Goal: Task Accomplishment & Management: Complete application form

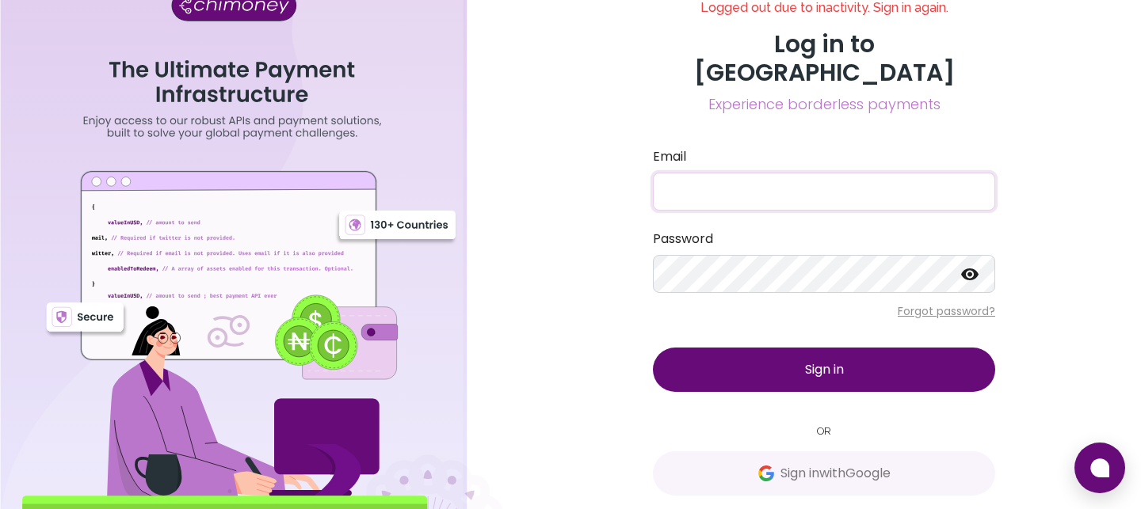
click at [725, 178] on input "Email" at bounding box center [824, 192] width 342 height 38
type input "destiny@gravystream.io"
click at [774, 352] on button "Sign in" at bounding box center [824, 370] width 342 height 44
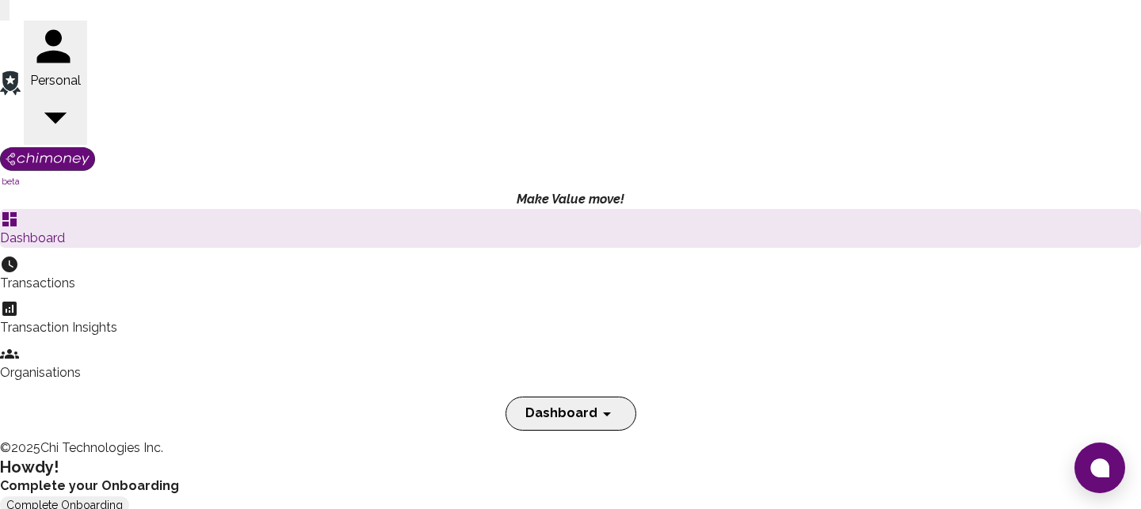
click at [129, 497] on button "Complete Onboarding" at bounding box center [64, 505] width 129 height 17
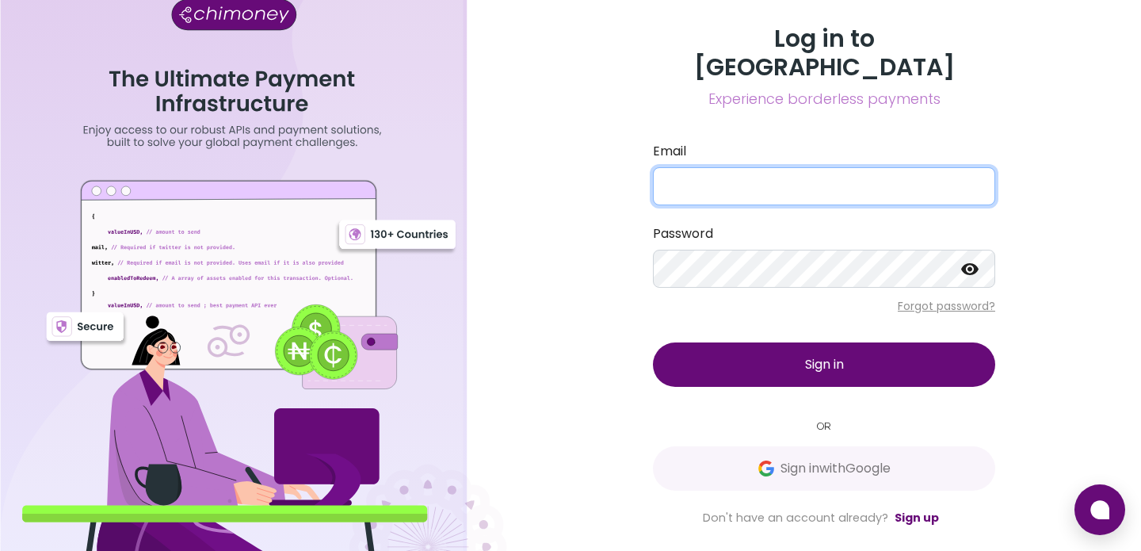
click at [735, 173] on input "Email" at bounding box center [824, 186] width 342 height 38
type input "destiny@gravystream.io"
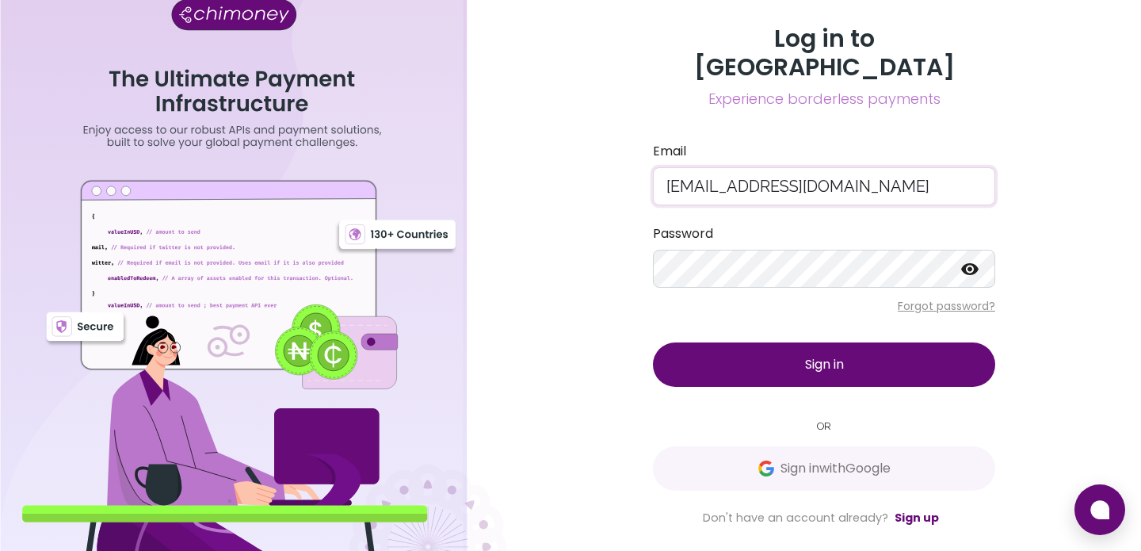
click at [783, 342] on button "Sign in" at bounding box center [824, 364] width 342 height 44
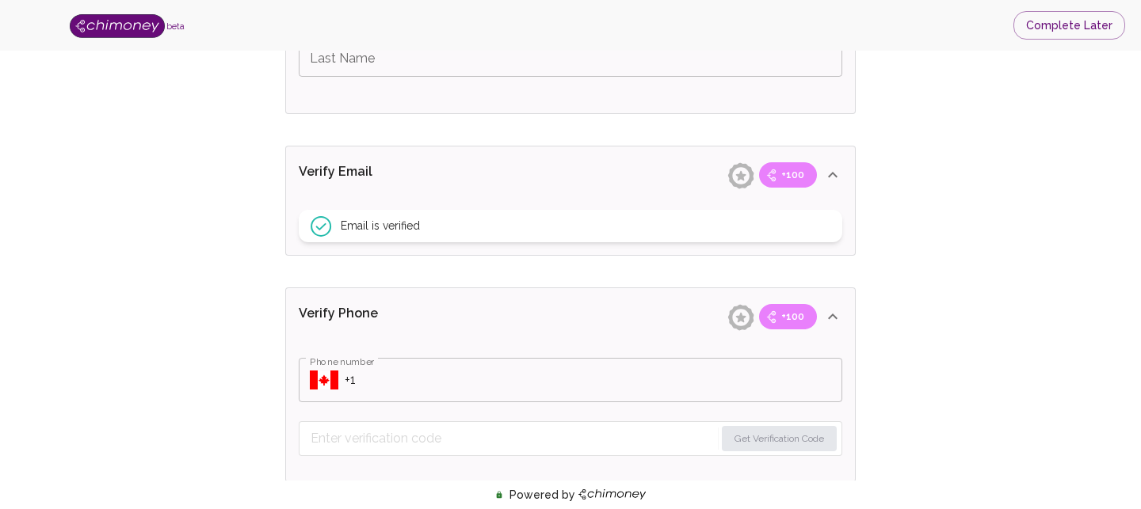
scroll to position [512, 0]
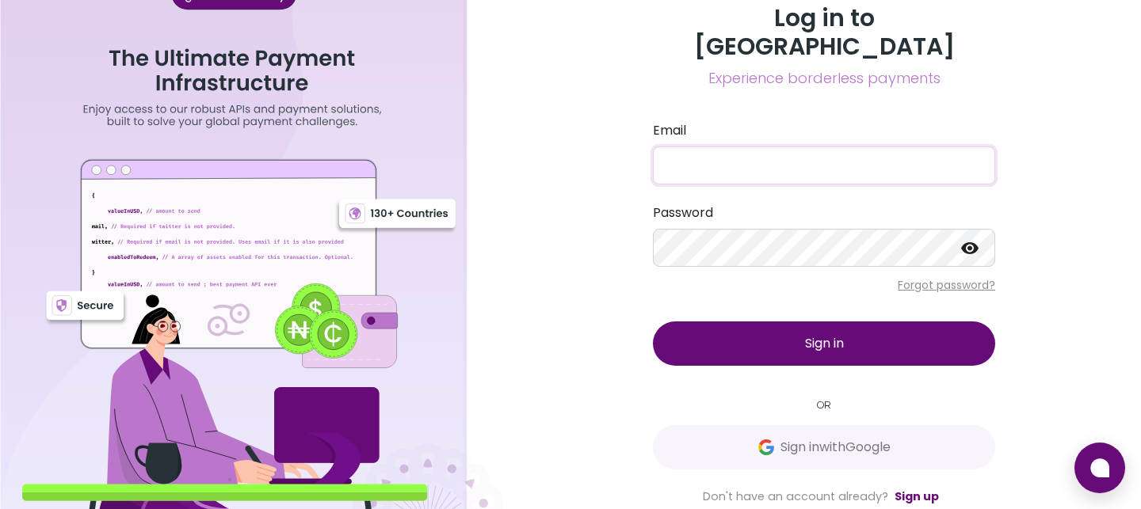
click at [812, 151] on input "Email" at bounding box center [824, 166] width 342 height 38
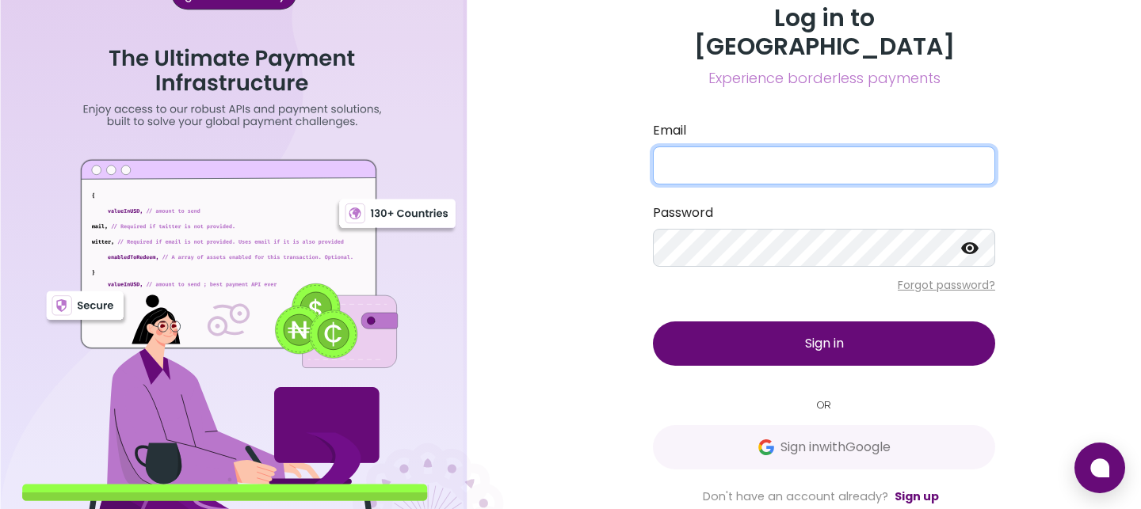
type input "[EMAIL_ADDRESS][DOMAIN_NAME]"
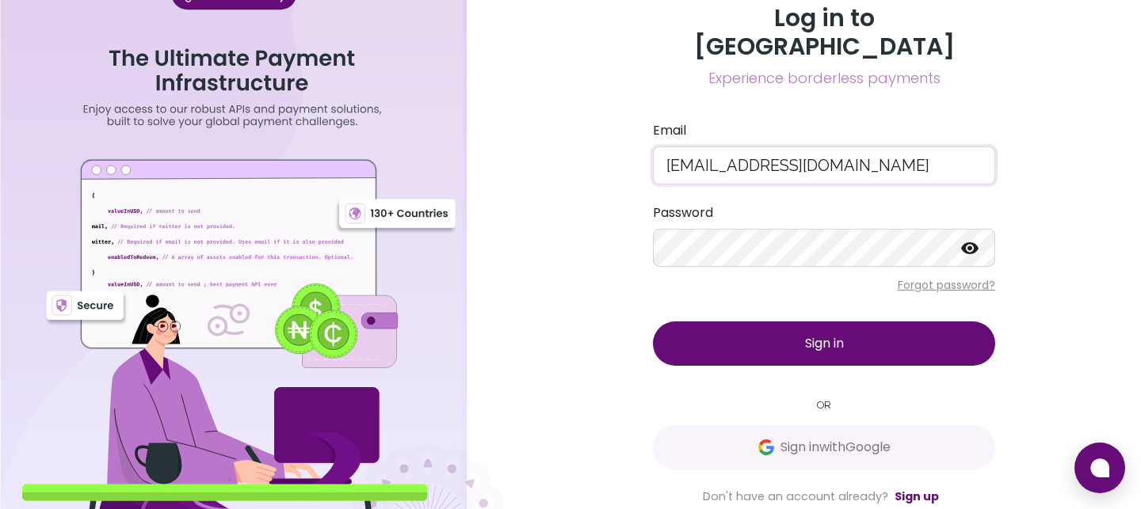
click at [836, 334] on span "Sign in" at bounding box center [824, 343] width 39 height 18
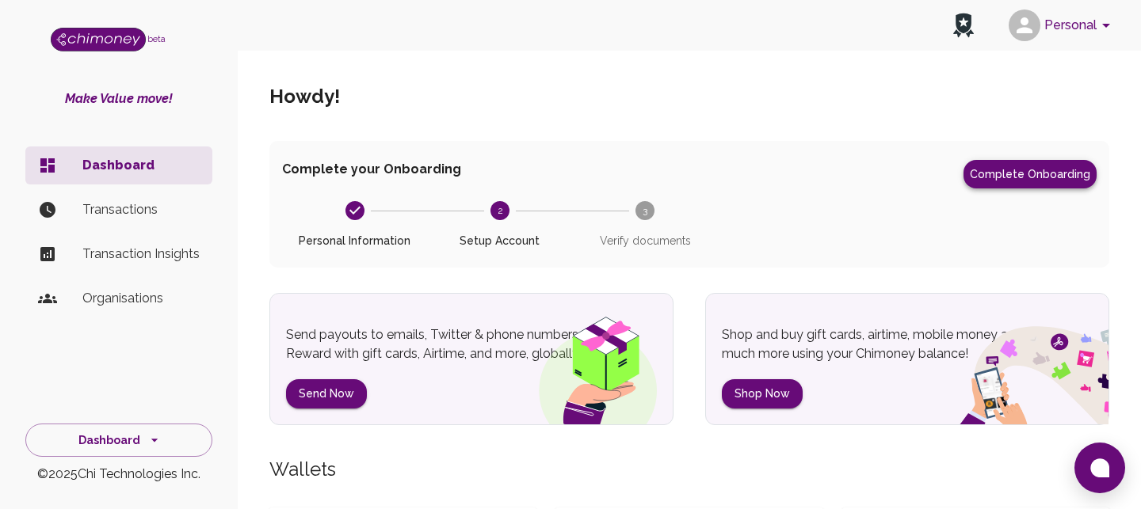
click at [1040, 178] on button "Complete Onboarding" at bounding box center [1029, 174] width 133 height 29
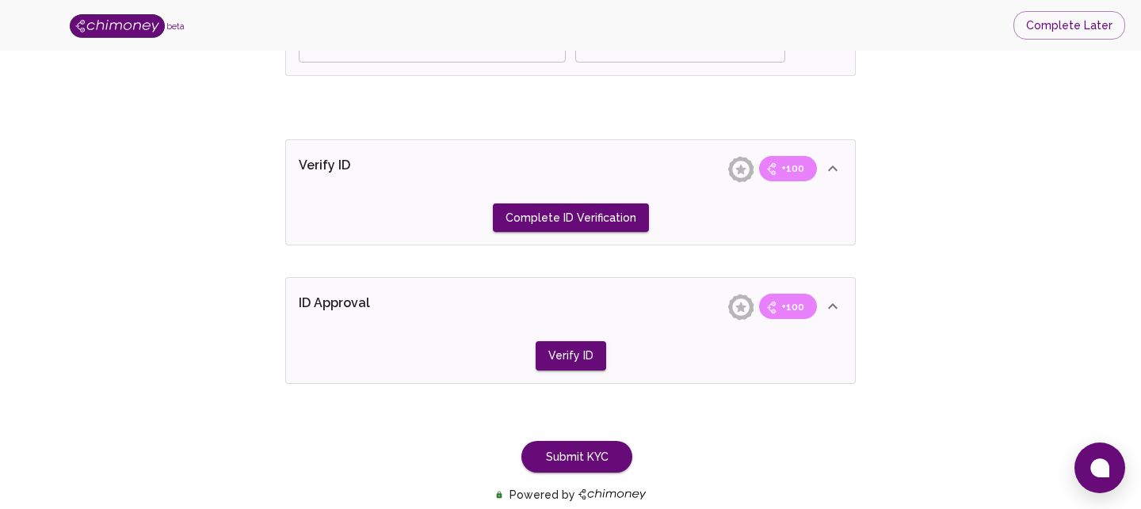
scroll to position [1290, 0]
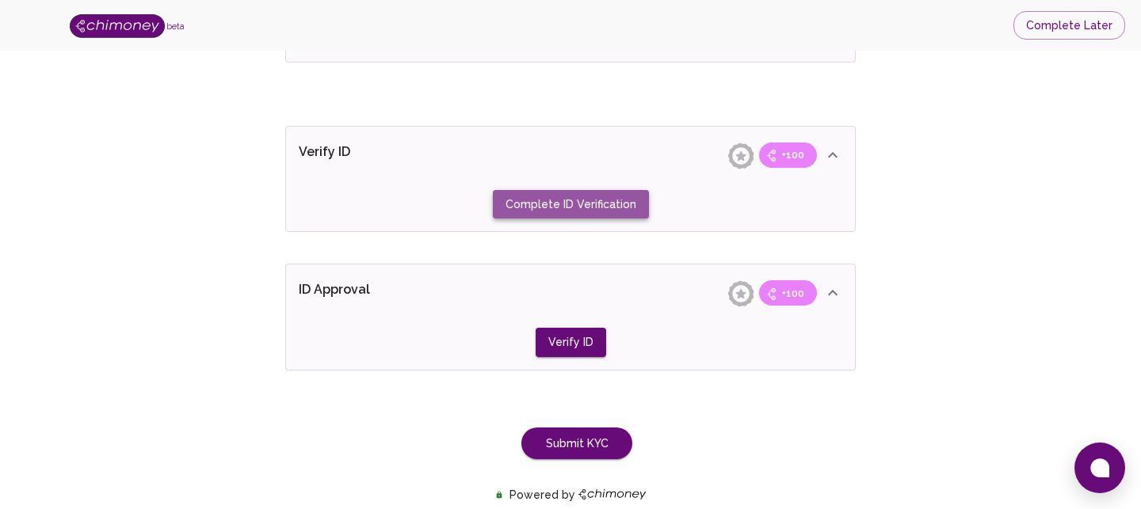
click at [581, 210] on button "Complete ID Verification" at bounding box center [571, 204] width 156 height 29
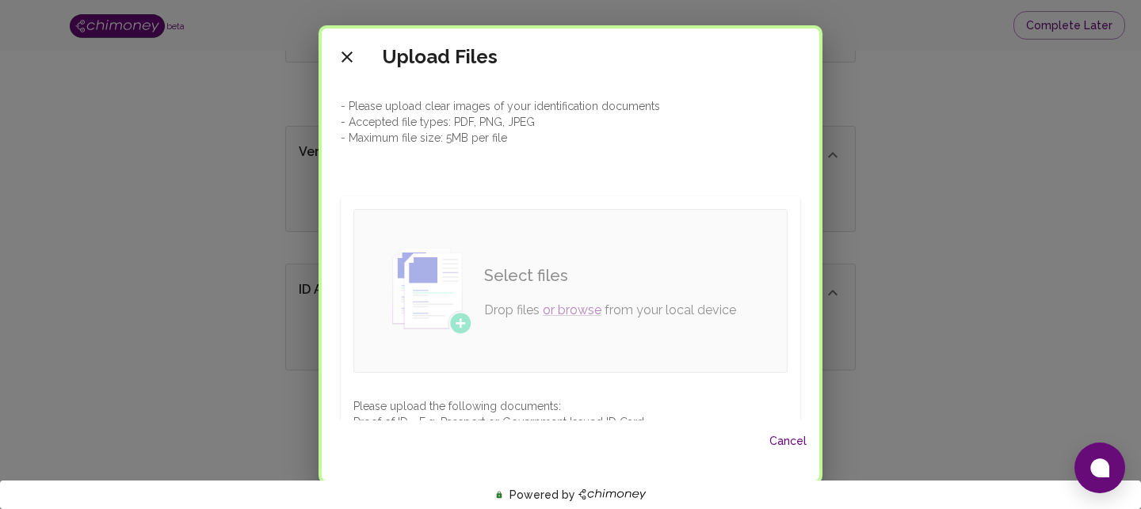
scroll to position [45, 0]
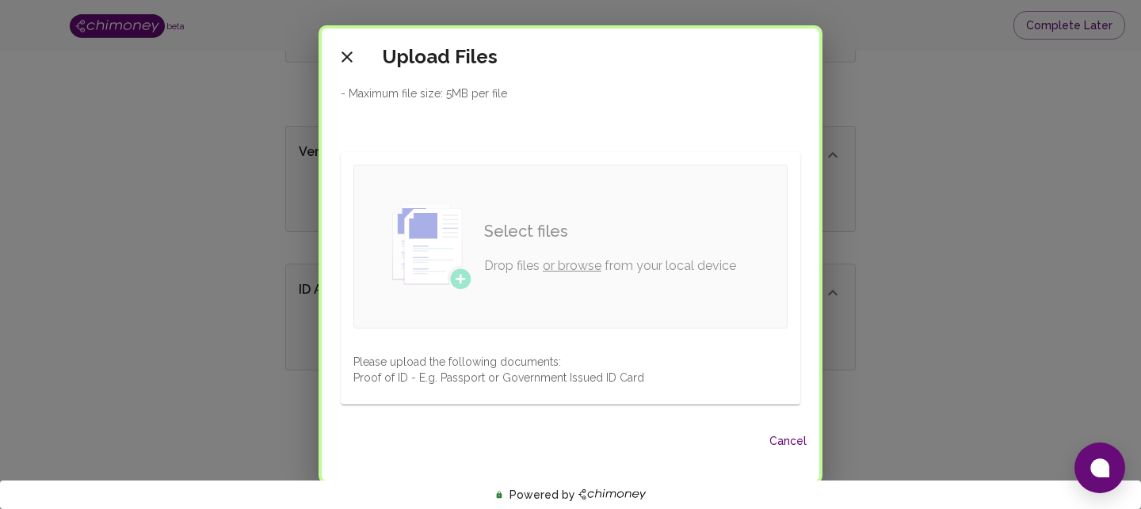
click at [580, 264] on link "or browse" at bounding box center [572, 265] width 59 height 15
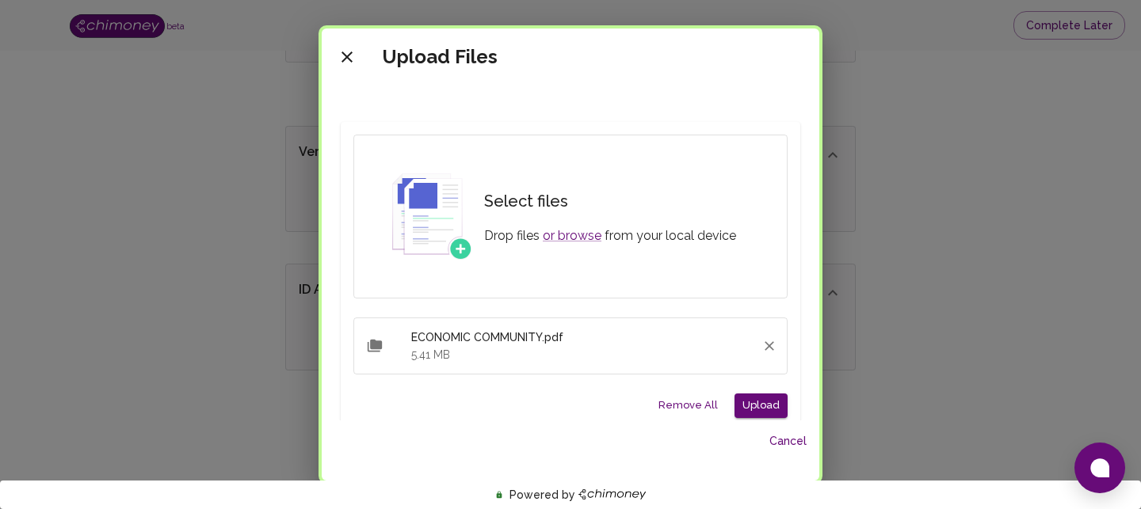
scroll to position [164, 0]
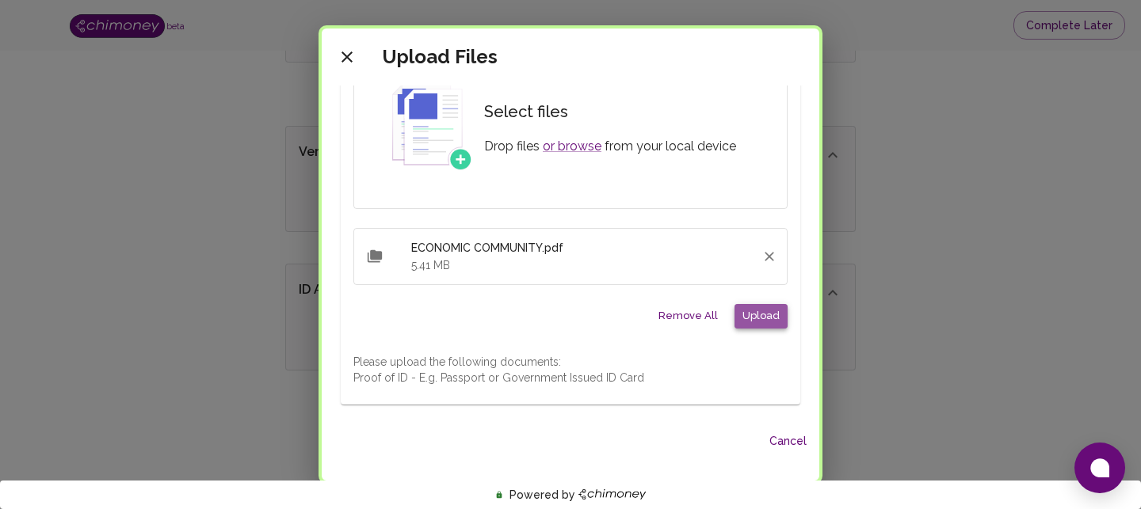
click at [763, 317] on button "Upload" at bounding box center [760, 316] width 53 height 25
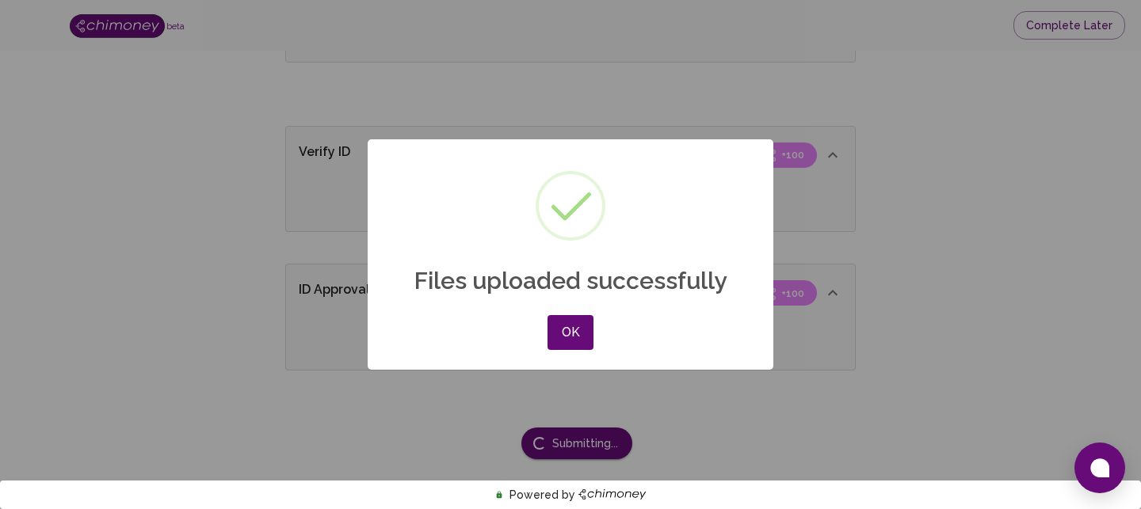
scroll to position [45, 0]
click at [574, 333] on button "OK" at bounding box center [570, 332] width 46 height 35
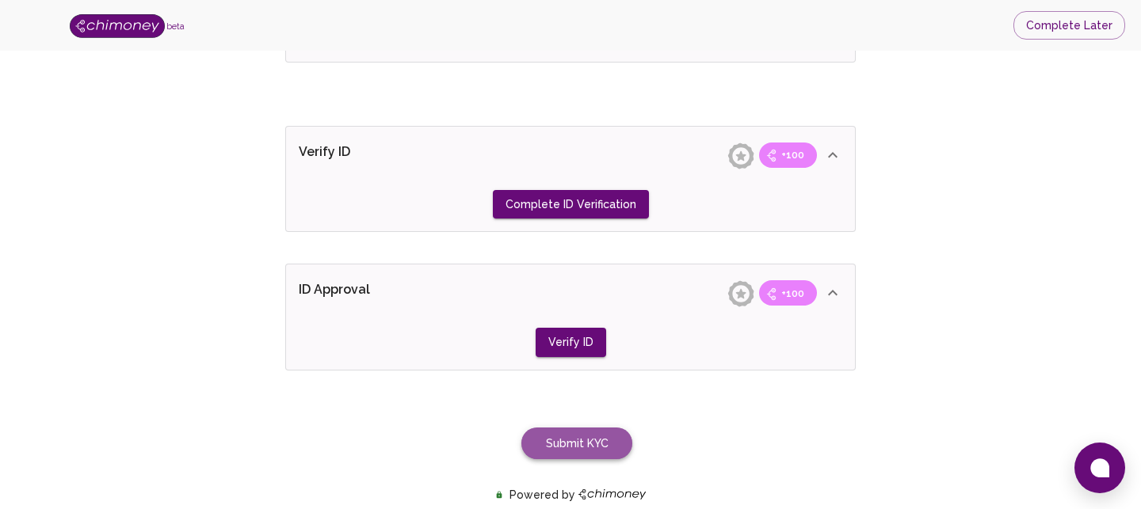
drag, startPoint x: 572, startPoint y: 444, endPoint x: 539, endPoint y: 444, distance: 33.3
click at [572, 444] on button "Submit KYC" at bounding box center [576, 444] width 111 height 32
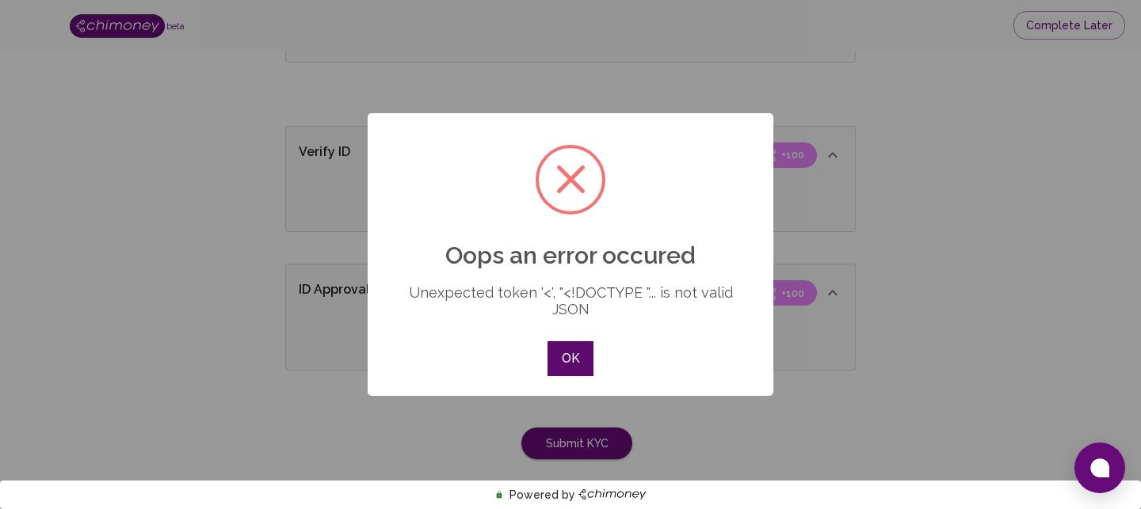
click at [572, 362] on button "OK" at bounding box center [570, 358] width 46 height 35
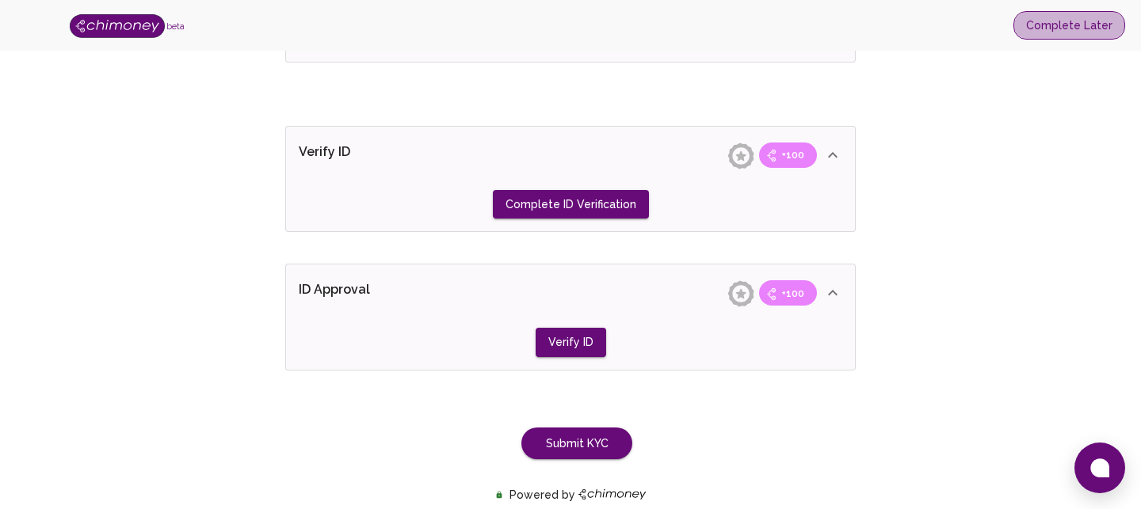
click at [1078, 29] on button "Complete Later" at bounding box center [1069, 25] width 112 height 29
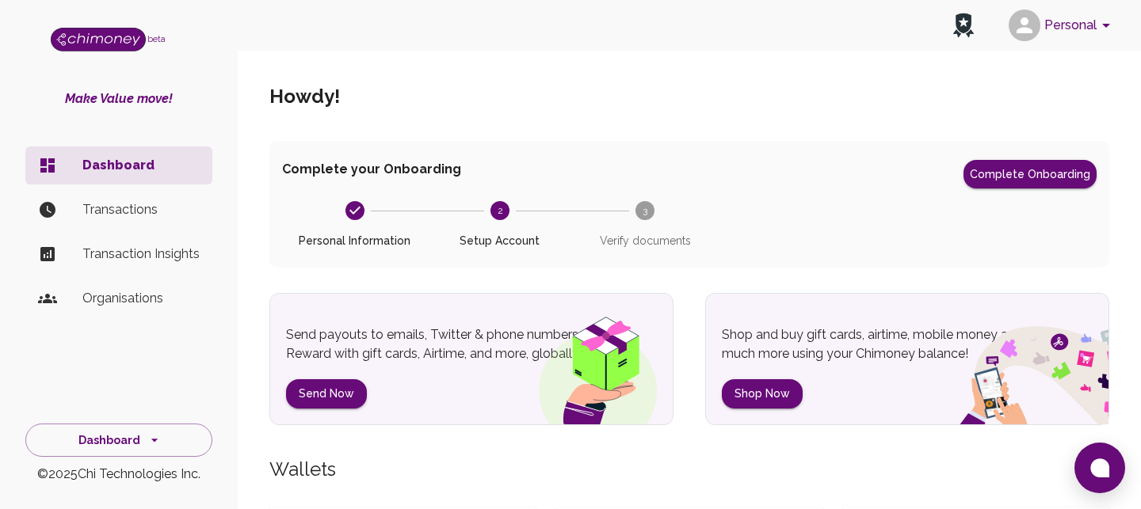
click at [105, 295] on p "Organisations" at bounding box center [140, 298] width 117 height 19
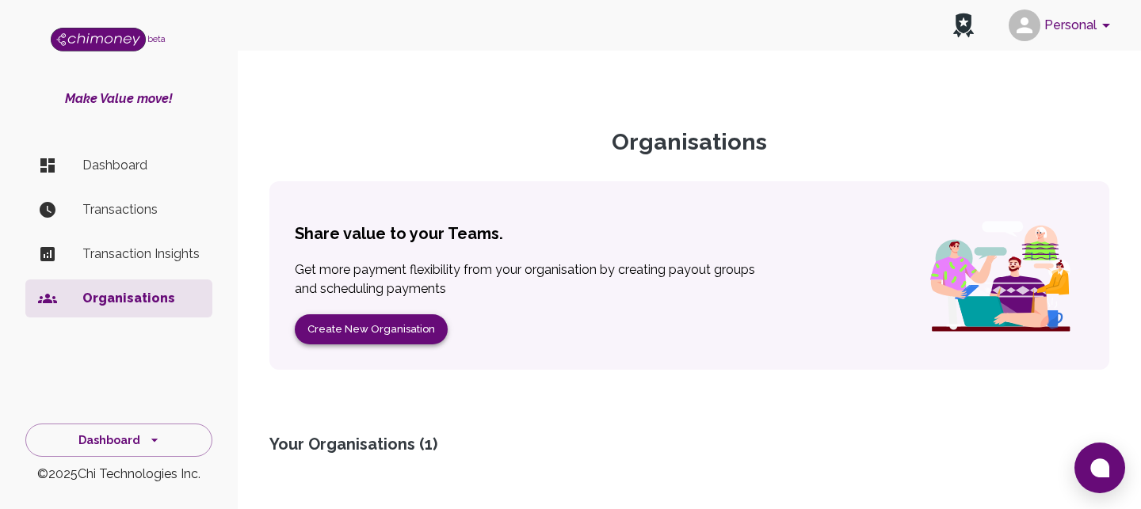
click at [387, 331] on button "Create New Organisation" at bounding box center [371, 329] width 153 height 31
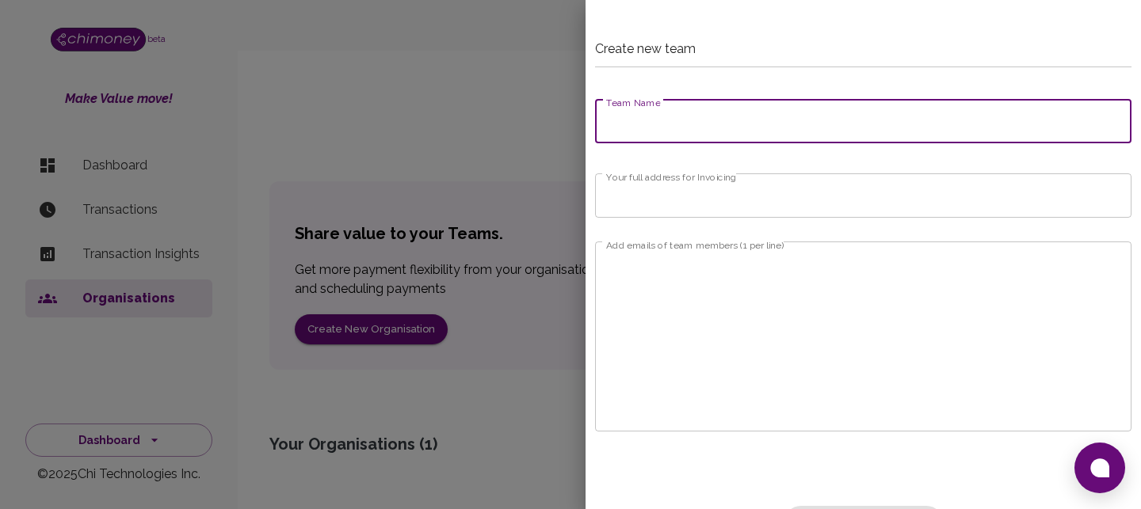
click at [722, 127] on input "Team Name" at bounding box center [863, 121] width 536 height 44
click at [547, 97] on div at bounding box center [570, 254] width 1141 height 509
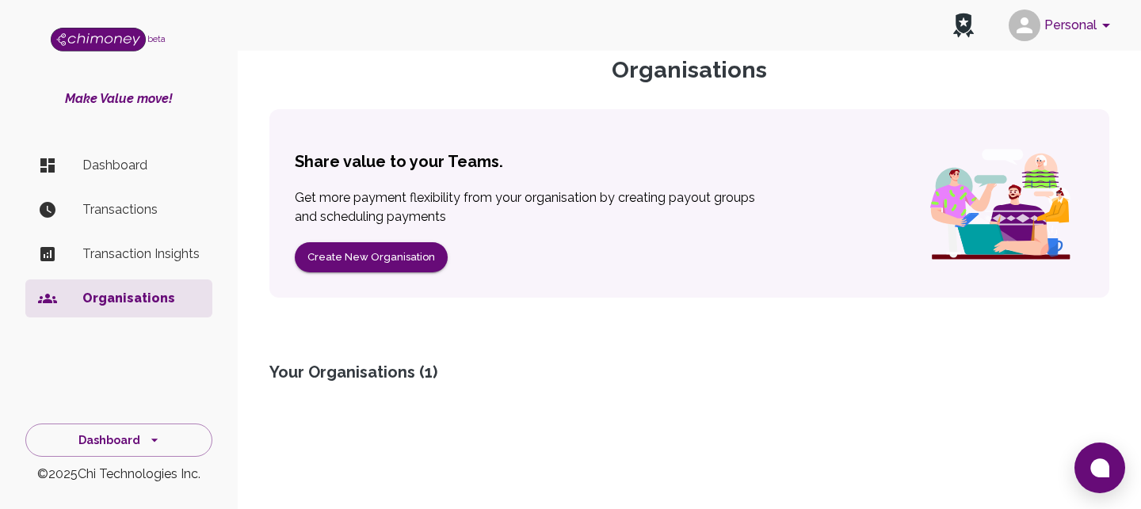
scroll to position [111, 0]
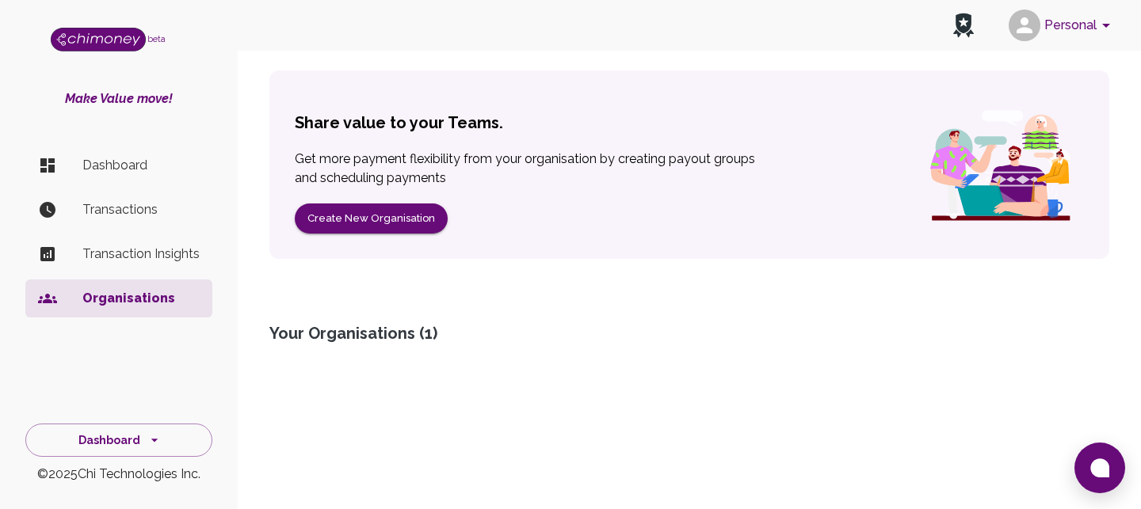
click at [344, 337] on div "Your Organisations ( 1 )" at bounding box center [689, 333] width 840 height 22
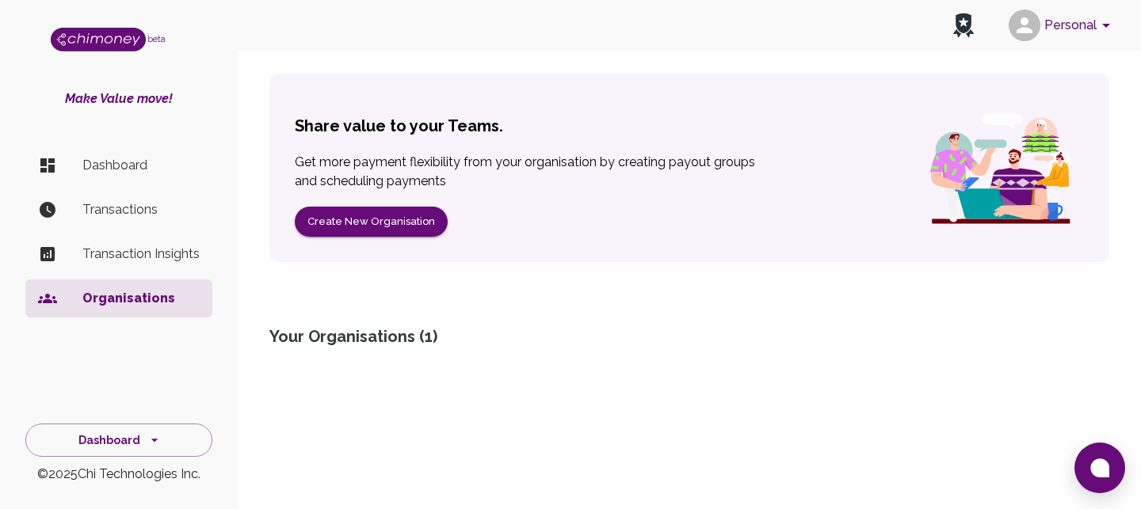
scroll to position [110, 0]
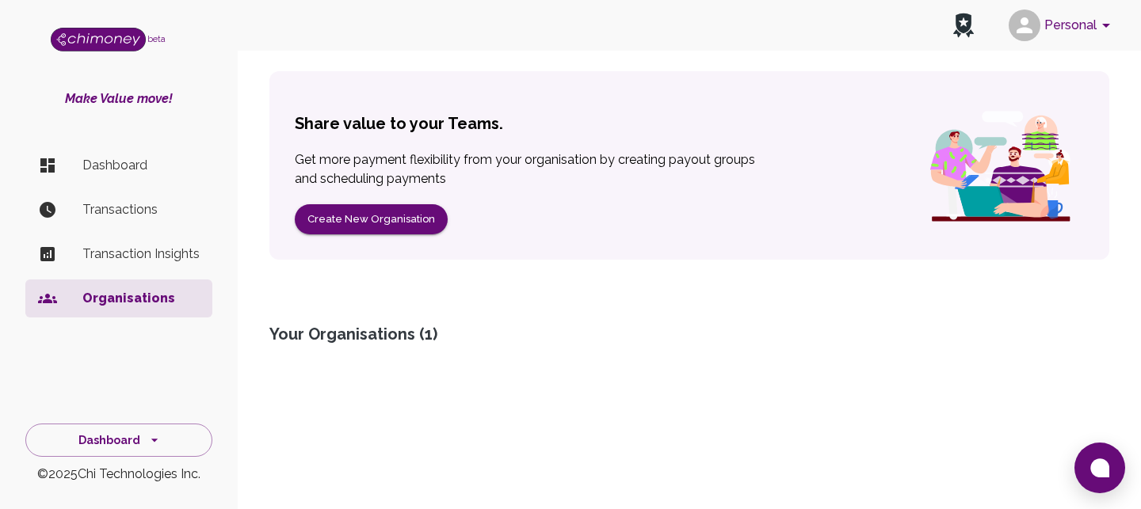
click at [418, 334] on div "Your Organisations ( 1 )" at bounding box center [689, 334] width 840 height 22
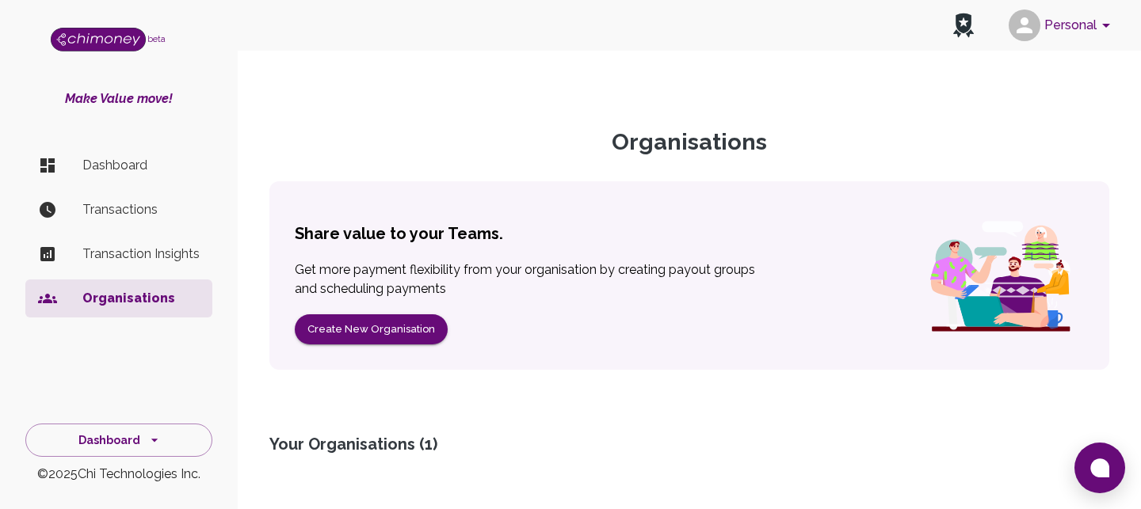
scroll to position [111, 0]
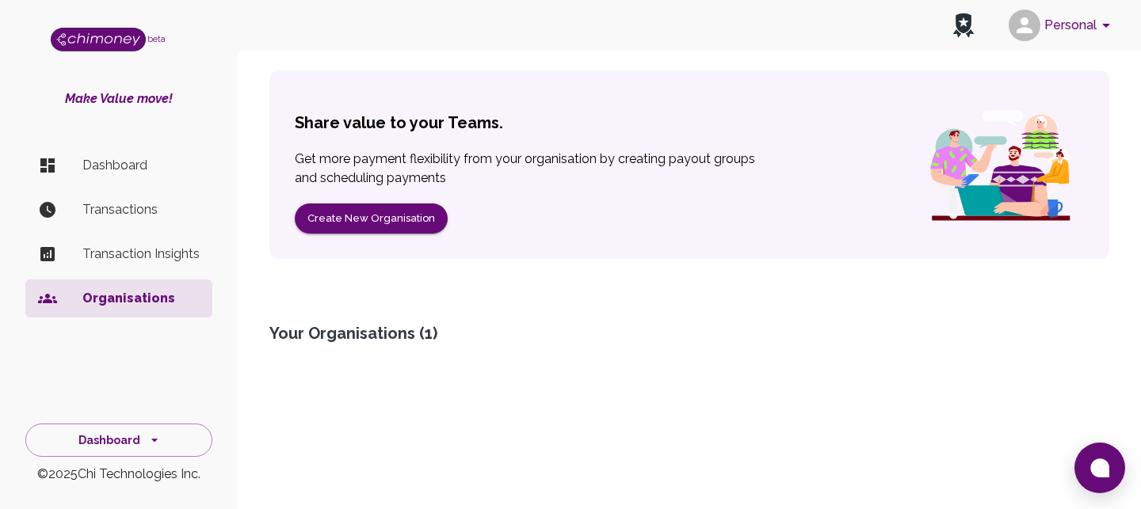
drag, startPoint x: 624, startPoint y: 345, endPoint x: 471, endPoint y: 291, distance: 162.6
click at [623, 344] on div "Your Organisations ( 1 )" at bounding box center [689, 333] width 840 height 22
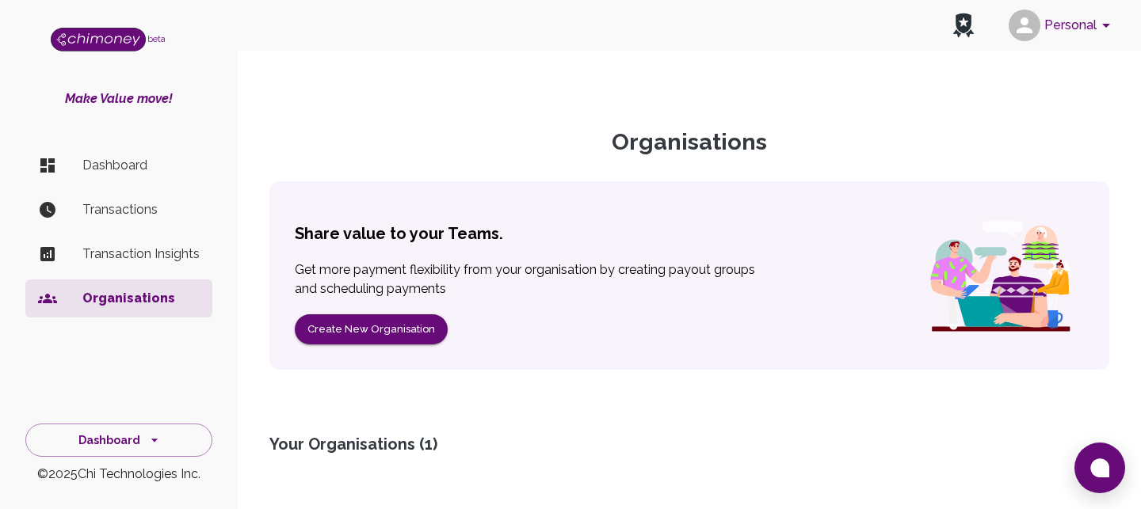
scroll to position [111, 0]
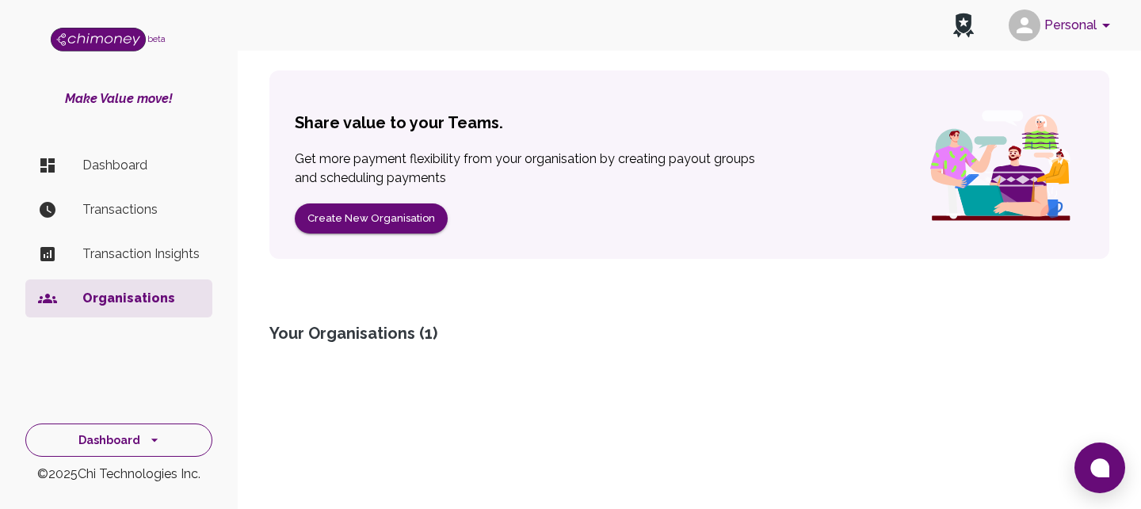
click at [110, 441] on button "Dashboard" at bounding box center [118, 441] width 187 height 34
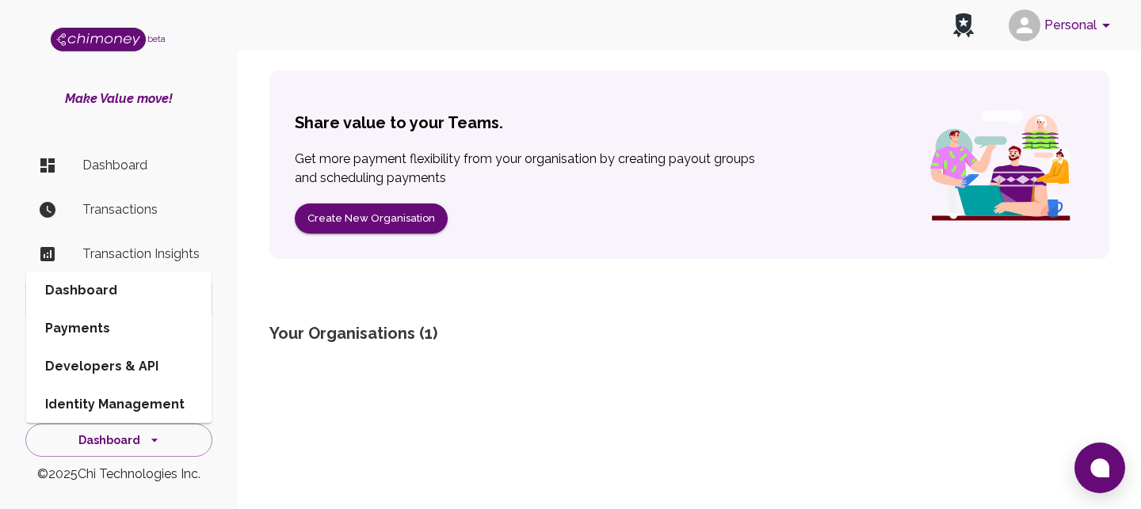
drag, startPoint x: 781, startPoint y: 486, endPoint x: 779, endPoint y: 478, distance: 8.1
click at [781, 485] on section "Organisations Share value to your Teams. Get more payment flexibility from your…" at bounding box center [689, 218] width 878 height 555
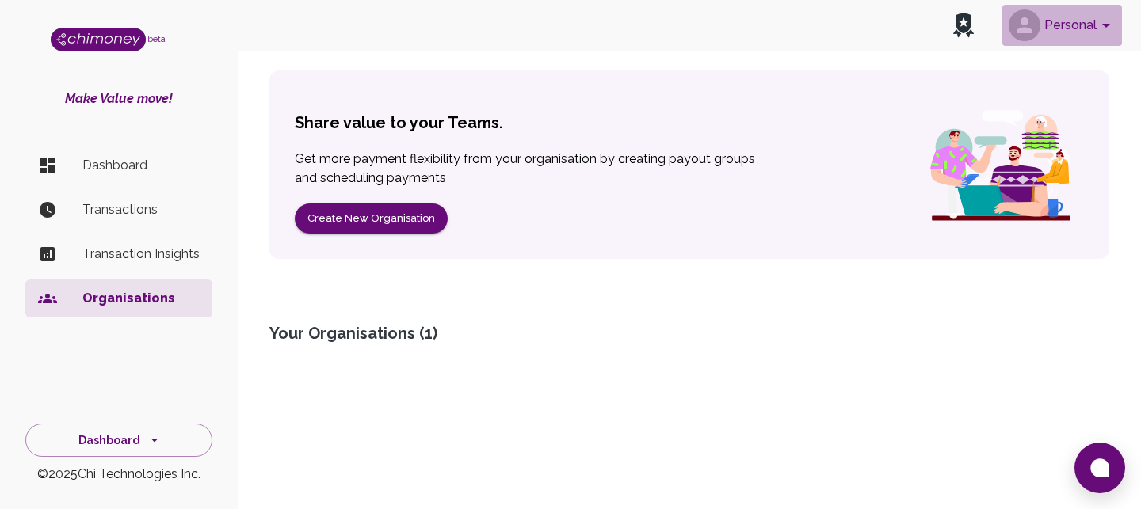
click at [1079, 21] on button "Personal" at bounding box center [1062, 25] width 120 height 41
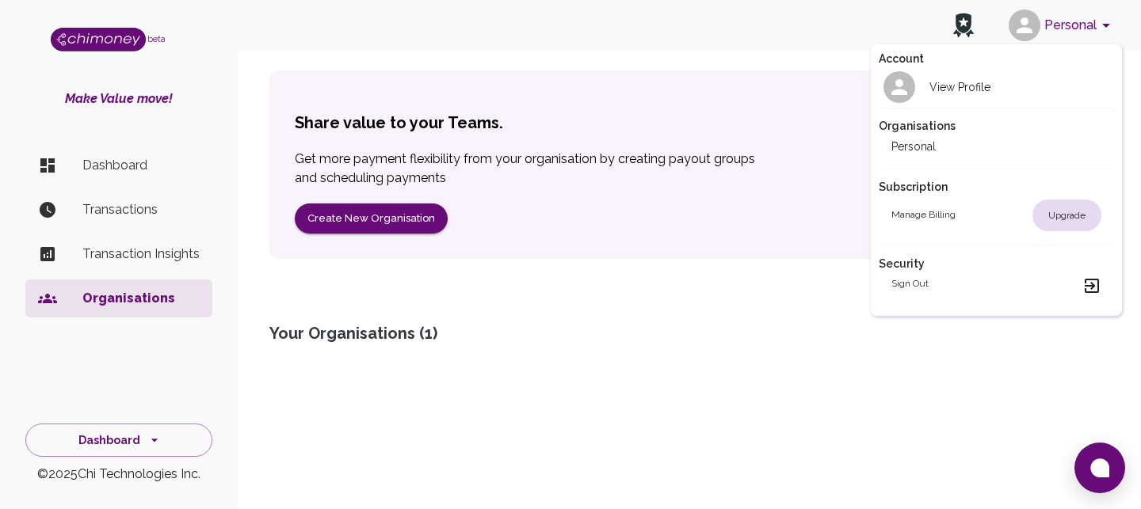
click at [551, 334] on div at bounding box center [570, 254] width 1141 height 509
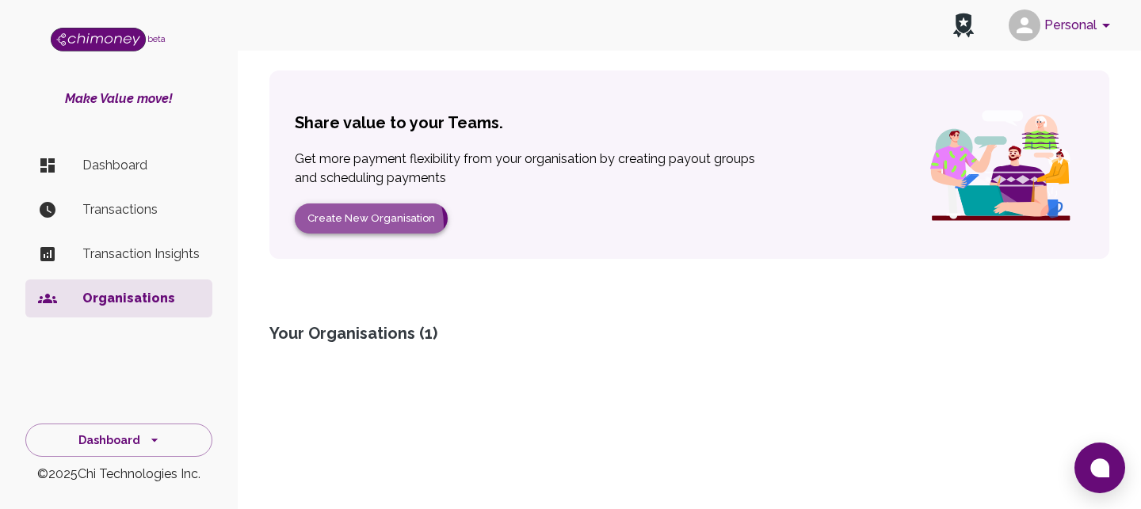
click at [365, 225] on button "Create New Organisation" at bounding box center [371, 219] width 153 height 31
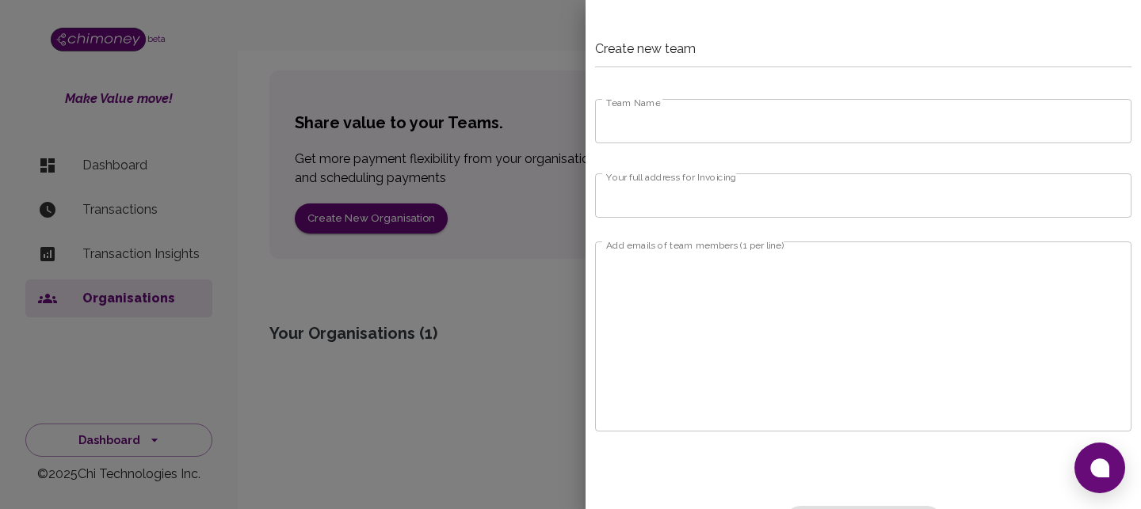
click at [726, 119] on input "Team Name" at bounding box center [863, 121] width 536 height 44
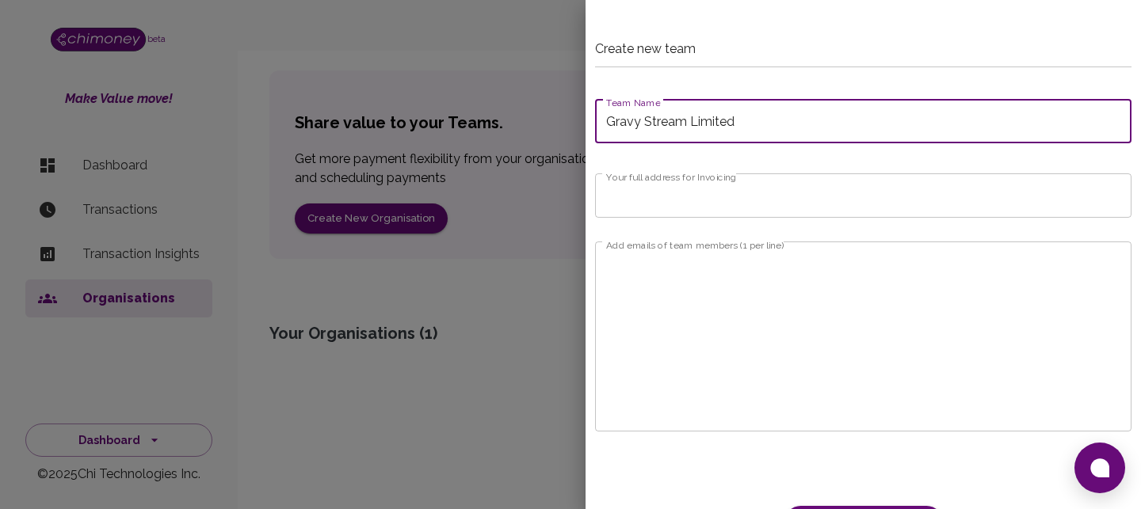
type input "Gravy Stream Limited"
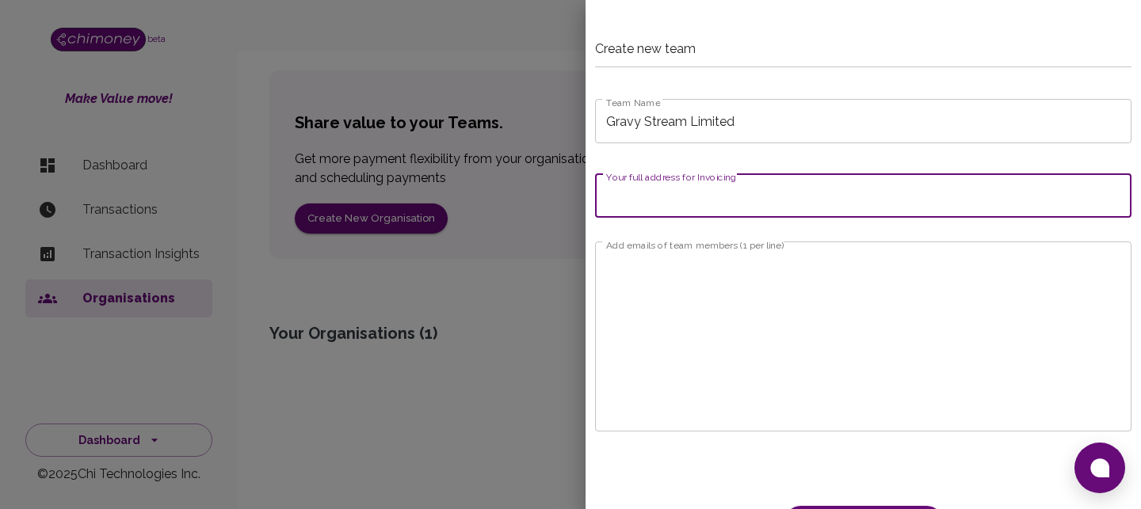
click at [744, 204] on input "Your full address for Invoicing" at bounding box center [863, 195] width 536 height 44
click at [751, 198] on input "Your full address for Invoicing" at bounding box center [863, 195] width 536 height 44
paste input "3080 Yonge Street, Suite 6060, Toronto, Ontario, M4N3N1, Canada"
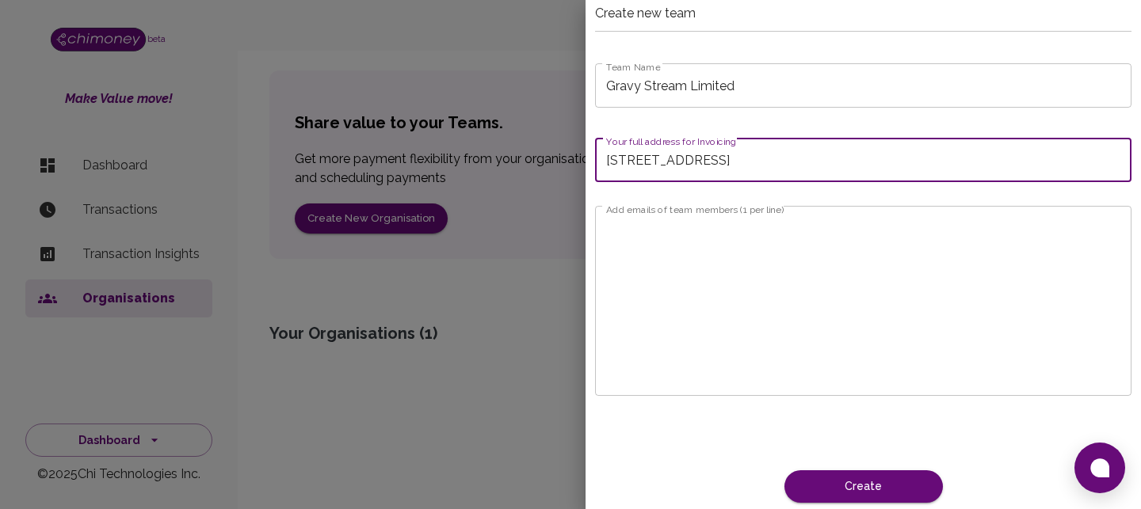
scroll to position [48, 0]
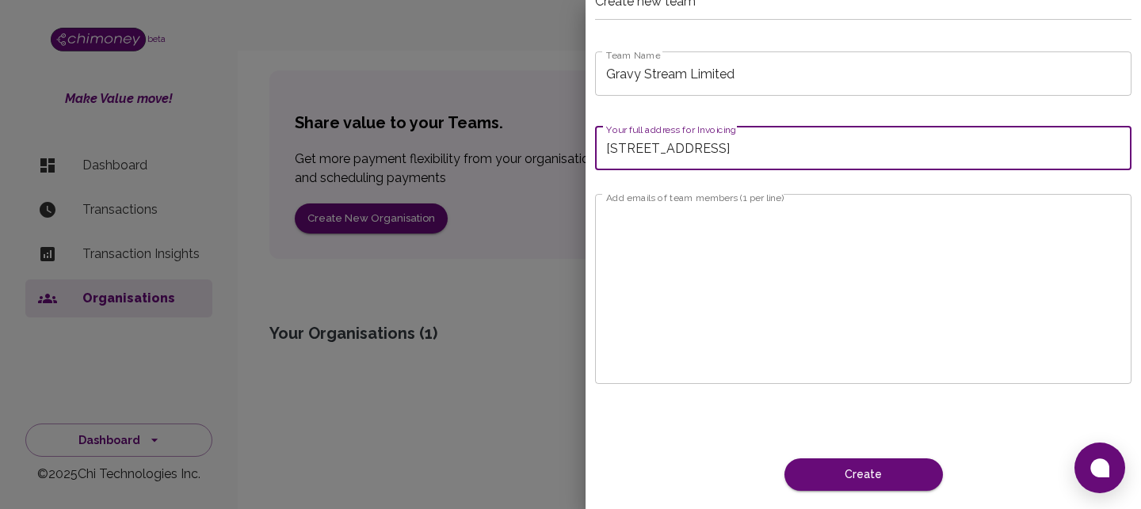
type input "3080 Yonge Street, Suite 6060, Toronto, Ontario, M4N3N1, Canada"
click at [753, 229] on textarea "Add emails of team members (1 per line)" at bounding box center [863, 290] width 514 height 164
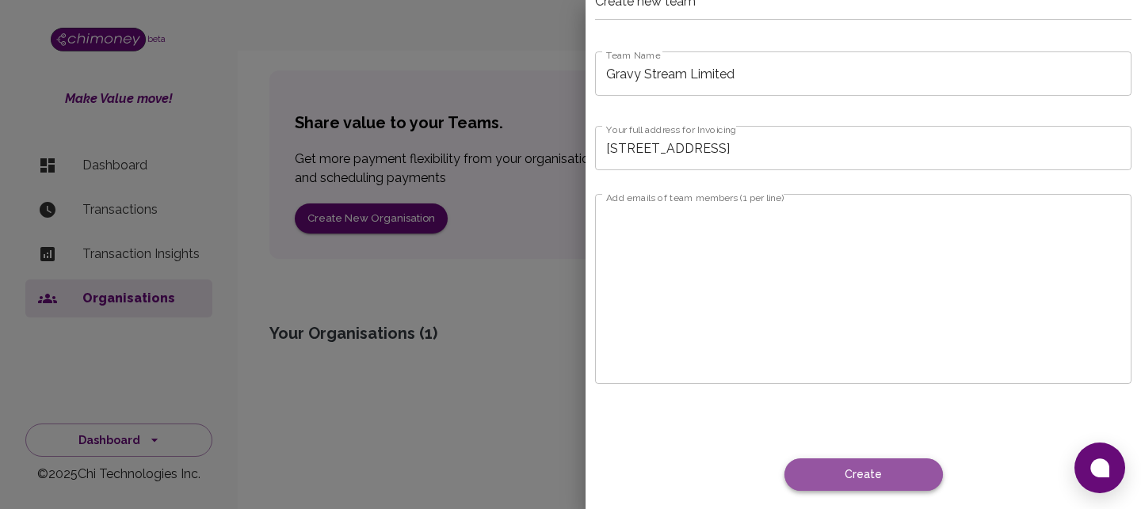
click at [905, 478] on button "Create" at bounding box center [863, 475] width 158 height 32
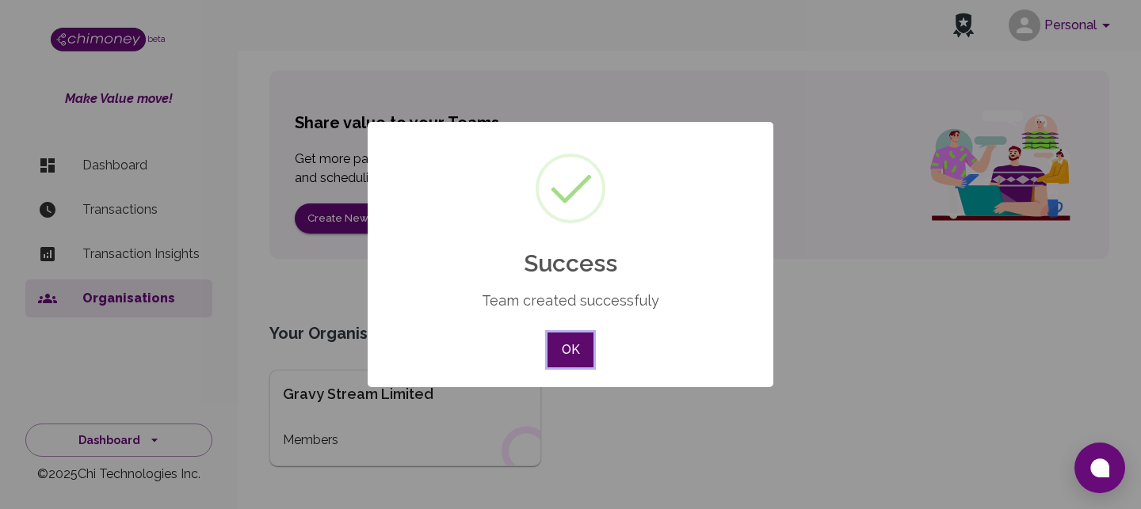
click at [581, 356] on button "OK" at bounding box center [570, 350] width 46 height 35
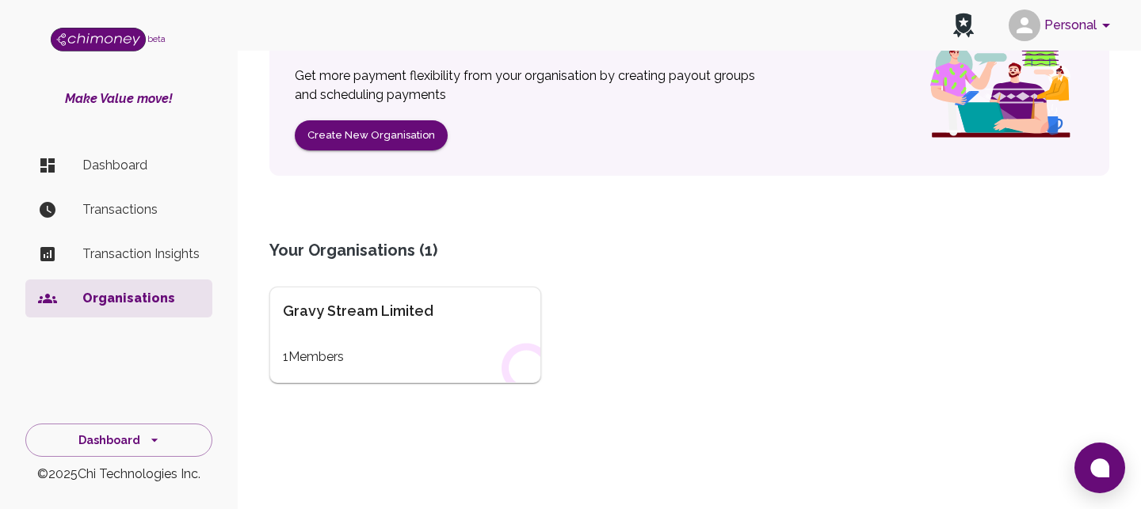
scroll to position [220, 0]
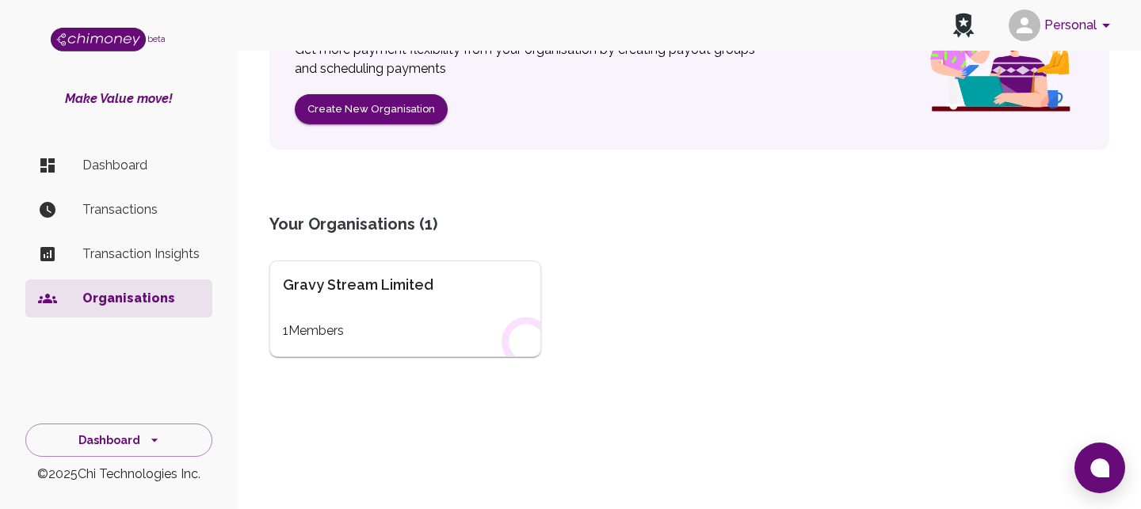
click at [368, 291] on div "Gravy Stream Limited" at bounding box center [405, 285] width 245 height 22
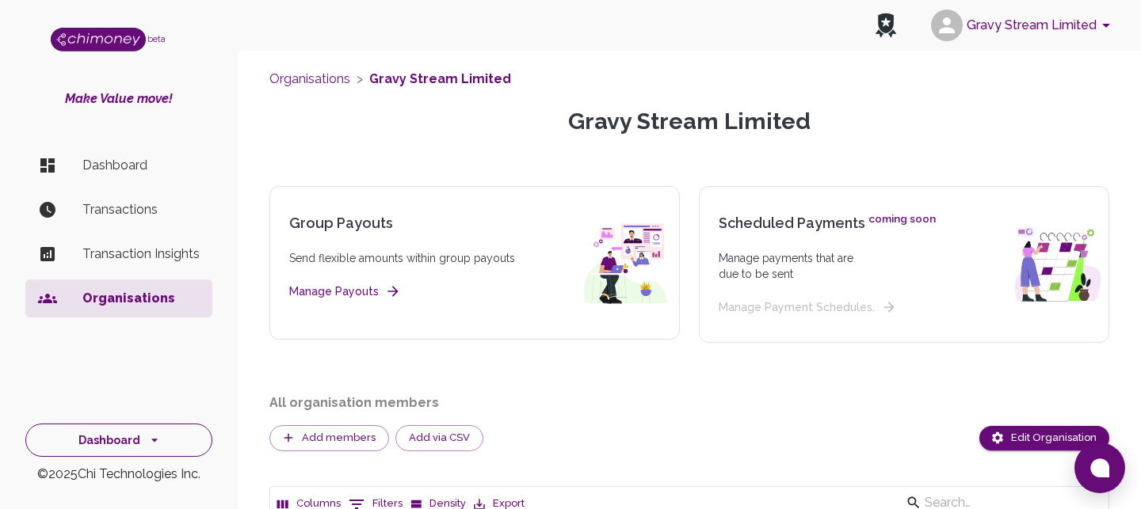
scroll to position [110, 838]
click at [95, 169] on p "Dashboard" at bounding box center [140, 165] width 117 height 19
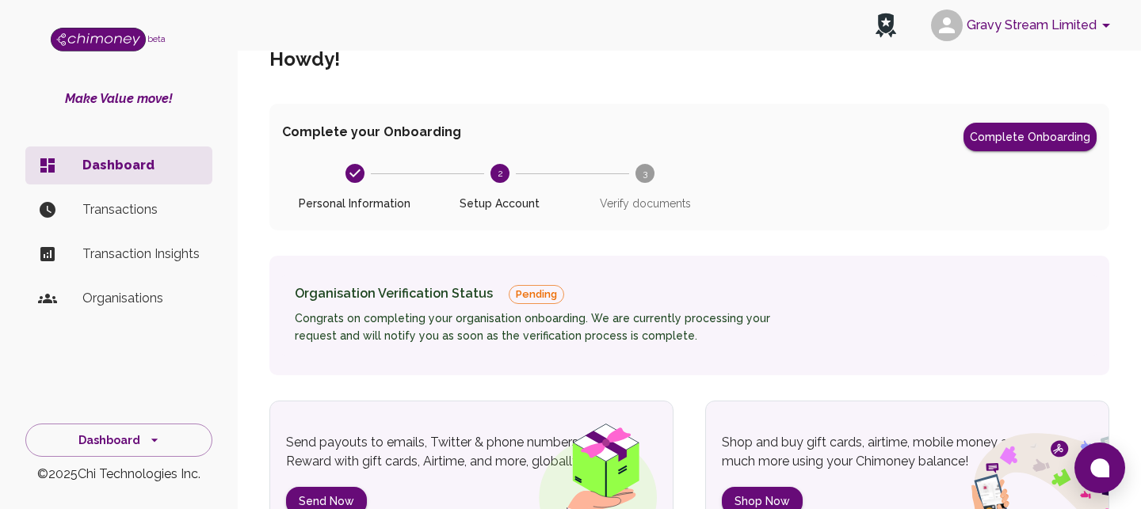
scroll to position [36, 0]
click at [1025, 145] on button "Complete Onboarding" at bounding box center [1029, 138] width 133 height 29
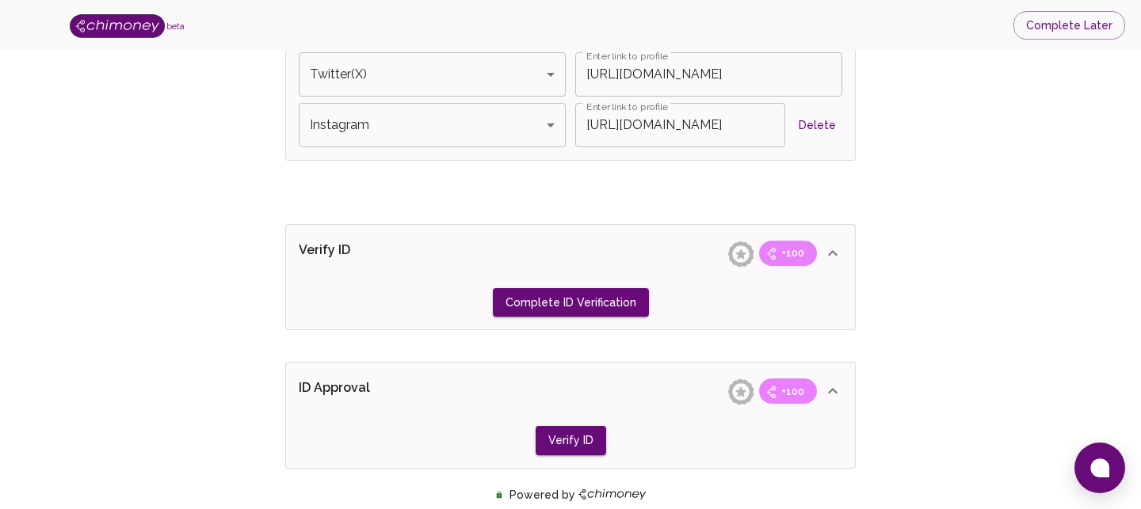
scroll to position [1182, 0]
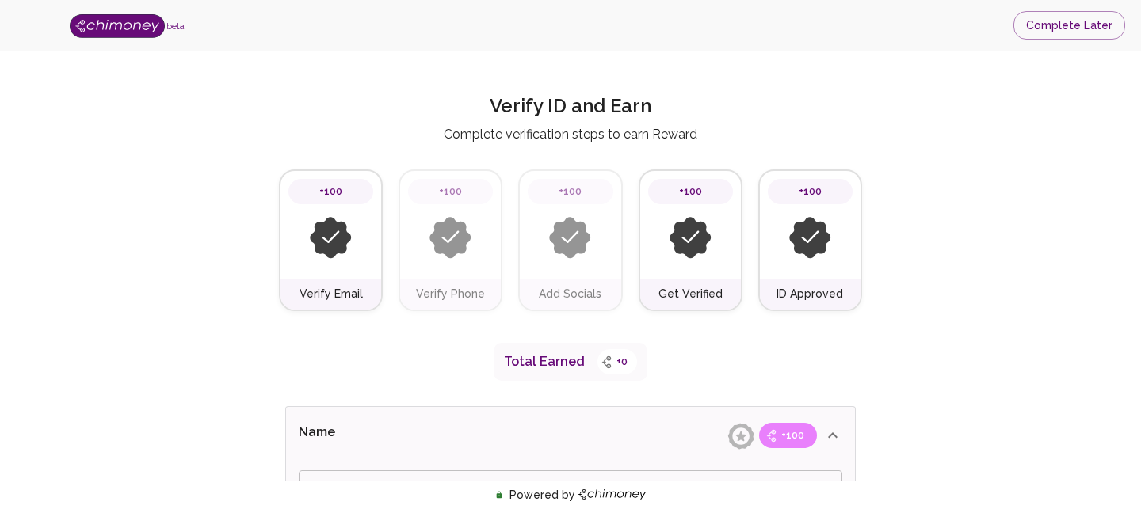
type input "[MEDICAL_DATA]"
type input "Azeez"
type input "Business Payments"
type input "Payments"
type input "Facebook"
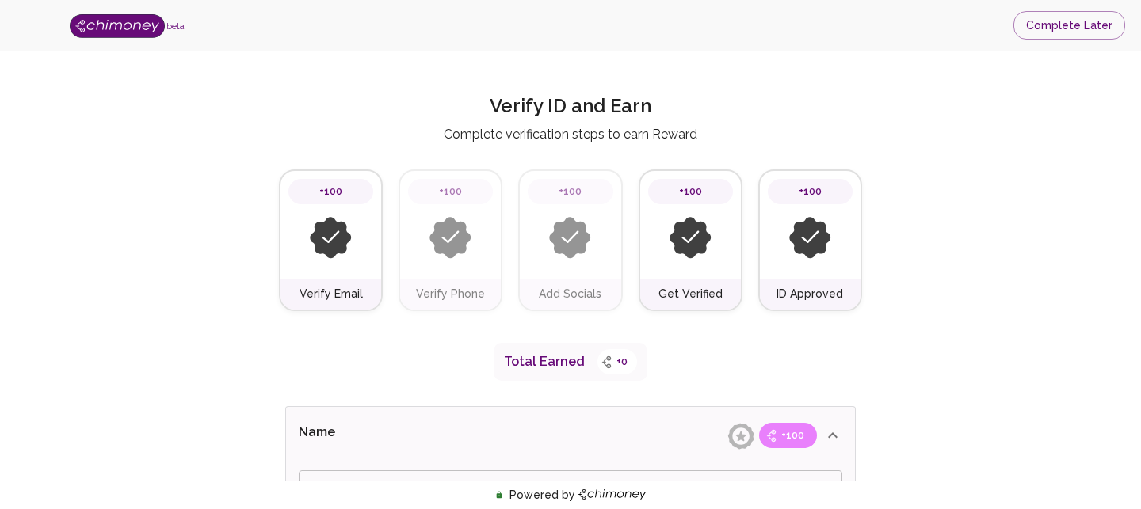
type input "[URL][DOMAIN_NAME]"
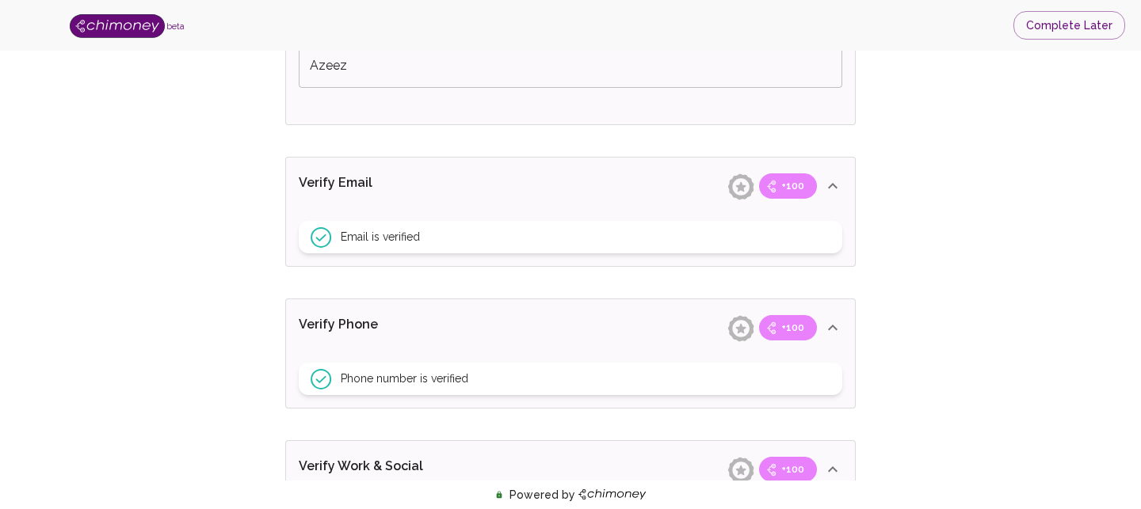
scroll to position [493, 0]
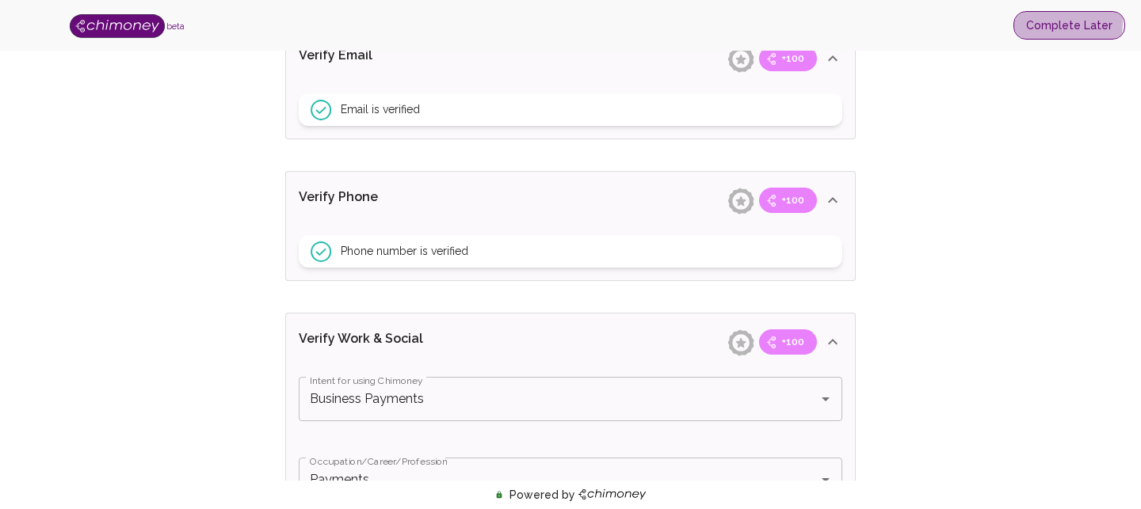
click at [1054, 23] on button "Complete Later" at bounding box center [1069, 25] width 112 height 29
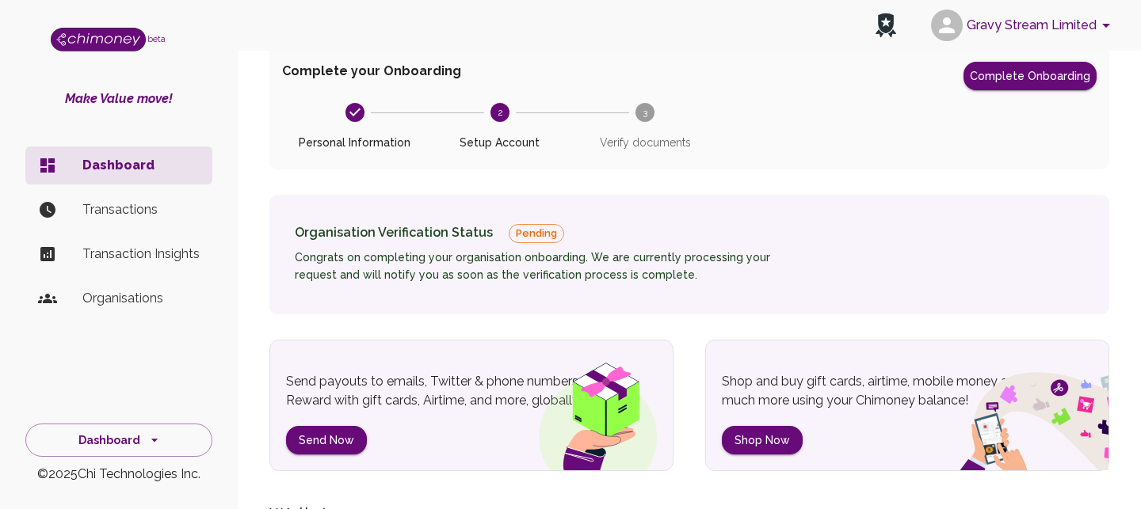
scroll to position [103, 0]
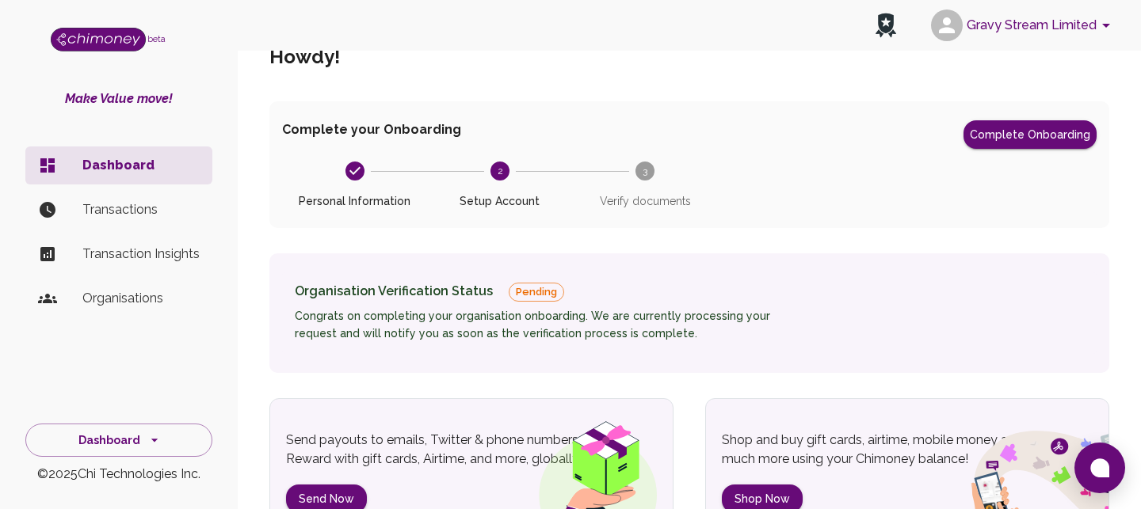
scroll to position [30, 0]
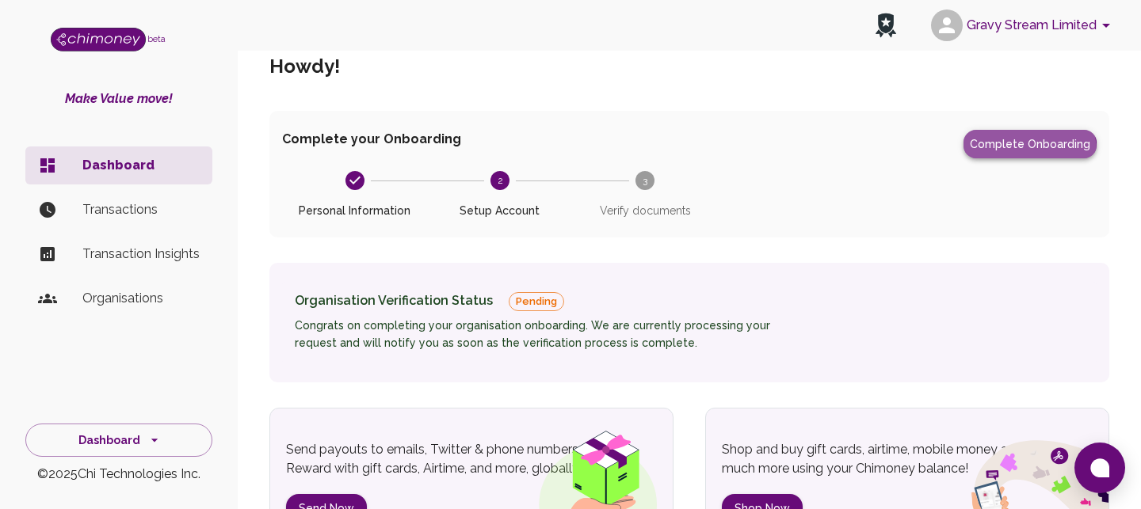
click at [1031, 151] on button "Complete Onboarding" at bounding box center [1029, 144] width 133 height 29
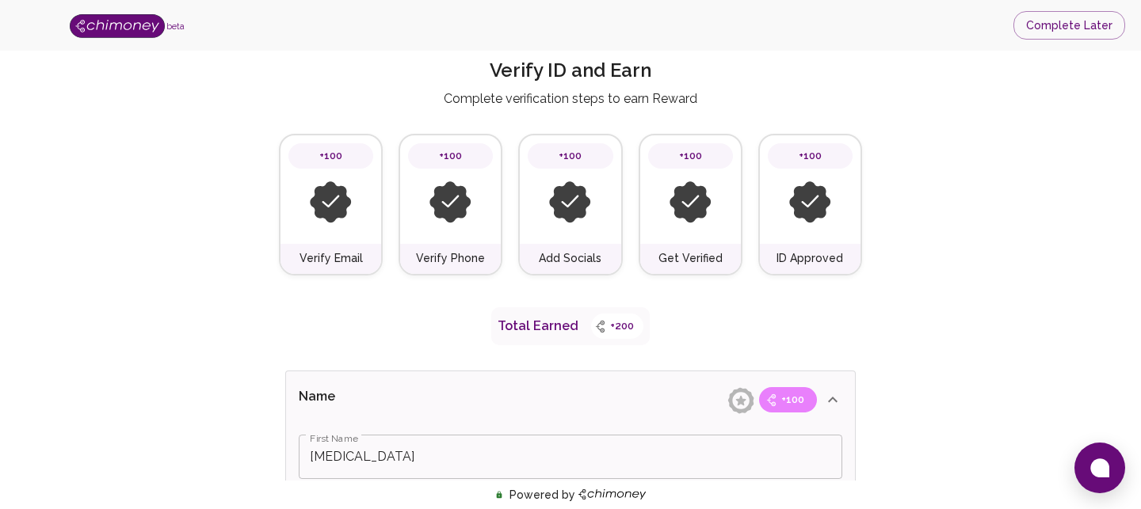
scroll to position [32, 0]
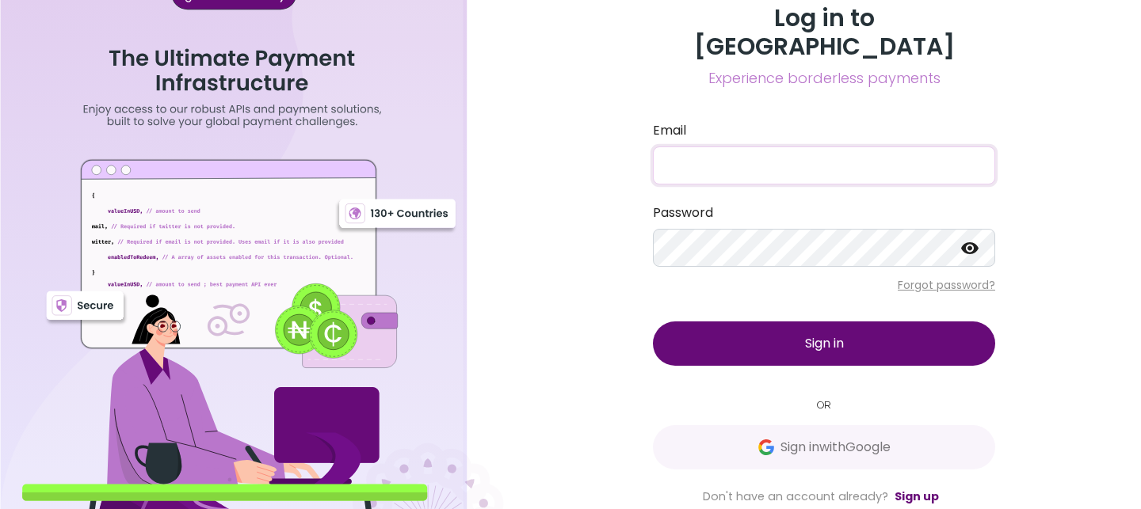
click at [766, 151] on input "Email" at bounding box center [824, 166] width 342 height 38
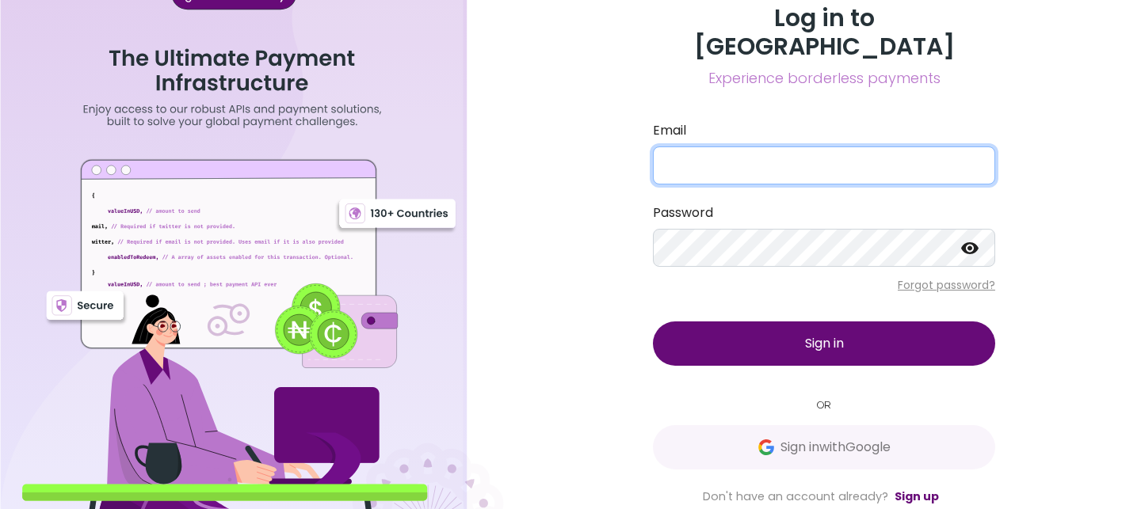
type input "[EMAIL_ADDRESS][DOMAIN_NAME]"
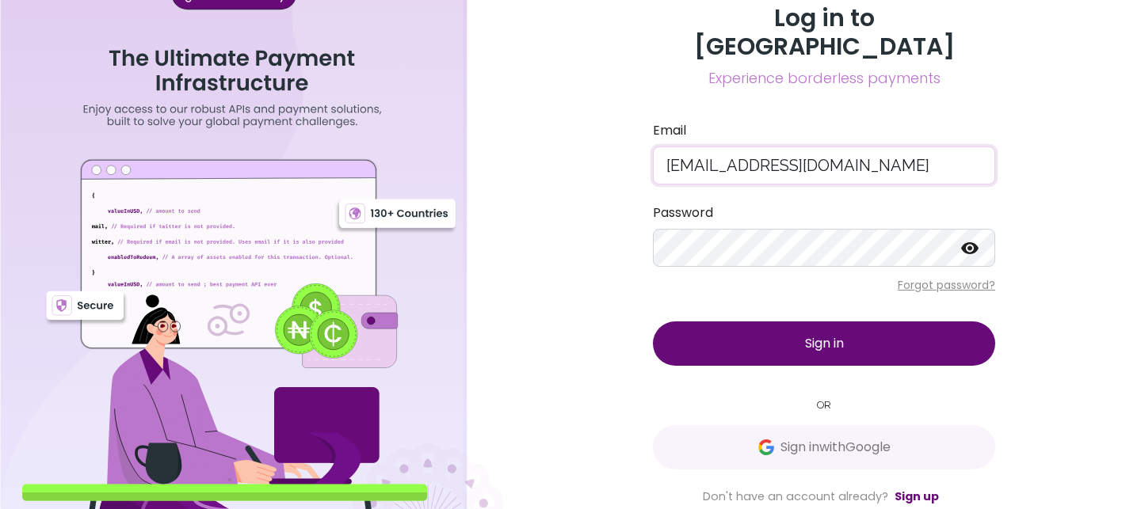
click at [738, 330] on button "Sign in" at bounding box center [824, 344] width 342 height 44
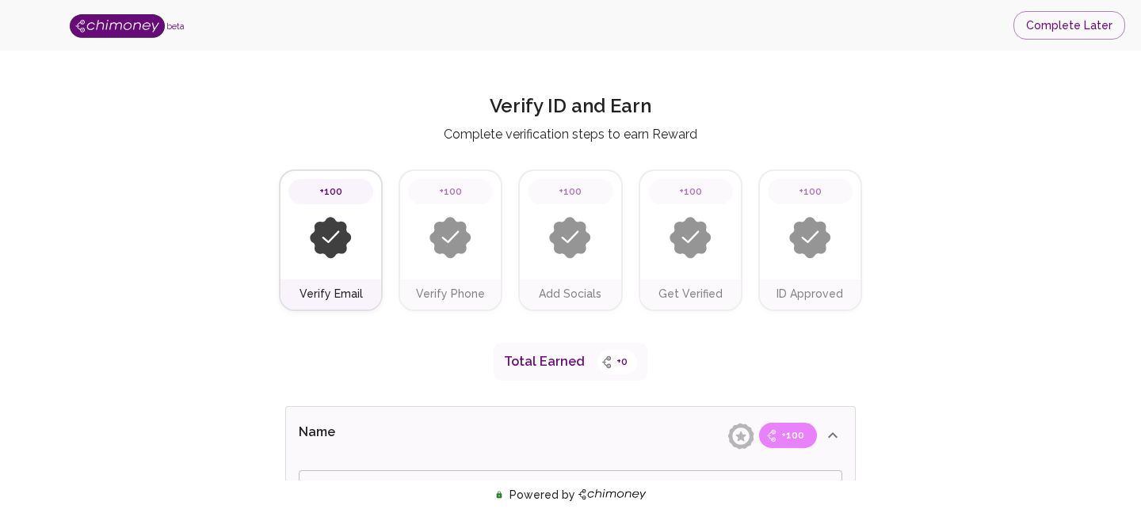
type input "[MEDICAL_DATA]"
type input "Azeez"
type input "Business Payments"
type input "Payments"
type input "Facebook"
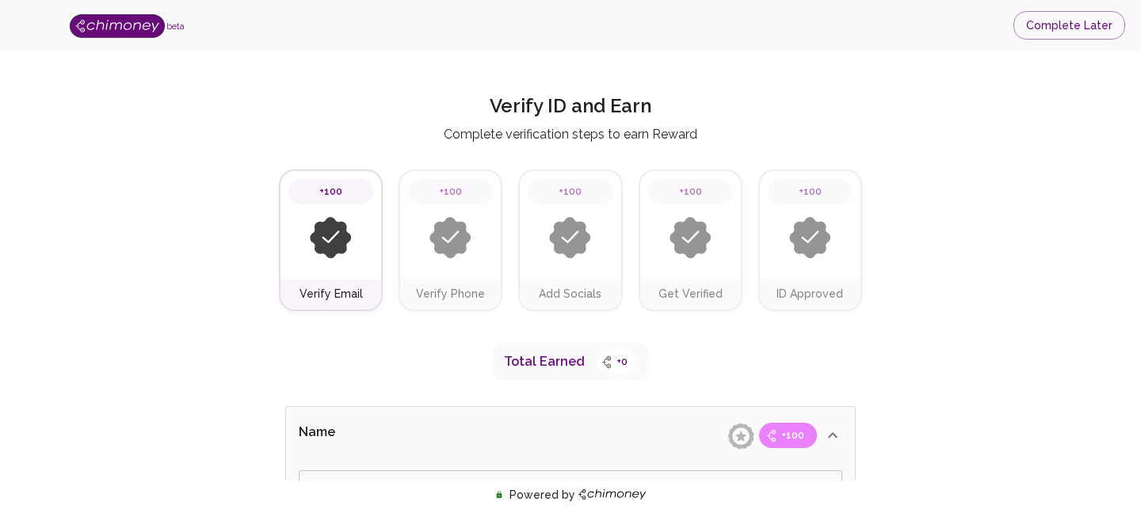
type input "[URL][DOMAIN_NAME]"
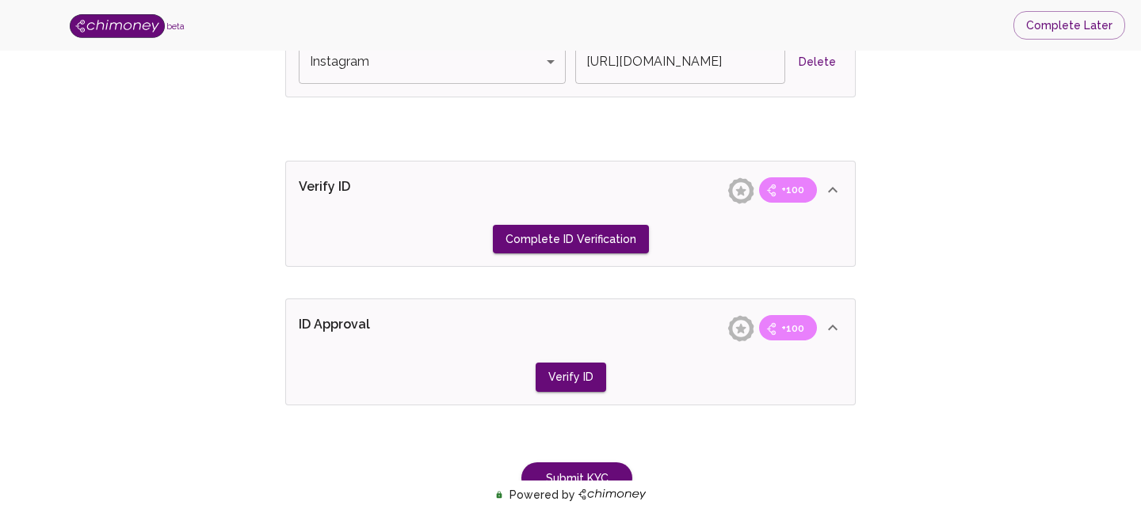
scroll to position [1347, 0]
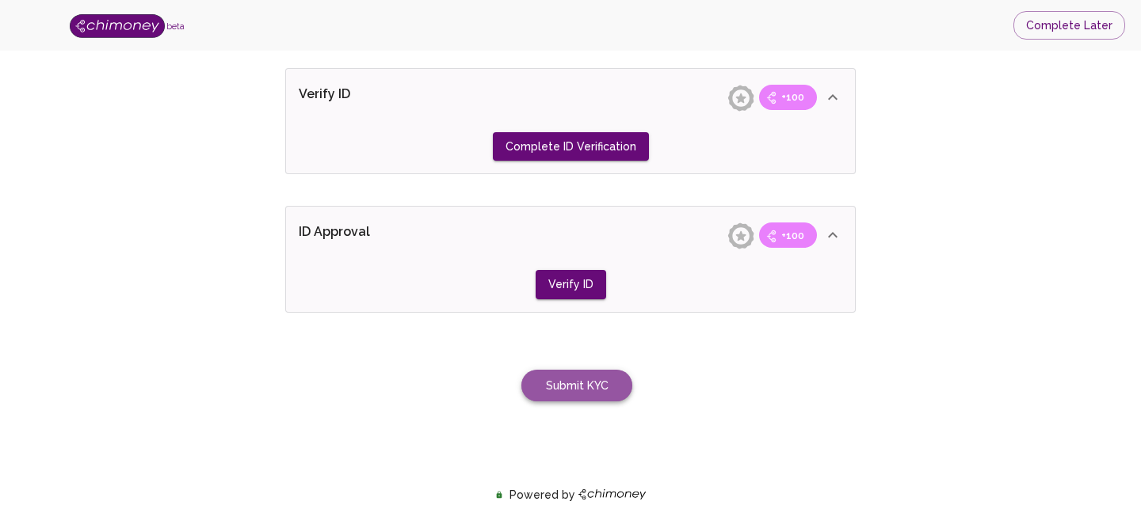
click at [585, 382] on button "Submit KYC" at bounding box center [576, 386] width 111 height 32
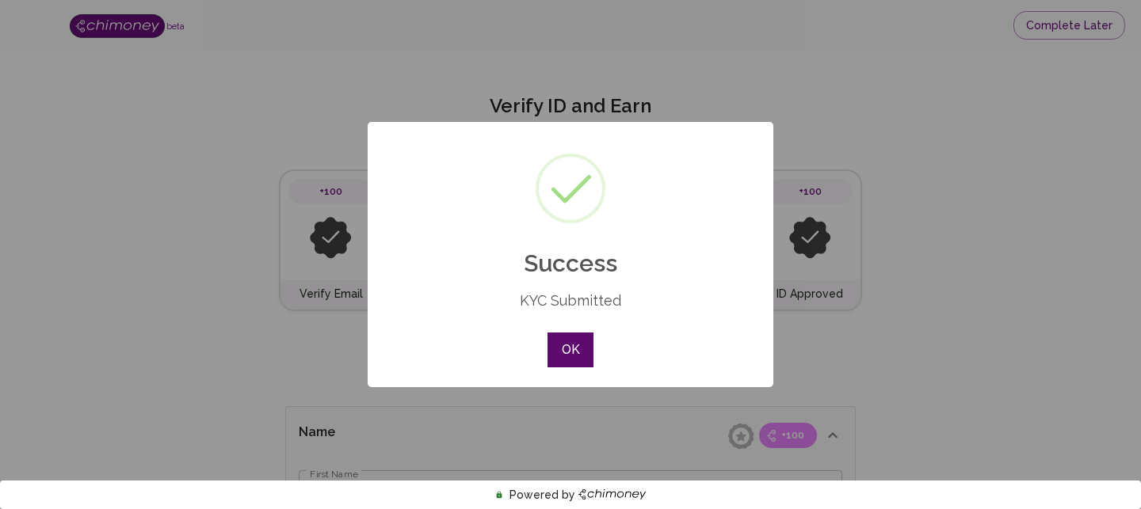
click at [571, 358] on button "OK" at bounding box center [570, 350] width 46 height 35
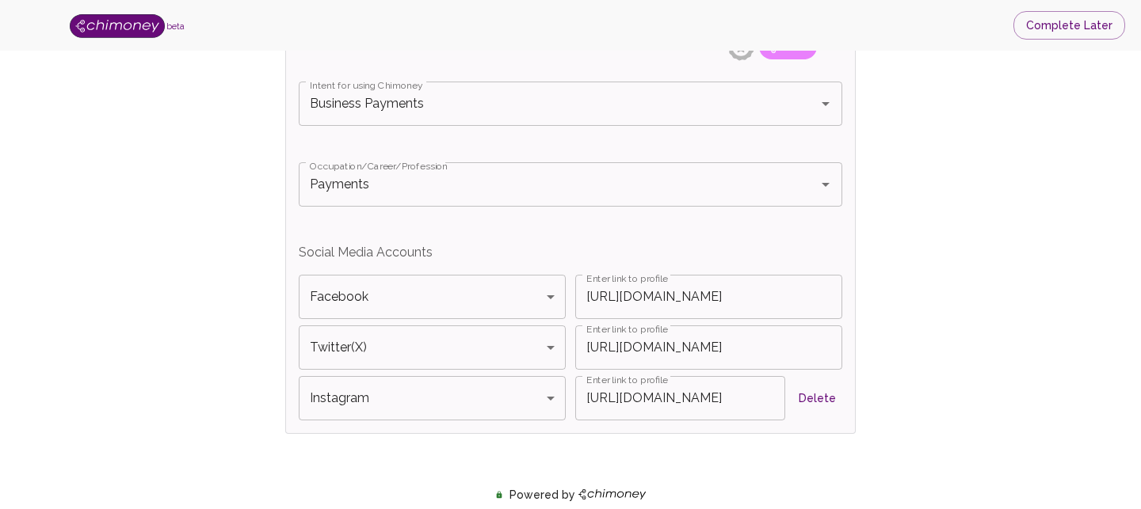
scroll to position [906, 0]
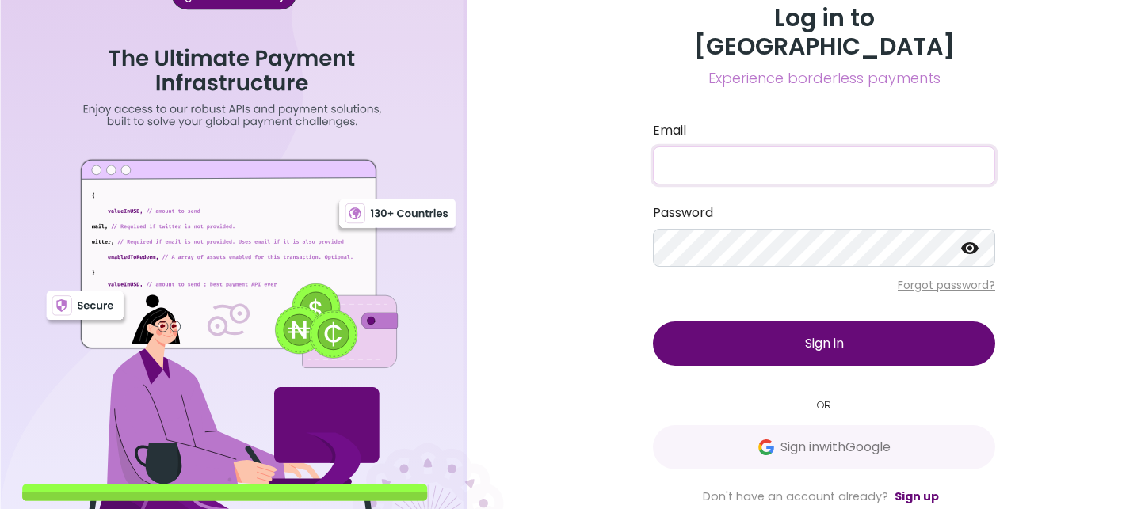
click at [721, 152] on input "Email" at bounding box center [824, 166] width 342 height 38
type input "[EMAIL_ADDRESS][DOMAIN_NAME]"
click at [763, 337] on button "Sign in" at bounding box center [824, 344] width 342 height 44
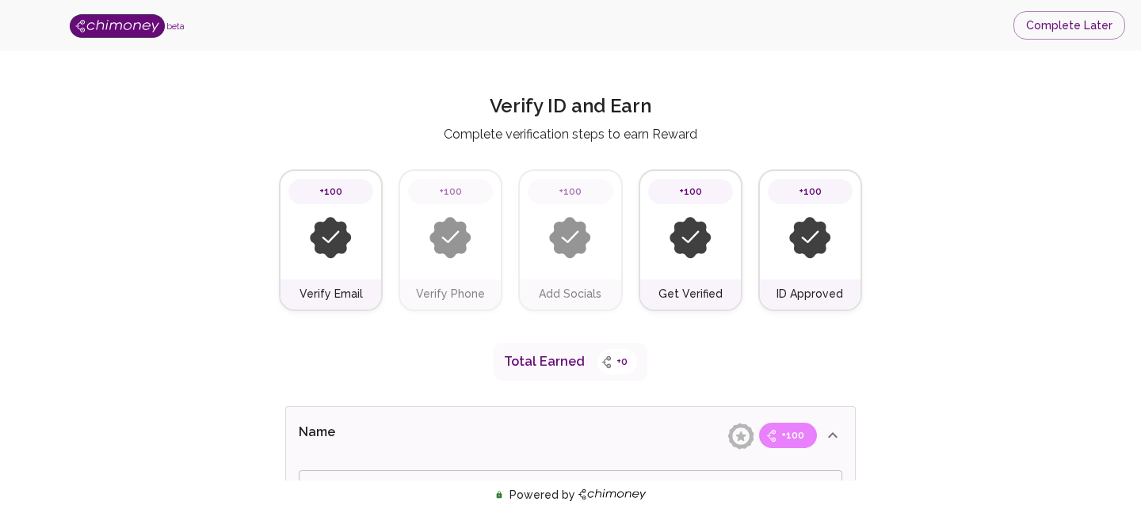
type input "[MEDICAL_DATA]"
type input "Azeez"
type input "Business Payments"
type input "Payments"
type input "Facebook"
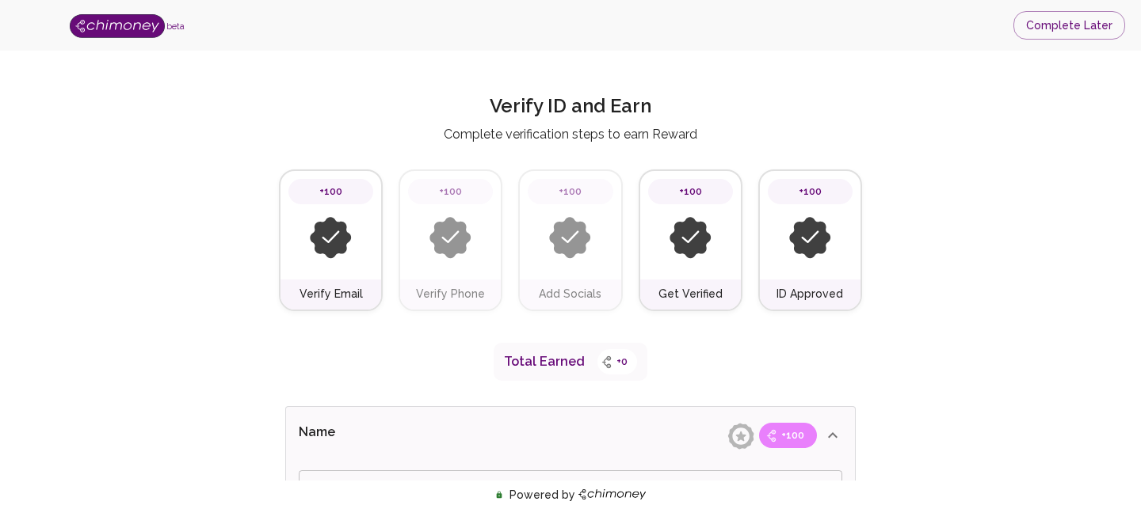
type input "[URL][DOMAIN_NAME]"
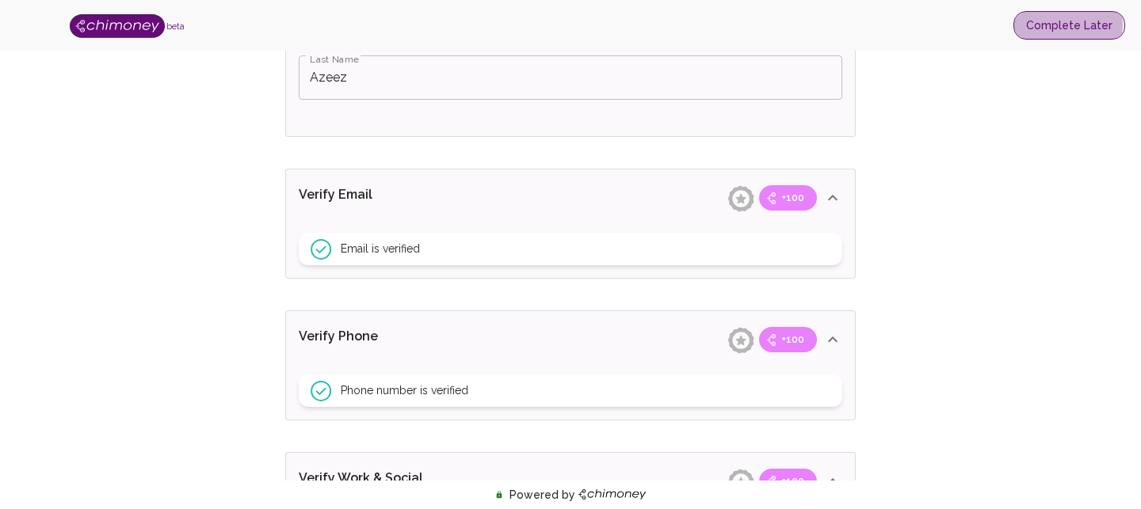
click at [1069, 25] on button "Complete Later" at bounding box center [1069, 25] width 112 height 29
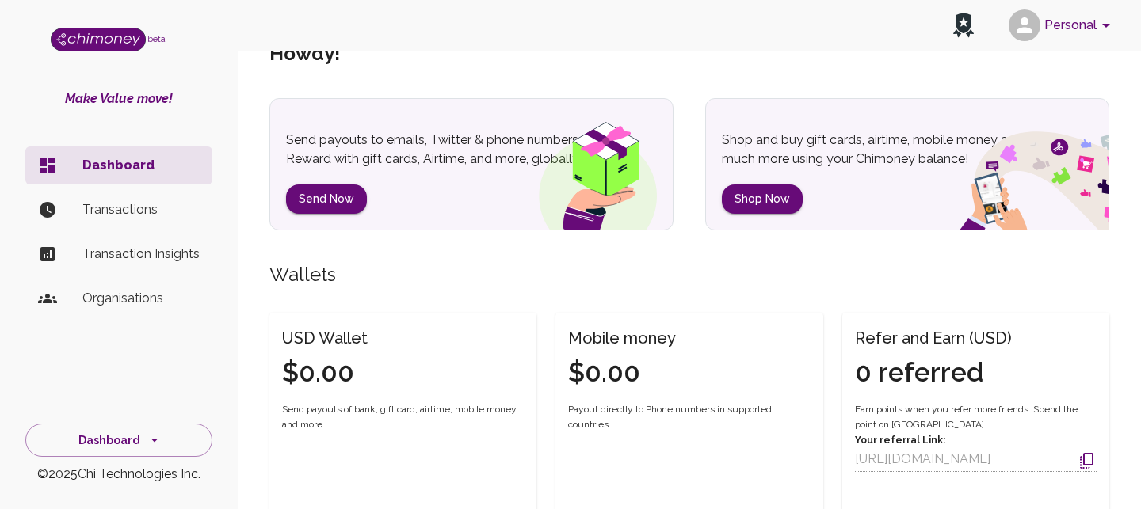
scroll to position [53, 0]
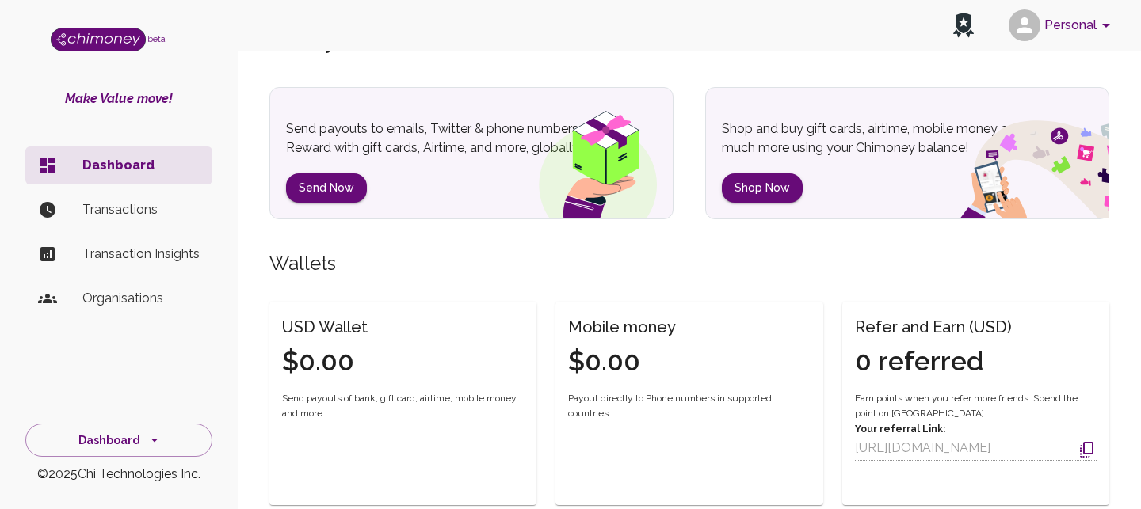
click at [1092, 29] on button "Personal" at bounding box center [1062, 25] width 120 height 41
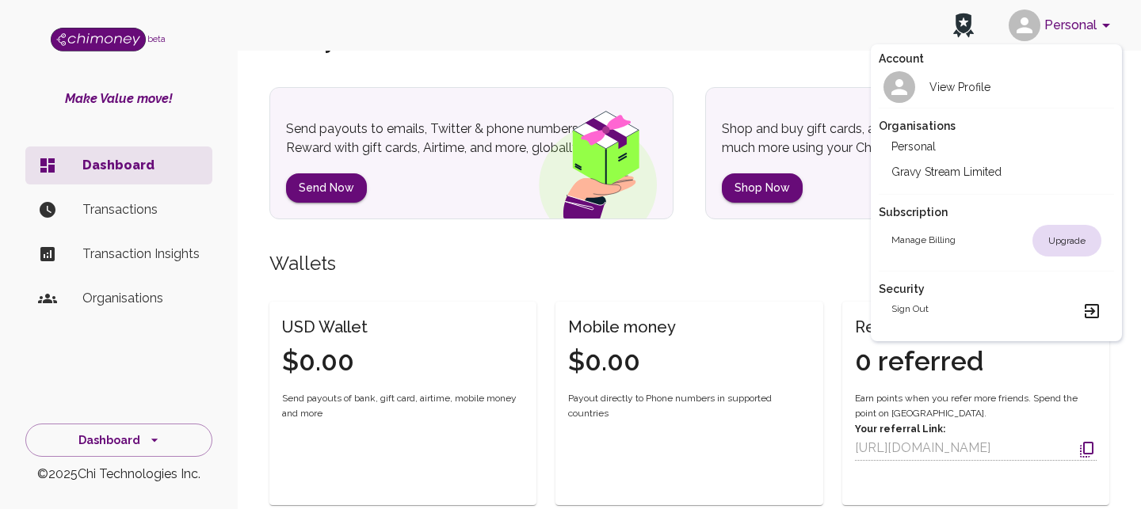
scroll to position [48, 0]
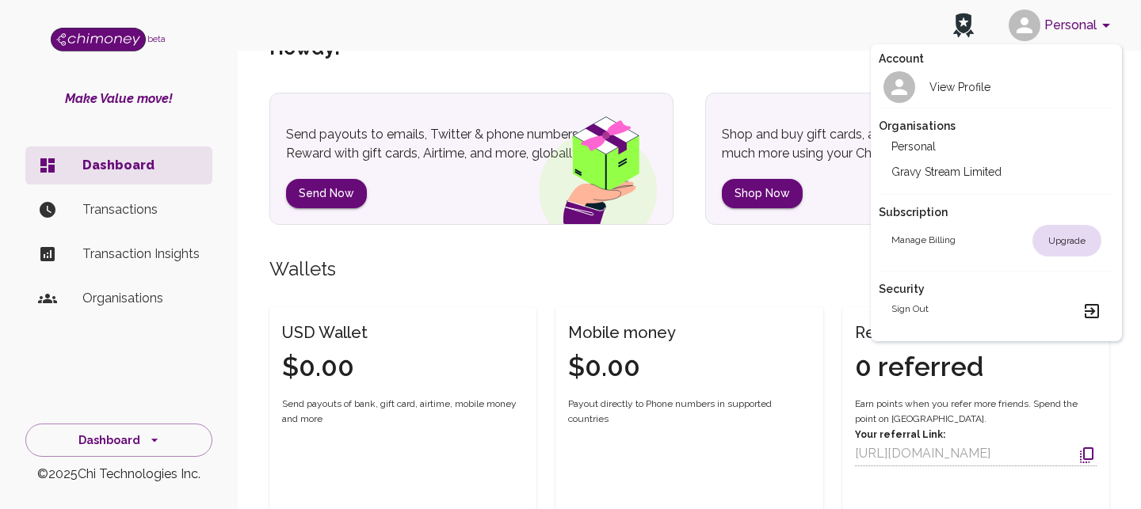
click at [950, 180] on li "Gravy Stream Limited" at bounding box center [996, 171] width 236 height 25
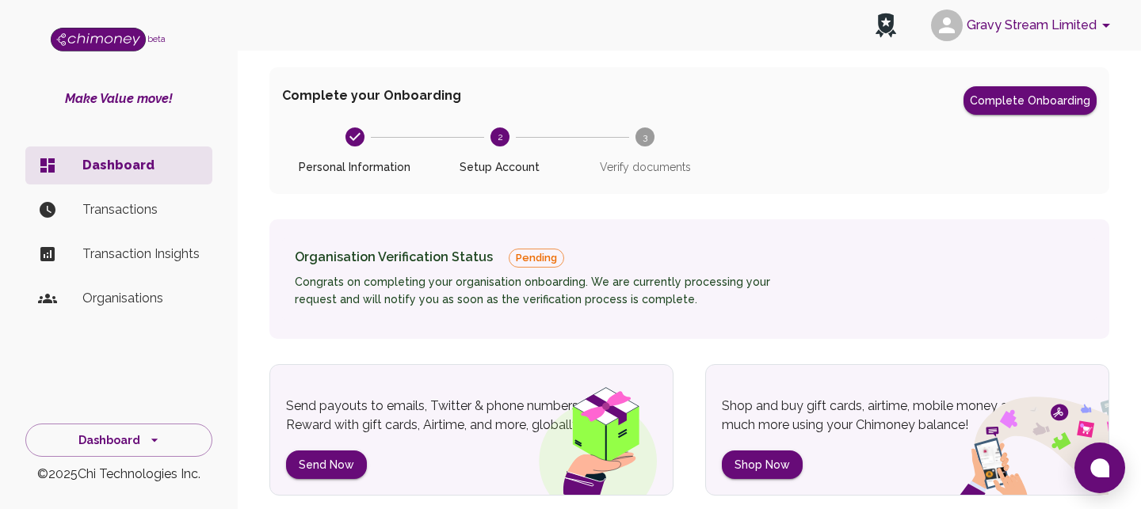
scroll to position [75, 0]
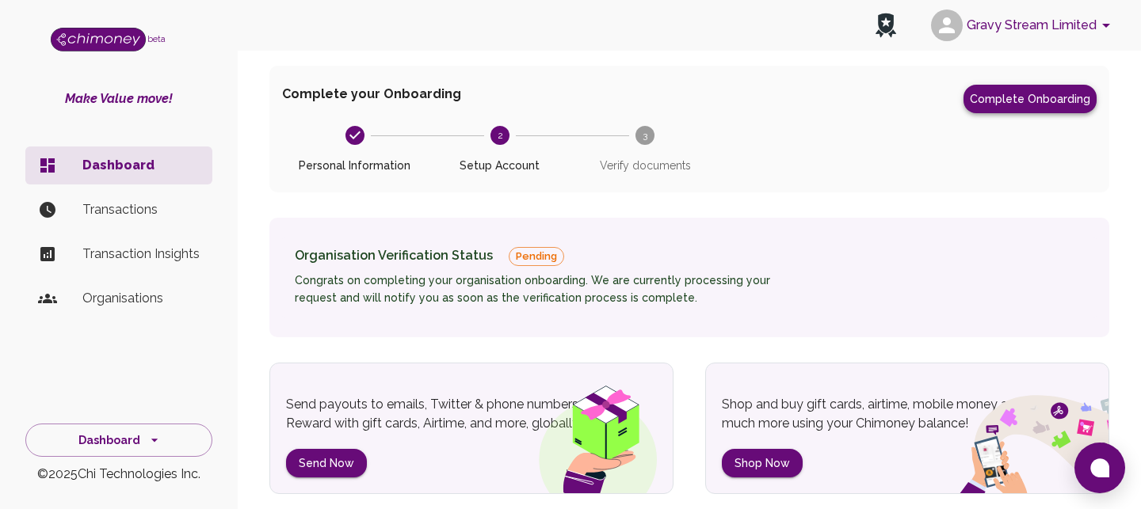
click at [1050, 104] on button "Complete Onboarding" at bounding box center [1029, 99] width 133 height 29
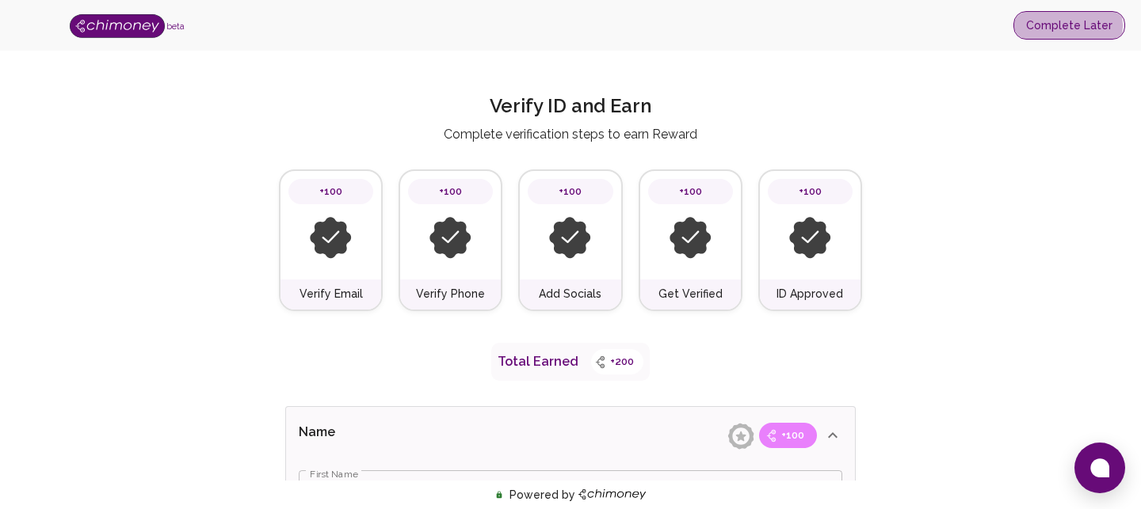
click at [1070, 26] on button "Complete Later" at bounding box center [1069, 25] width 112 height 29
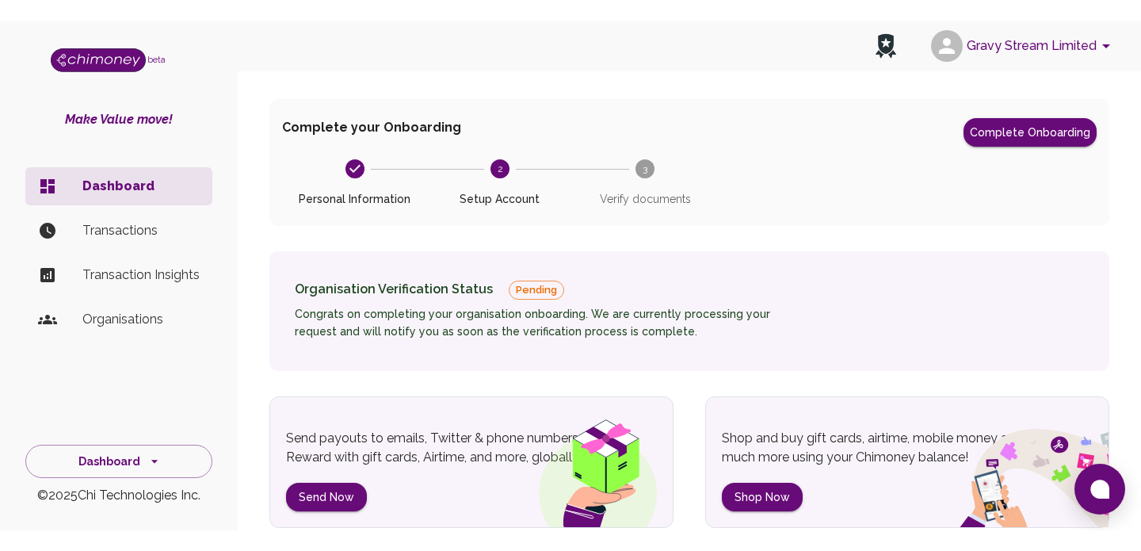
scroll to position [66, 0]
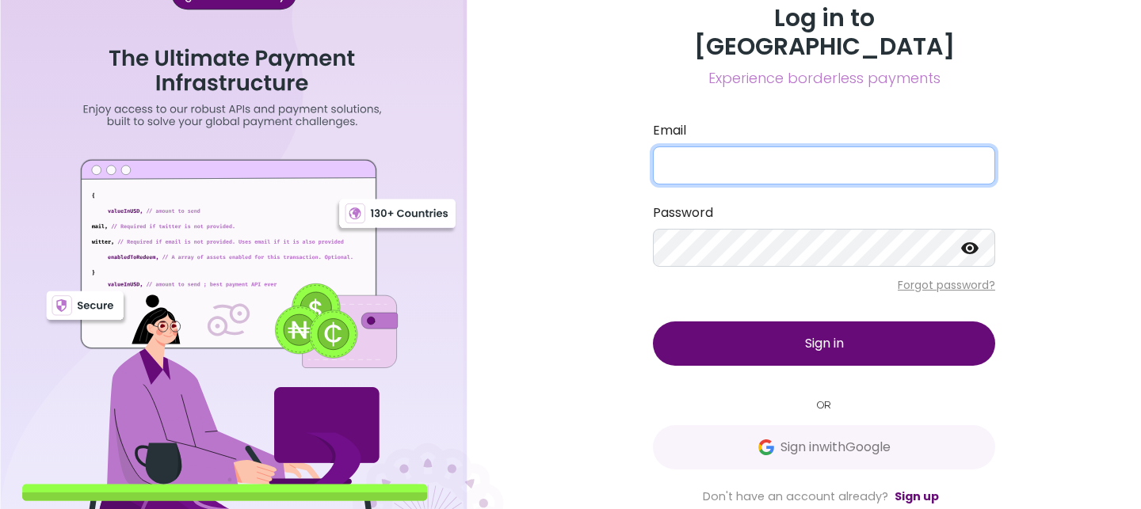
click at [707, 154] on input "Email" at bounding box center [824, 166] width 342 height 38
type input "destiny@gravystream.io"
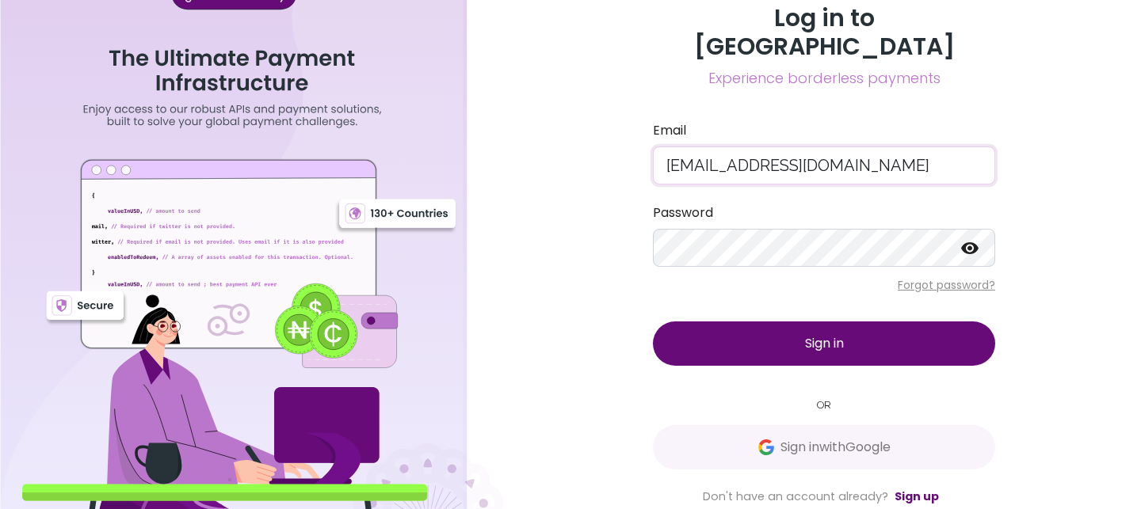
click at [794, 327] on button "Sign in" at bounding box center [824, 344] width 342 height 44
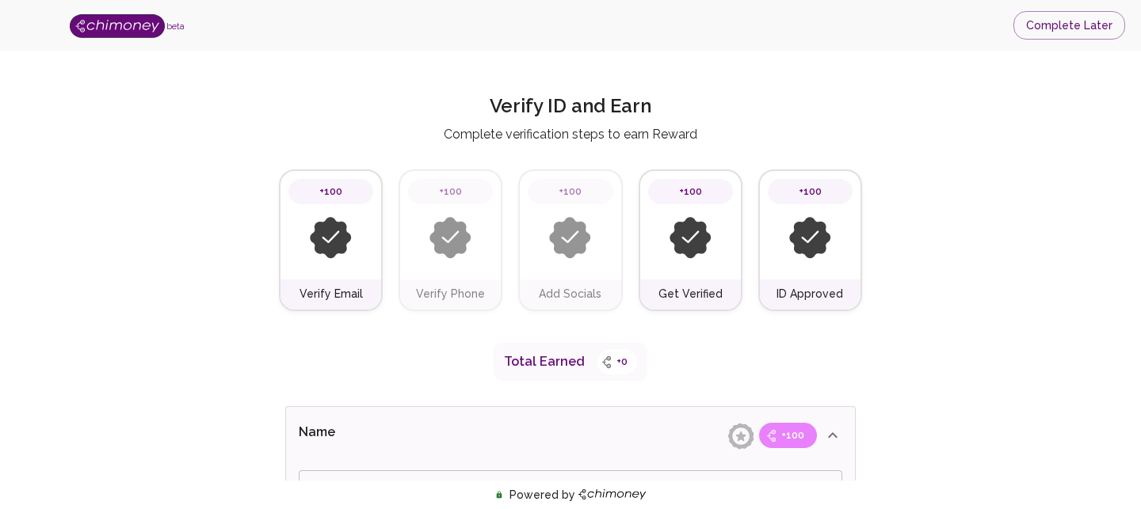
type input "[MEDICAL_DATA]"
type input "Azeez"
type input "Business Payments"
type input "Payments"
type input "Facebook"
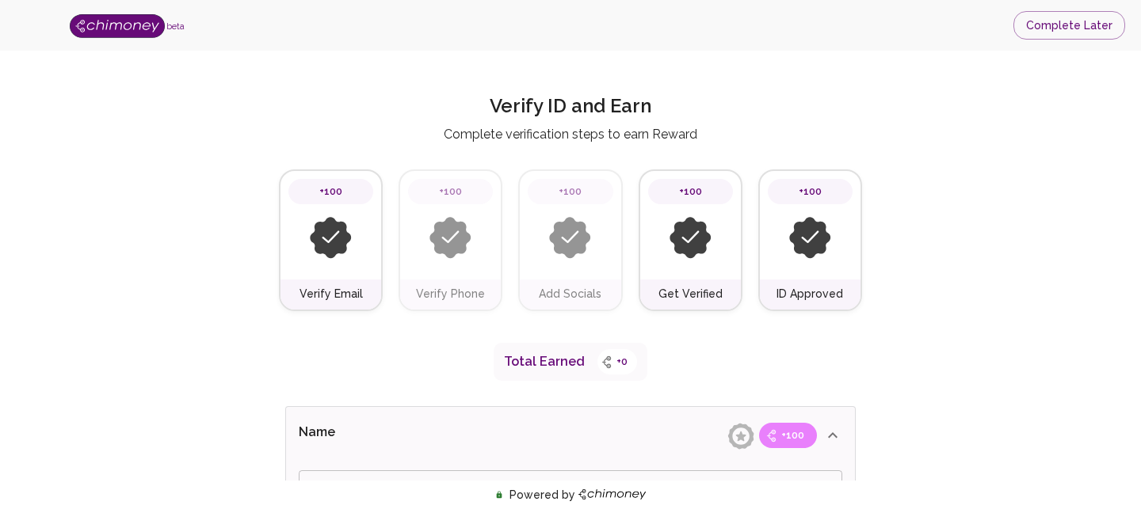
type input "[URL][DOMAIN_NAME]"
type input "Oseni"
type input "Azeez"
type input "Business Payments"
type input "Payments"
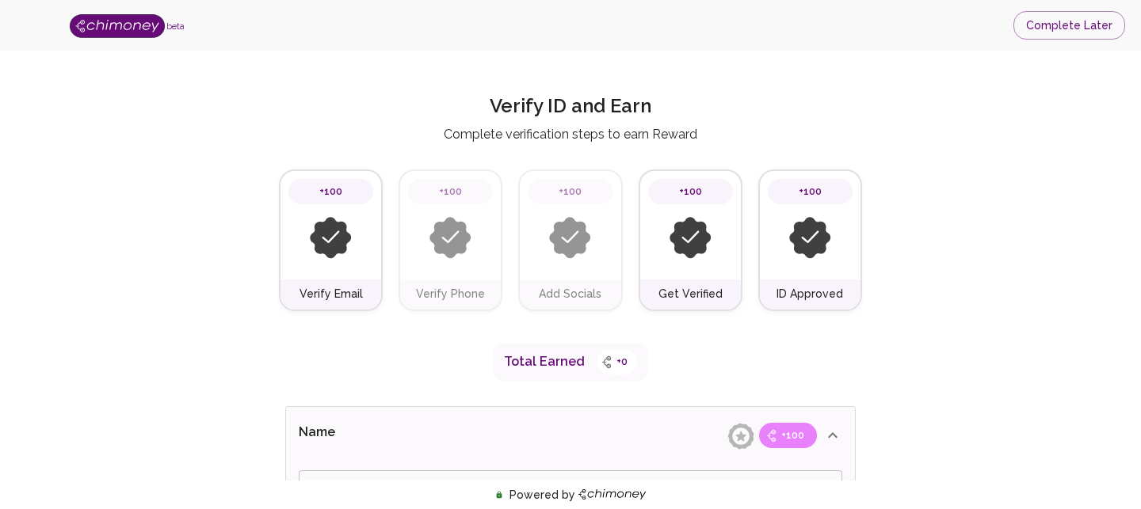
type input "Facebook"
type input "https://www.facebook.com/GravyStream"
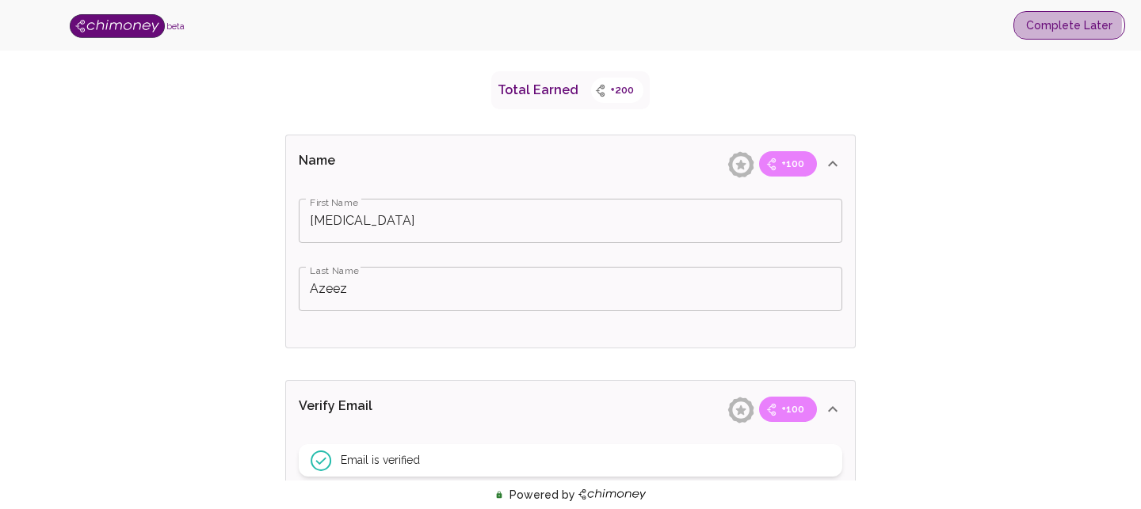
click at [1050, 25] on button "Complete Later" at bounding box center [1069, 25] width 112 height 29
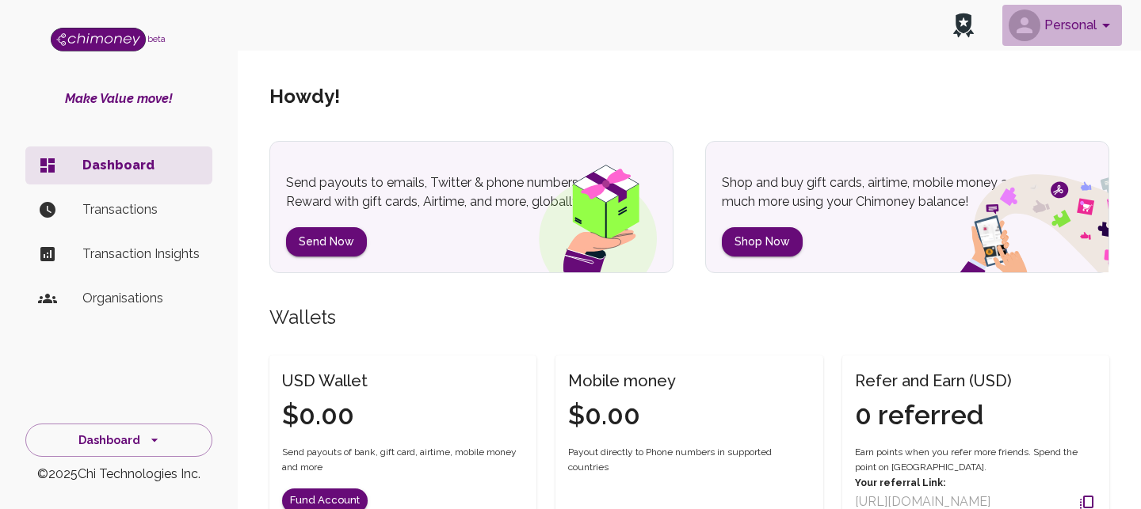
click at [1046, 29] on button "Personal" at bounding box center [1062, 25] width 120 height 41
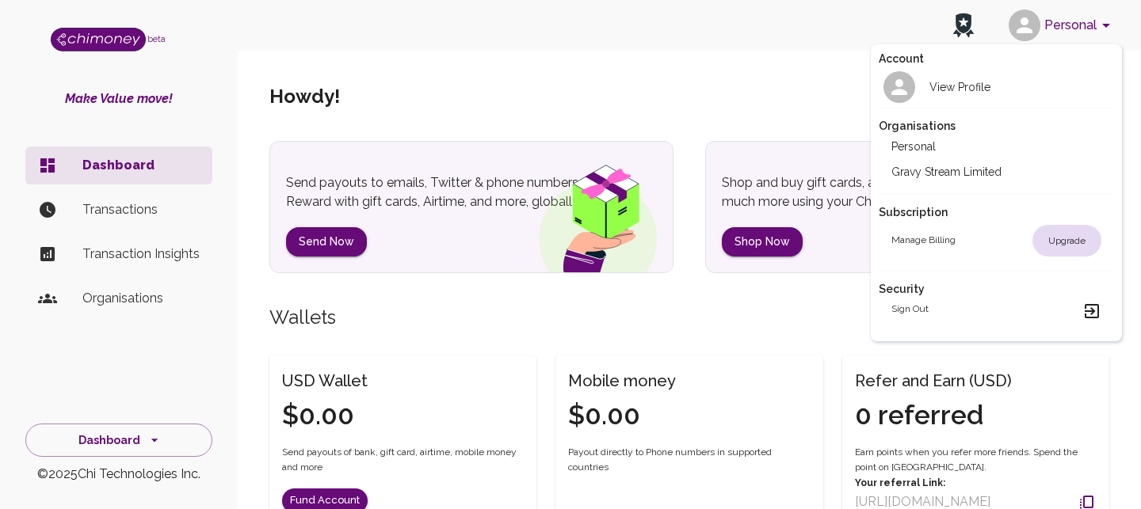
click at [947, 167] on li "Gravy Stream Limited" at bounding box center [996, 171] width 236 height 25
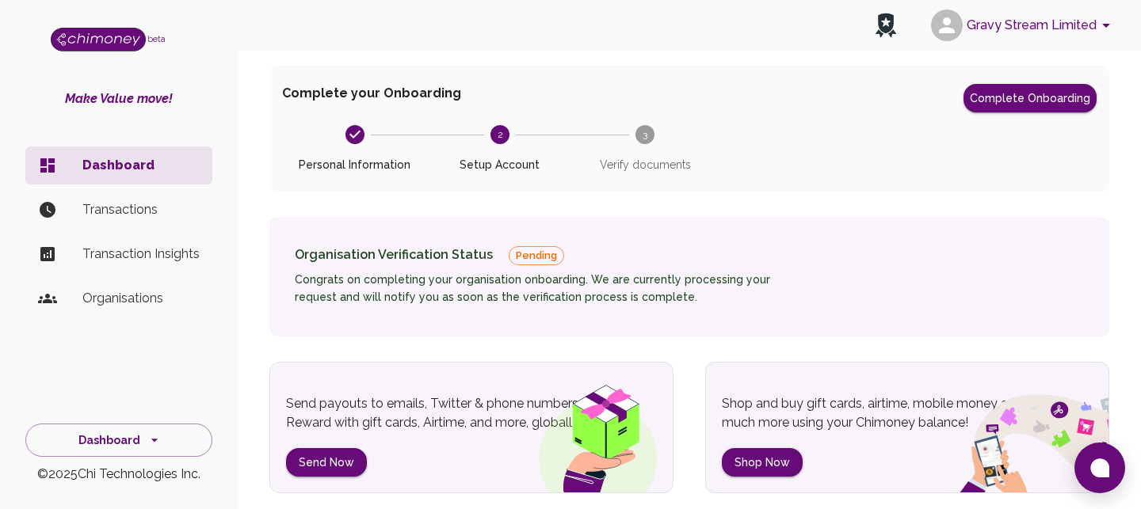
scroll to position [74, 0]
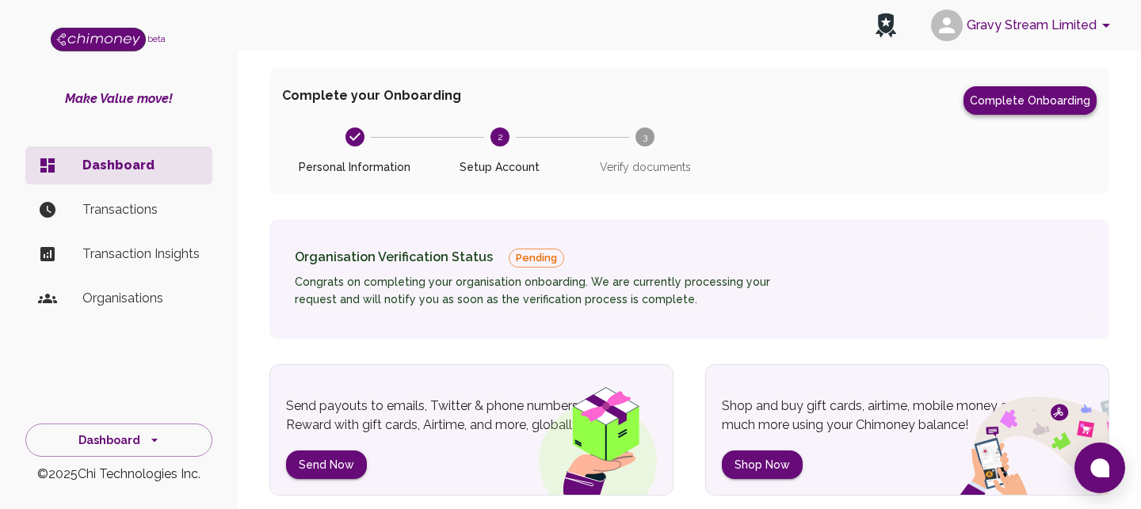
click at [1064, 102] on button "Complete Onboarding" at bounding box center [1029, 100] width 133 height 29
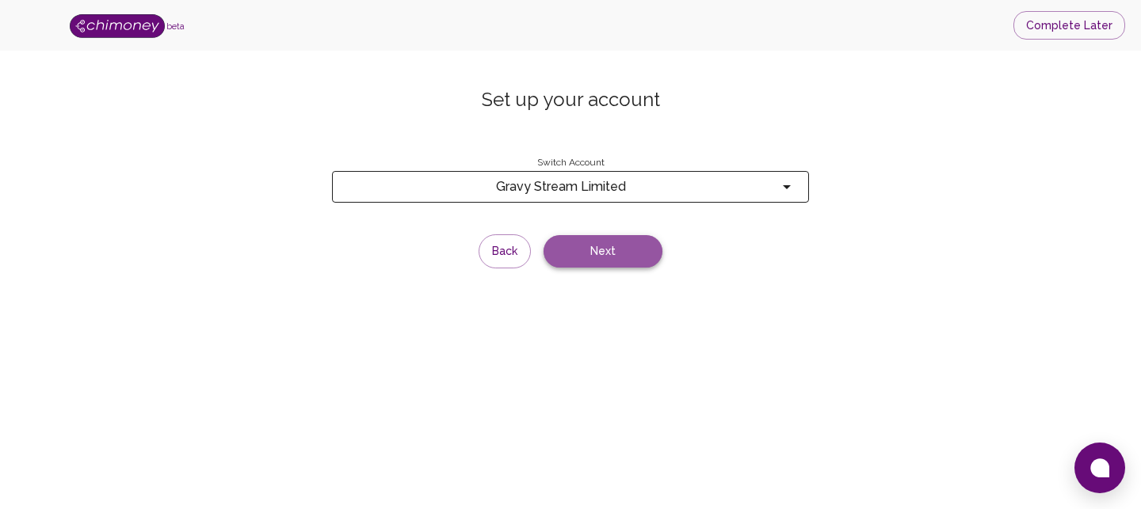
click at [619, 257] on button "Next" at bounding box center [602, 251] width 119 height 32
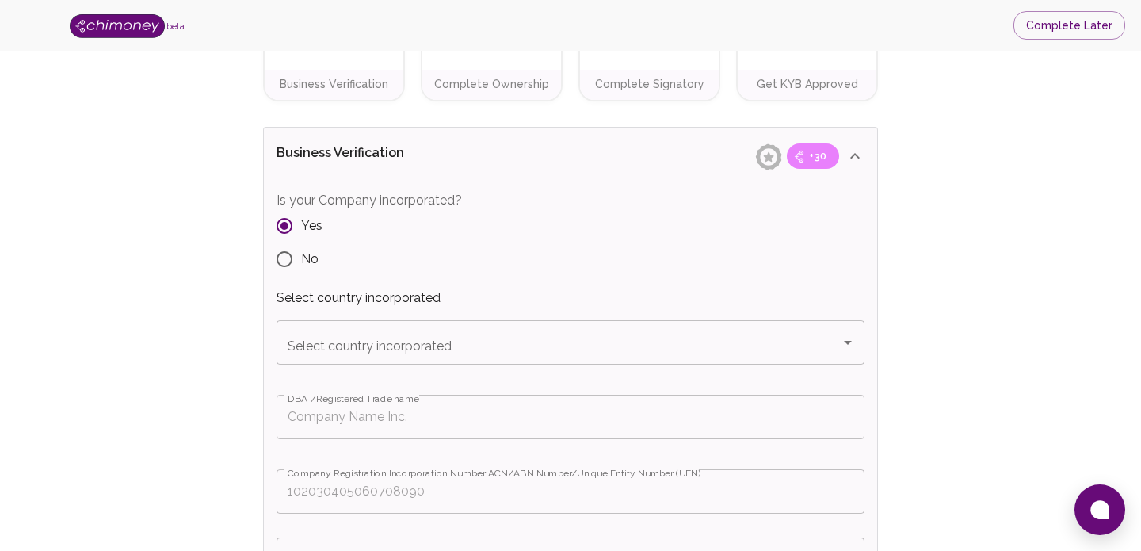
scroll to position [219, 0]
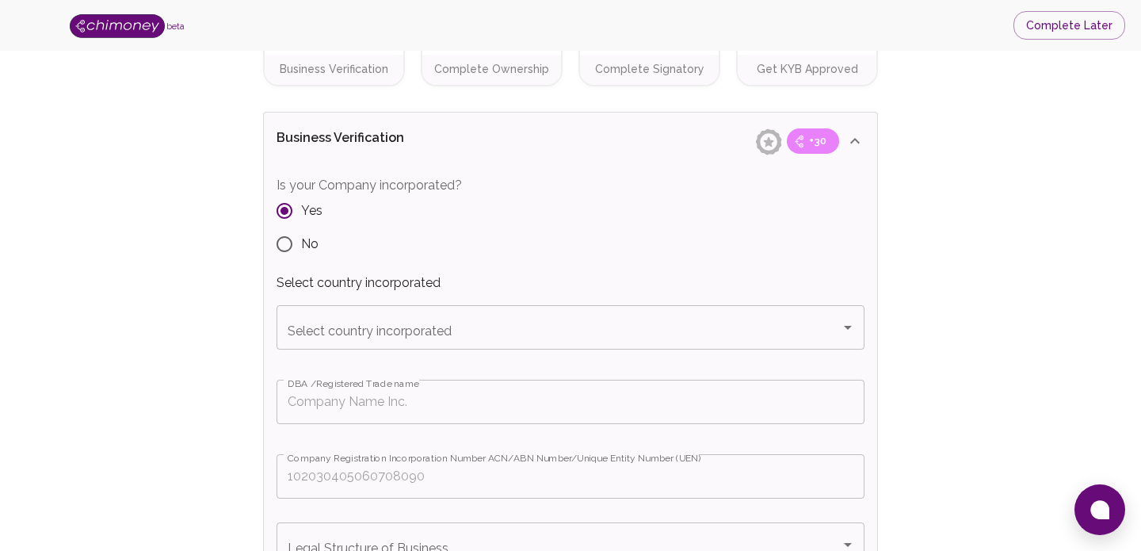
click at [554, 340] on input "Select country incorporated" at bounding box center [559, 327] width 550 height 30
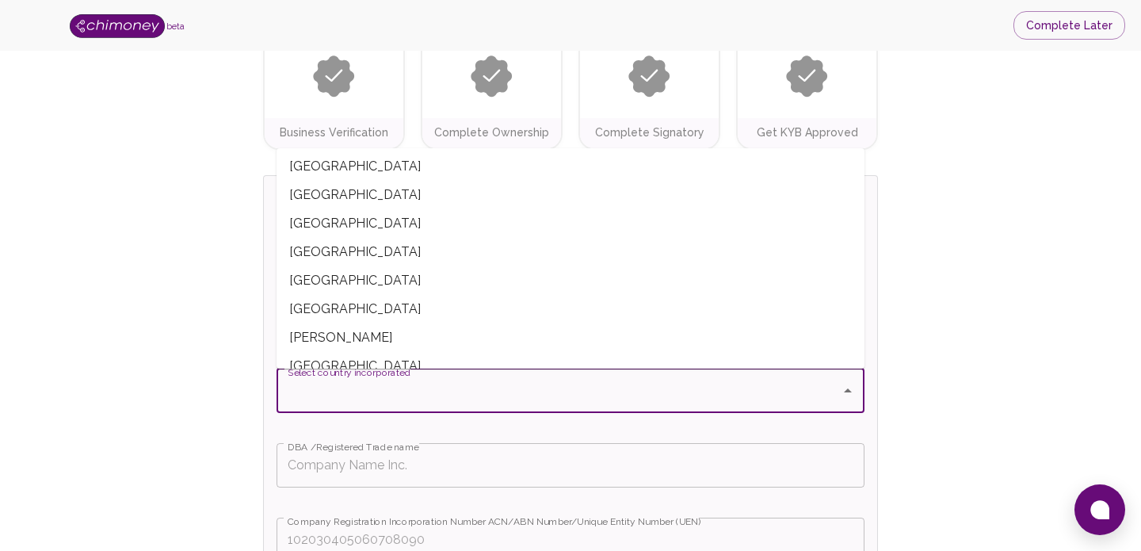
scroll to position [1034, 0]
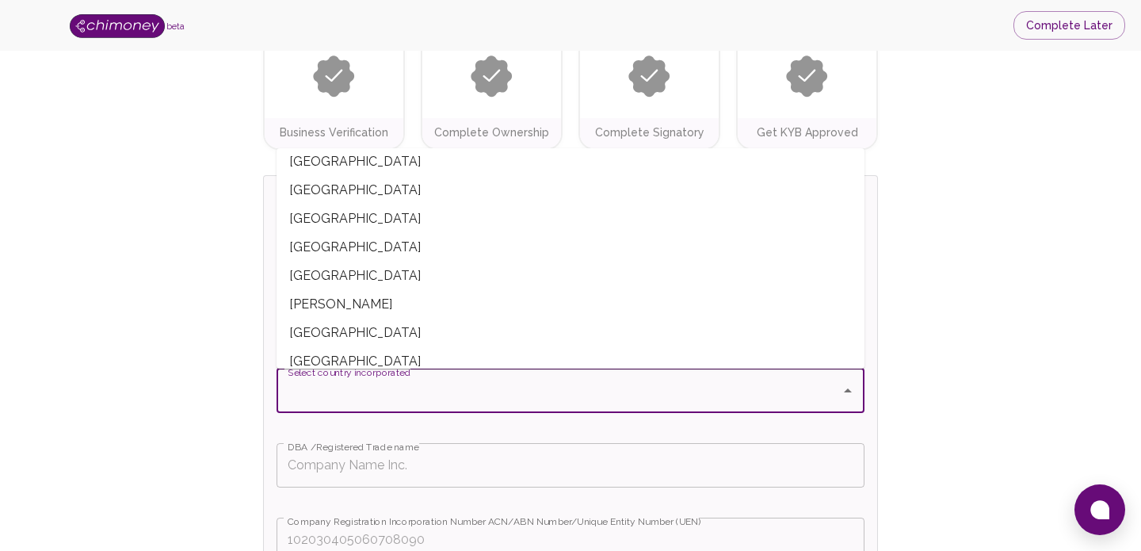
click at [346, 191] on span "[GEOGRAPHIC_DATA]" at bounding box center [570, 190] width 588 height 29
type input "[GEOGRAPHIC_DATA]"
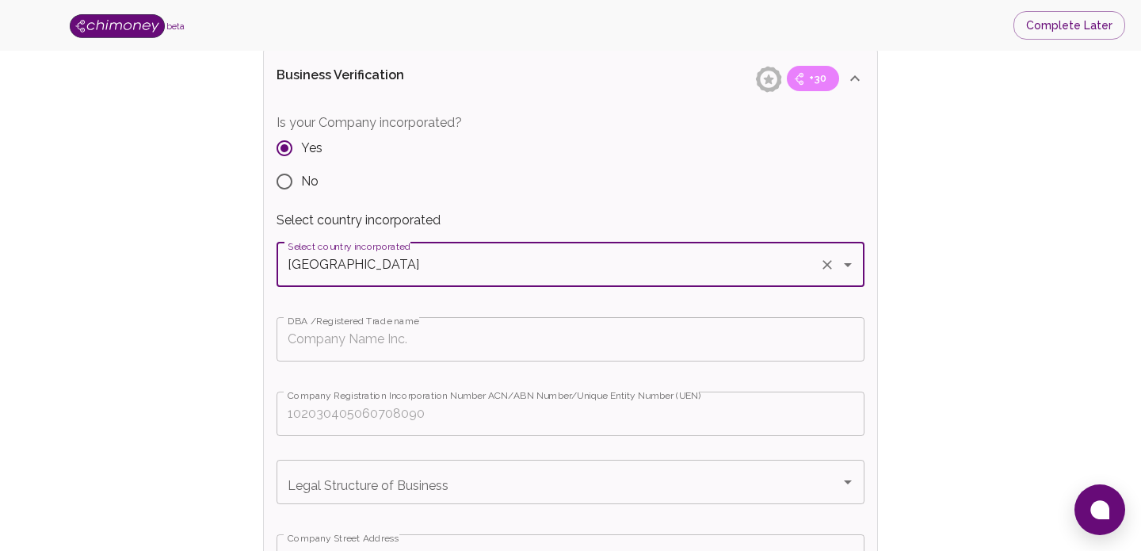
scroll to position [291, 0]
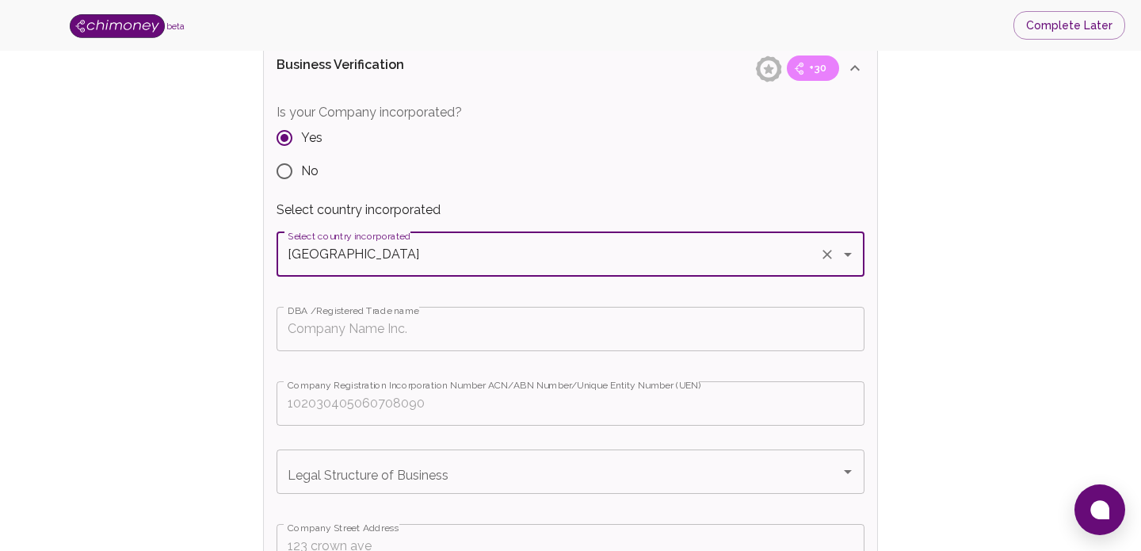
click at [378, 331] on input "DBA /Registered Trade name" at bounding box center [570, 329] width 588 height 44
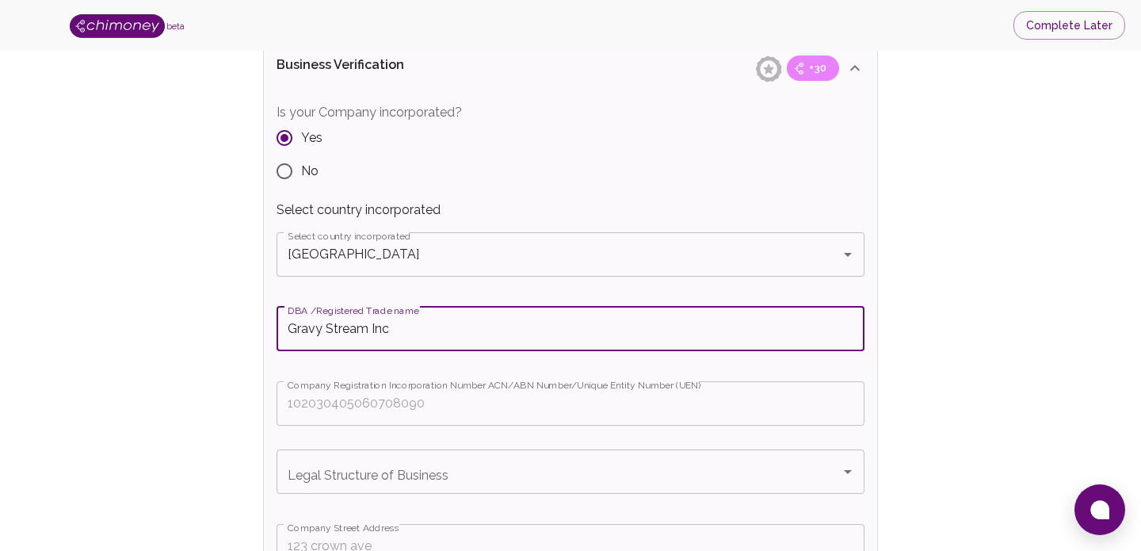
type input "Gravy Stream Inc"
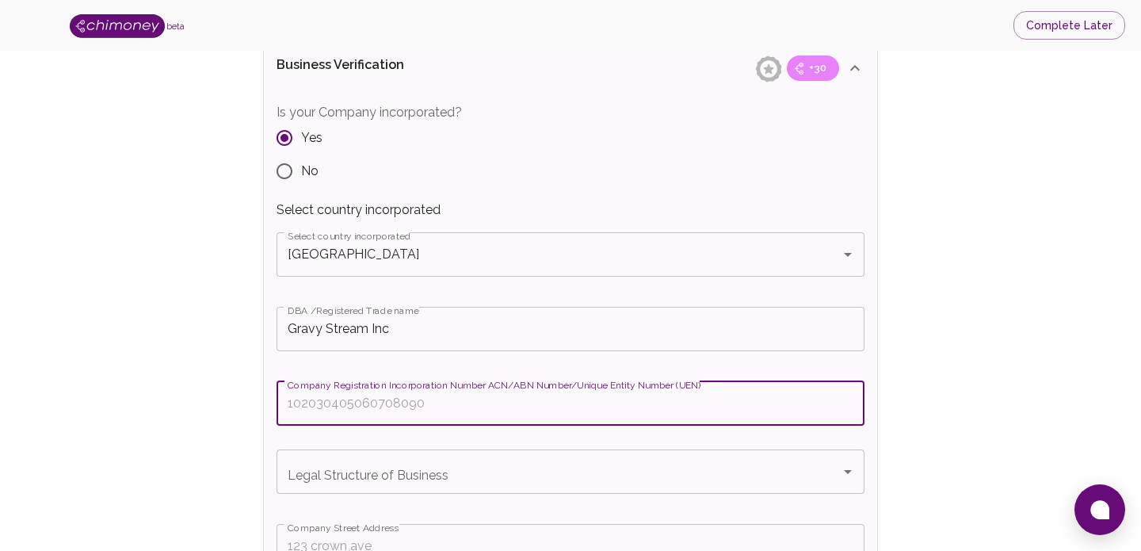
click at [458, 413] on input "Company Registration Incorporation Number ACN/ABN Number/Unique Entity Number (…" at bounding box center [570, 403] width 588 height 44
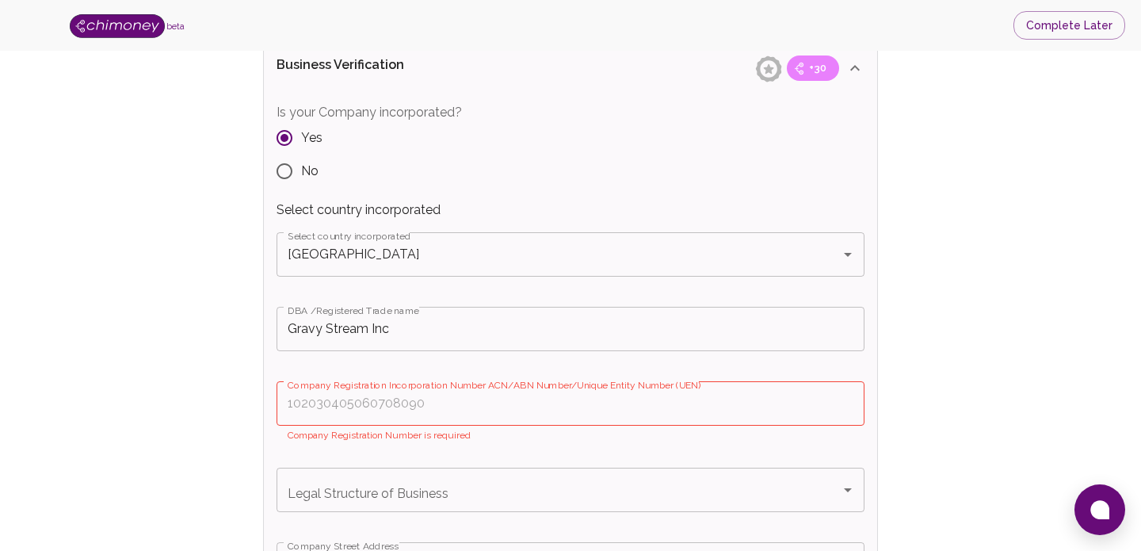
click at [523, 412] on input "Company Registration Incorporation Number ACN/ABN Number/Unique Entity Number (…" at bounding box center [570, 403] width 588 height 44
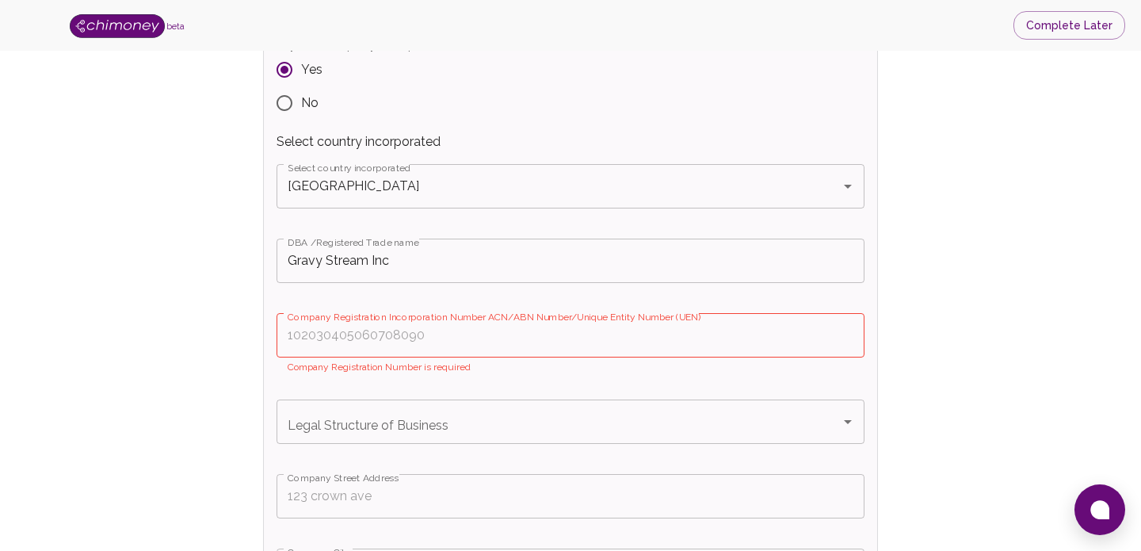
scroll to position [375, 0]
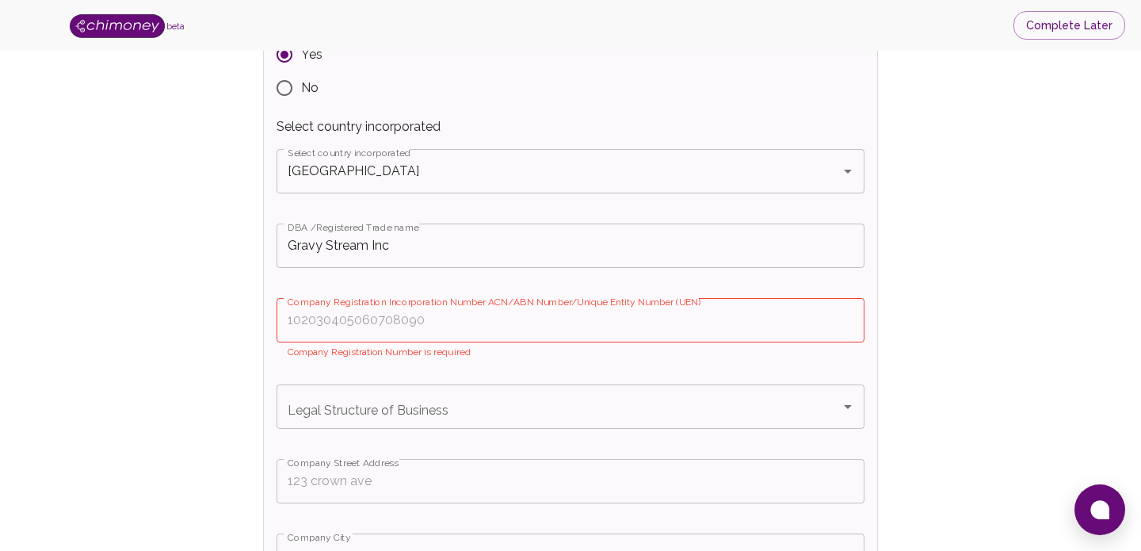
click at [629, 403] on input "Legal Structure of Business" at bounding box center [559, 406] width 550 height 30
click at [750, 419] on input "Legal Structure of Business" at bounding box center [559, 406] width 550 height 30
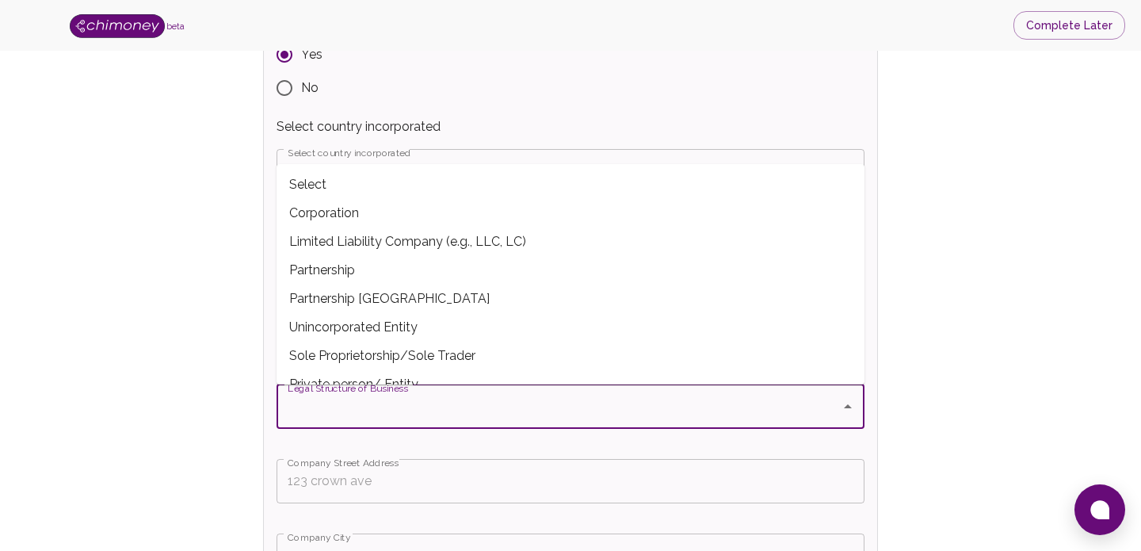
click at [368, 221] on span "Corporation" at bounding box center [570, 213] width 588 height 29
type input "Corporation"
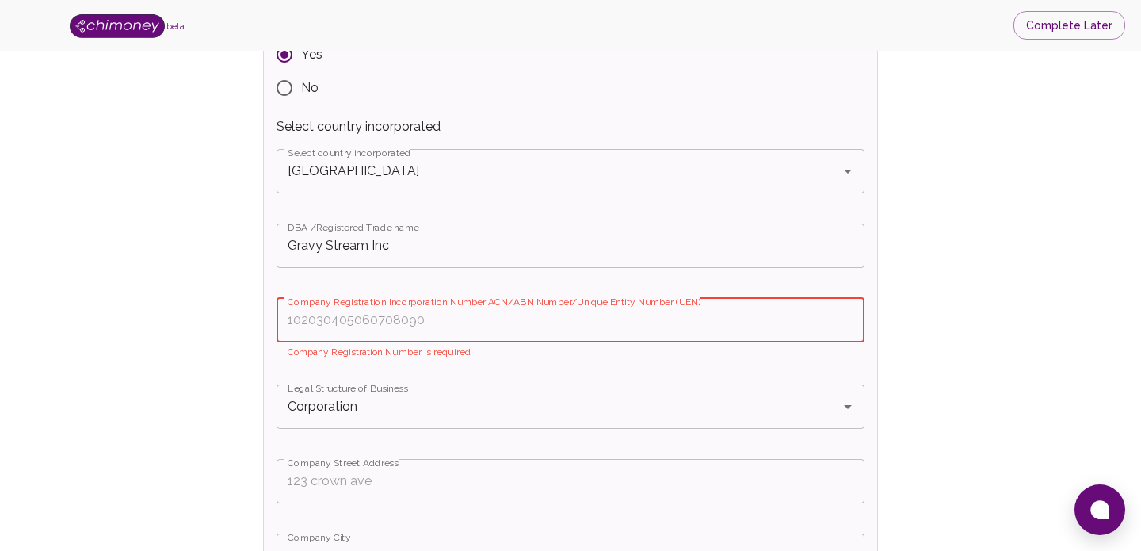
click at [678, 319] on input "Company Registration Incorporation Number ACN/ABN Number/Unique Entity Number (…" at bounding box center [570, 320] width 588 height 44
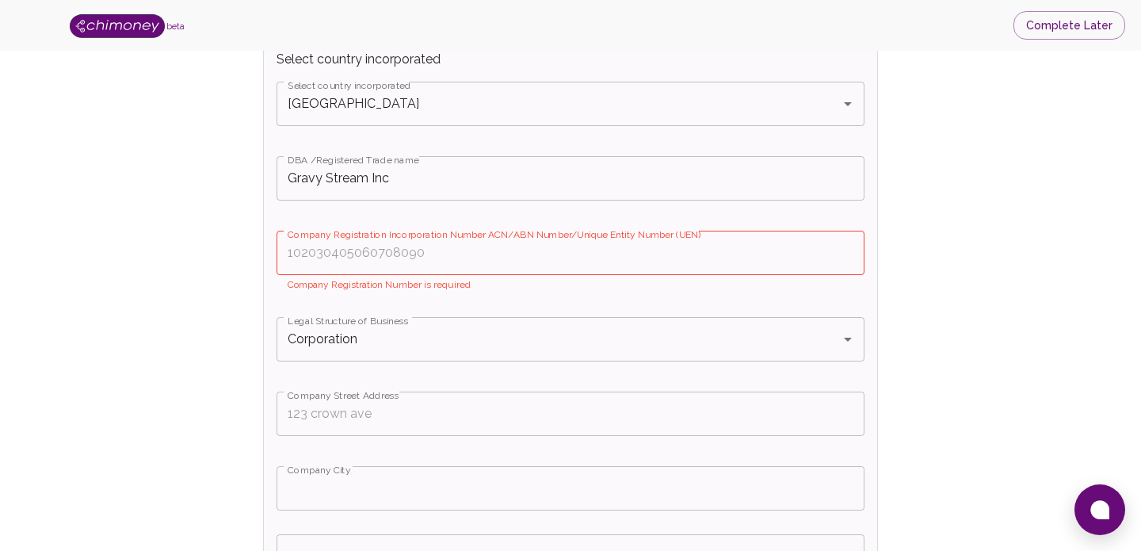
scroll to position [440, 0]
click at [348, 261] on input "Company Registration Incorporation Number ACN/ABN Number/Unique Entity Number (…" at bounding box center [570, 255] width 588 height 44
paste input "1001079389"
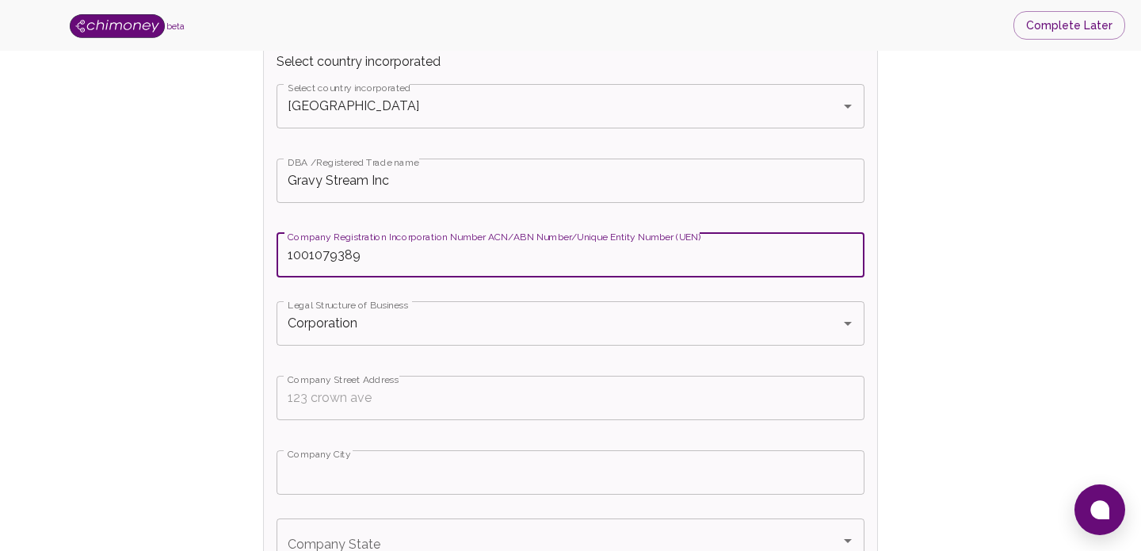
type input "1001079389"
click at [634, 403] on input "Company Street Address" at bounding box center [570, 397] width 588 height 44
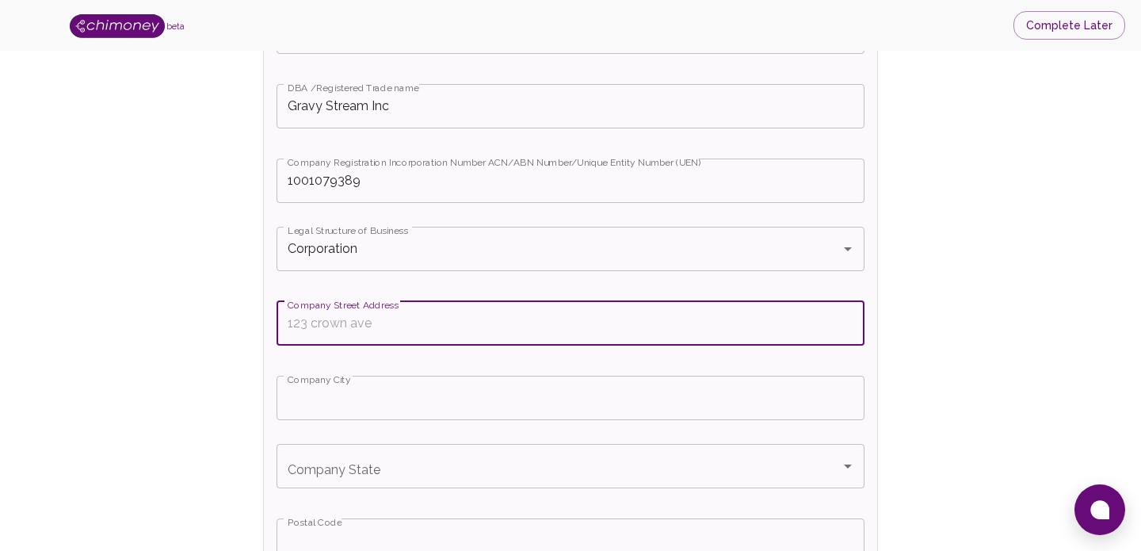
scroll to position [516, 0]
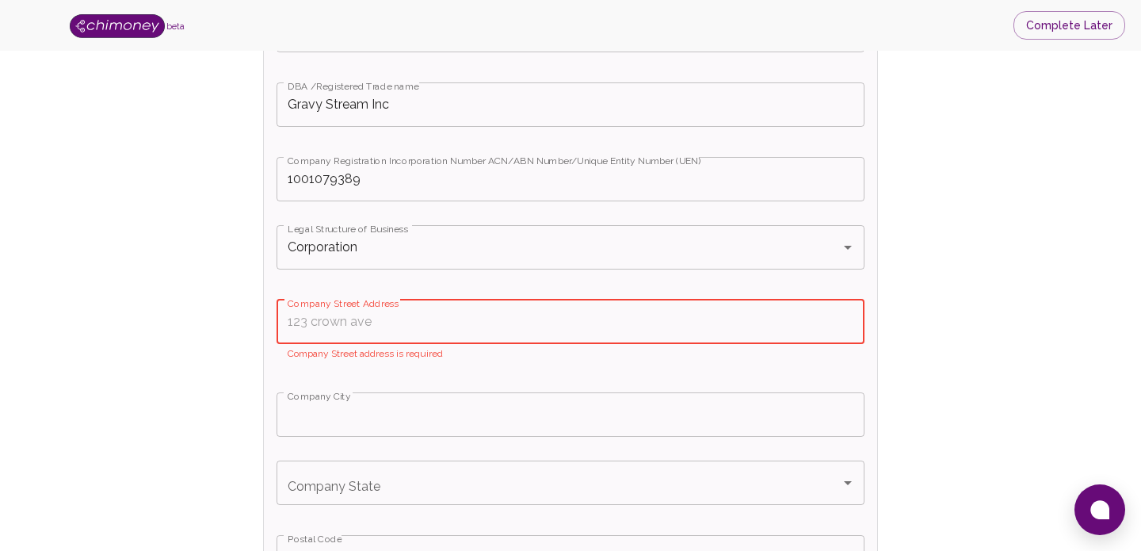
click at [315, 330] on input "Company Street Address" at bounding box center [570, 321] width 588 height 44
paste input "[STREET_ADDRESS]"
type input "[STREET_ADDRESS]"
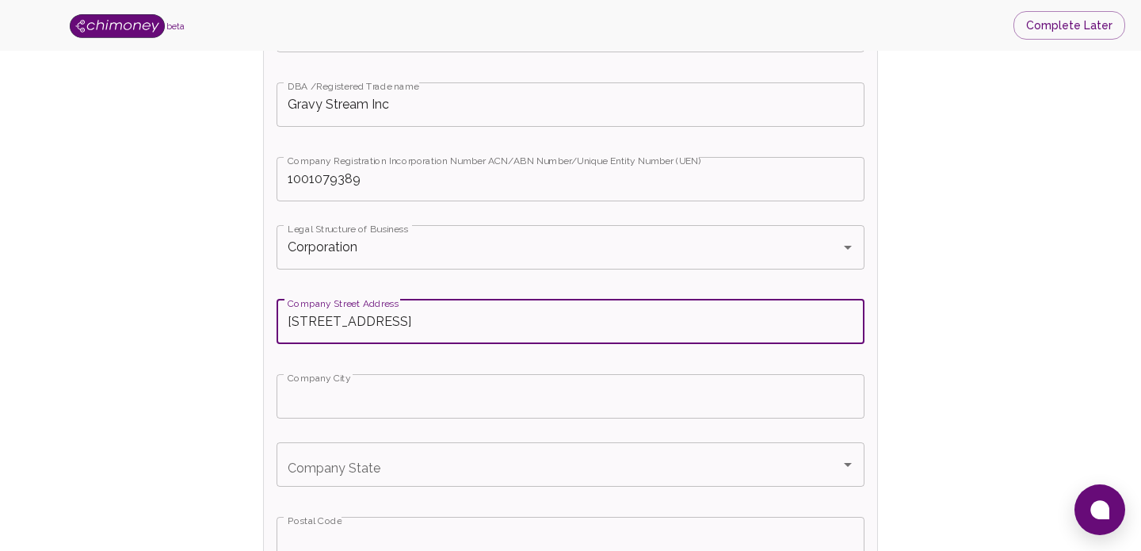
type input "[GEOGRAPHIC_DATA]"
type input "M4N3N1"
type input "[GEOGRAPHIC_DATA]"
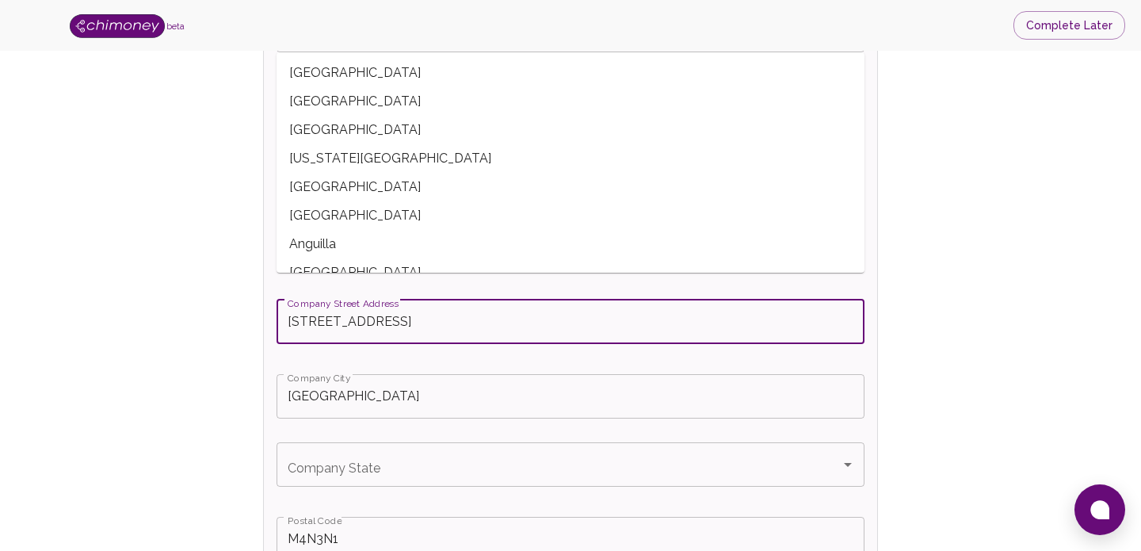
scroll to position [870, 0]
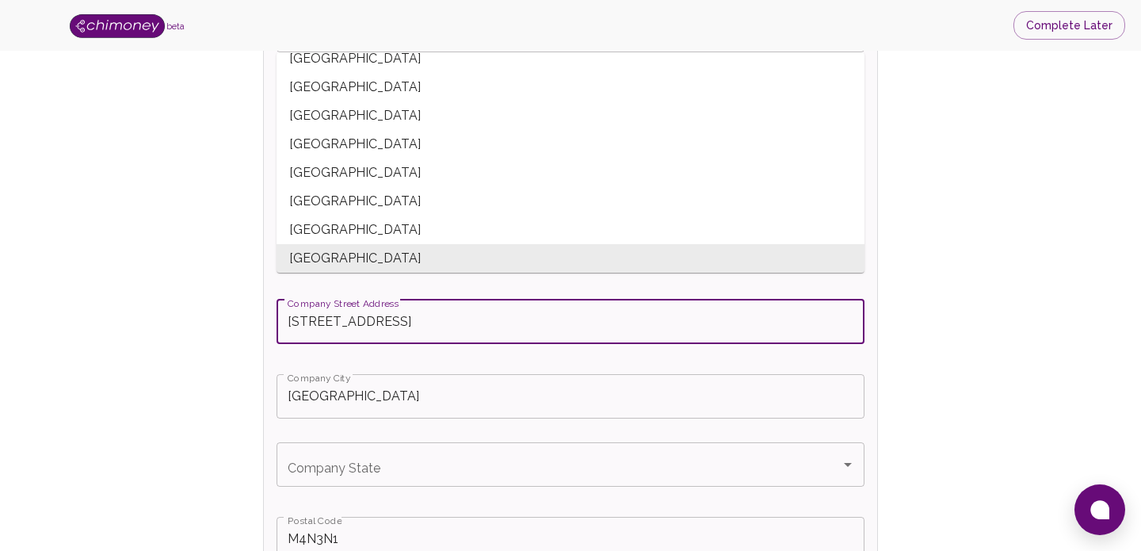
click at [314, 253] on span "[GEOGRAPHIC_DATA]" at bounding box center [570, 258] width 588 height 29
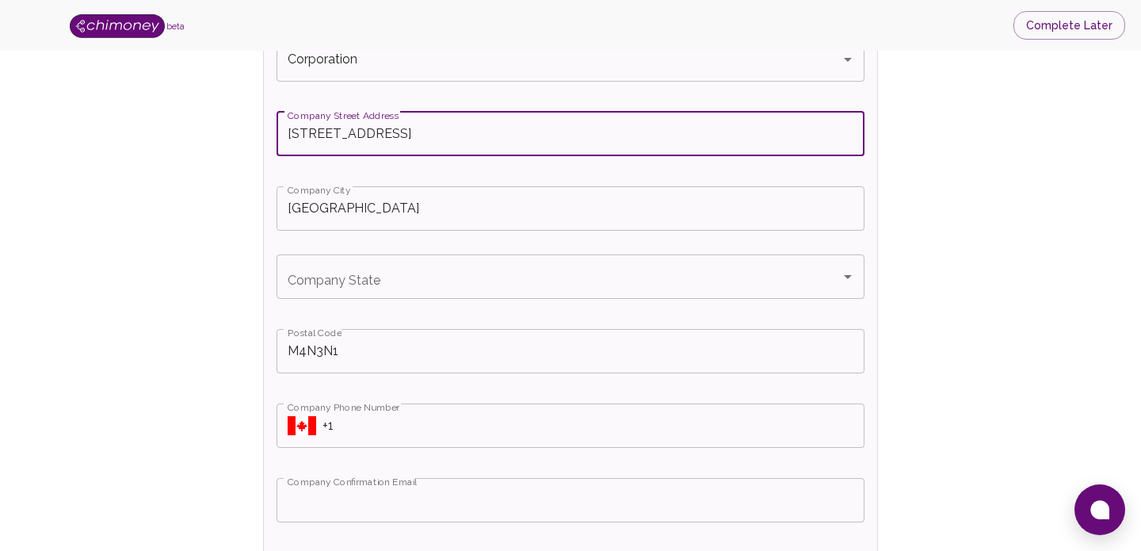
scroll to position [706, 0]
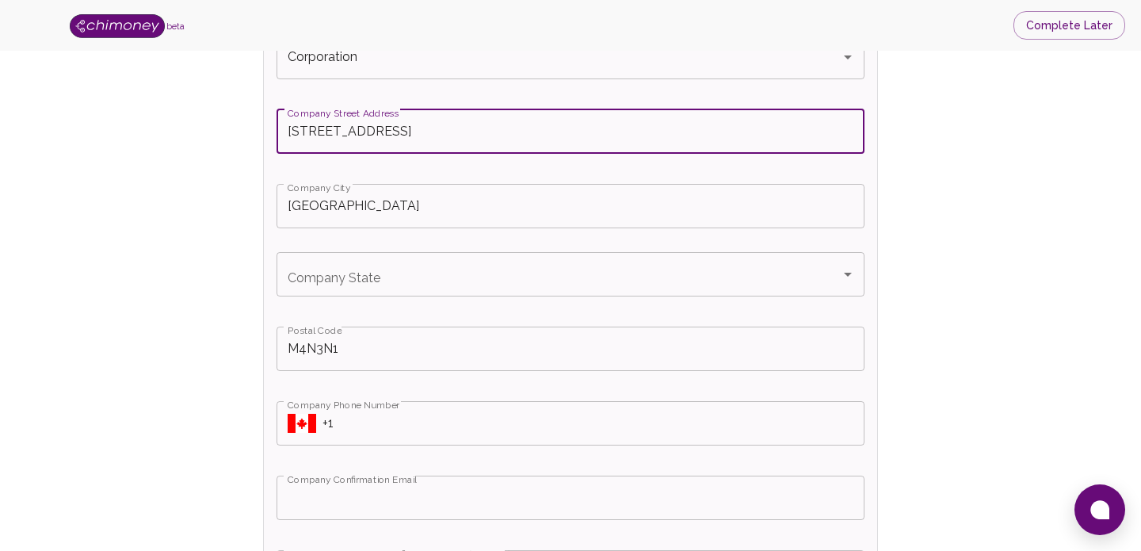
type input "[STREET_ADDRESS]"
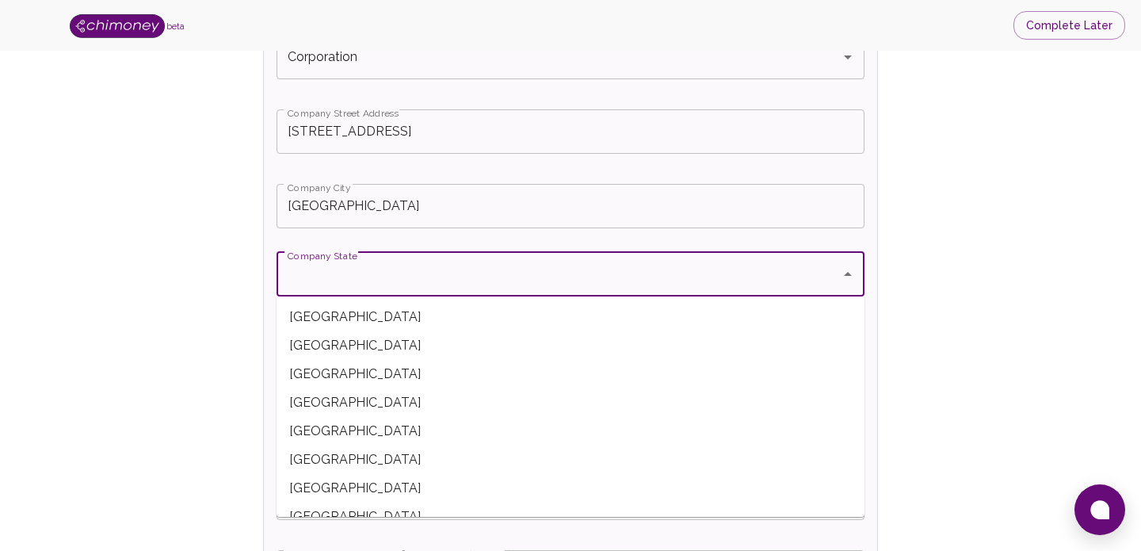
click at [419, 277] on input "Company State" at bounding box center [559, 274] width 550 height 30
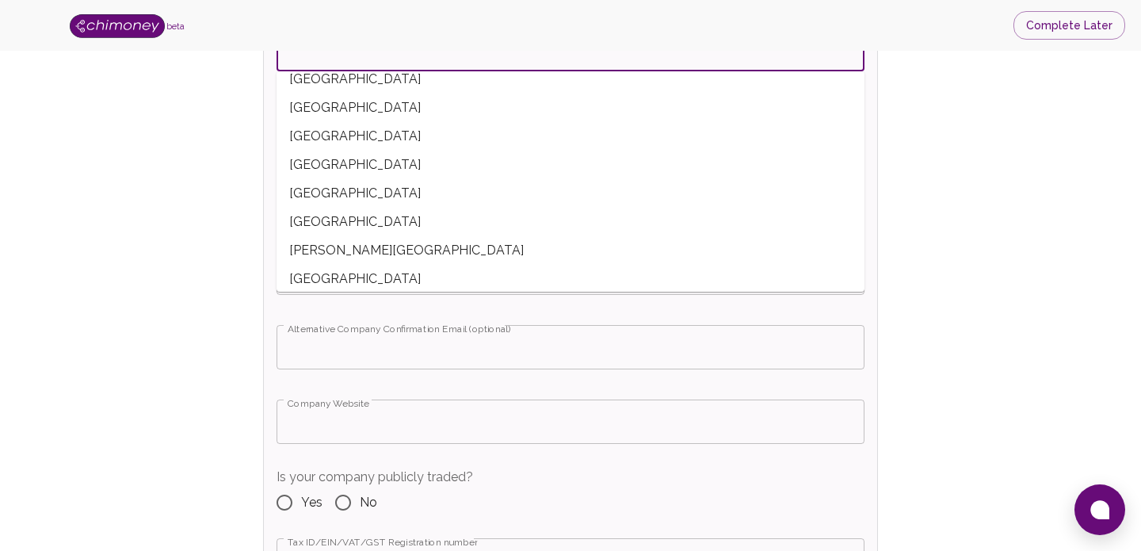
scroll to position [105, 0]
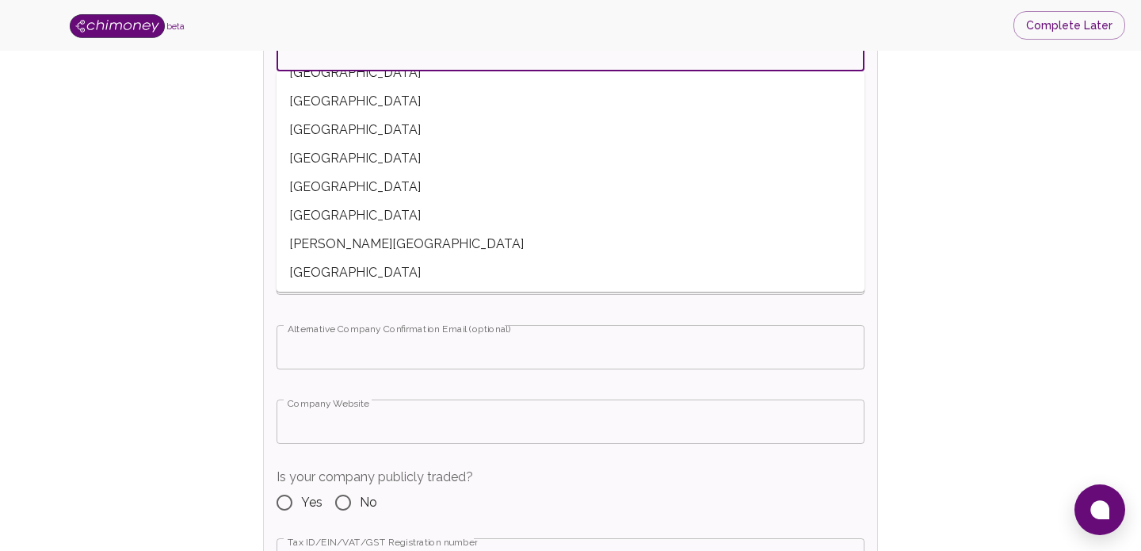
click at [329, 214] on span "[GEOGRAPHIC_DATA]" at bounding box center [570, 215] width 588 height 29
type input "[GEOGRAPHIC_DATA]"
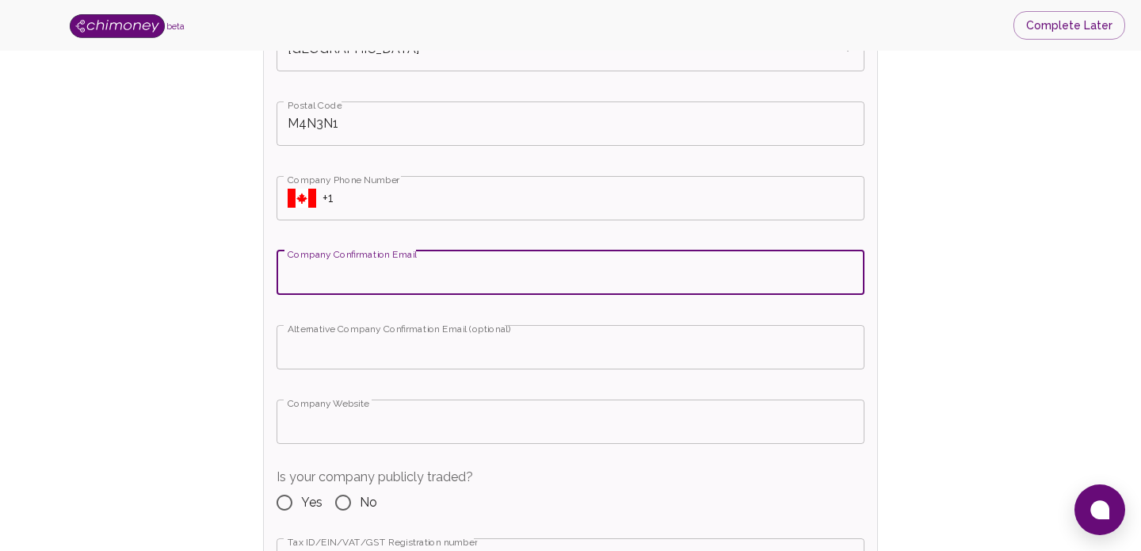
click at [363, 283] on input "Company Confirmation Email" at bounding box center [570, 272] width 588 height 44
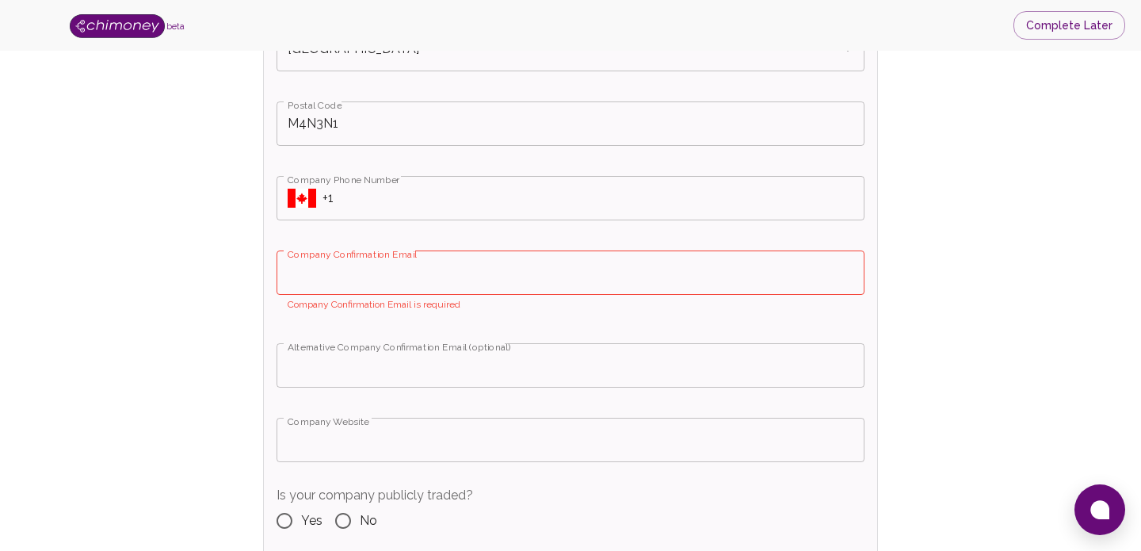
click at [318, 276] on input "Company Confirmation Email" at bounding box center [570, 272] width 588 height 44
type input "[EMAIL_ADDRESS][DOMAIN_NAME]"
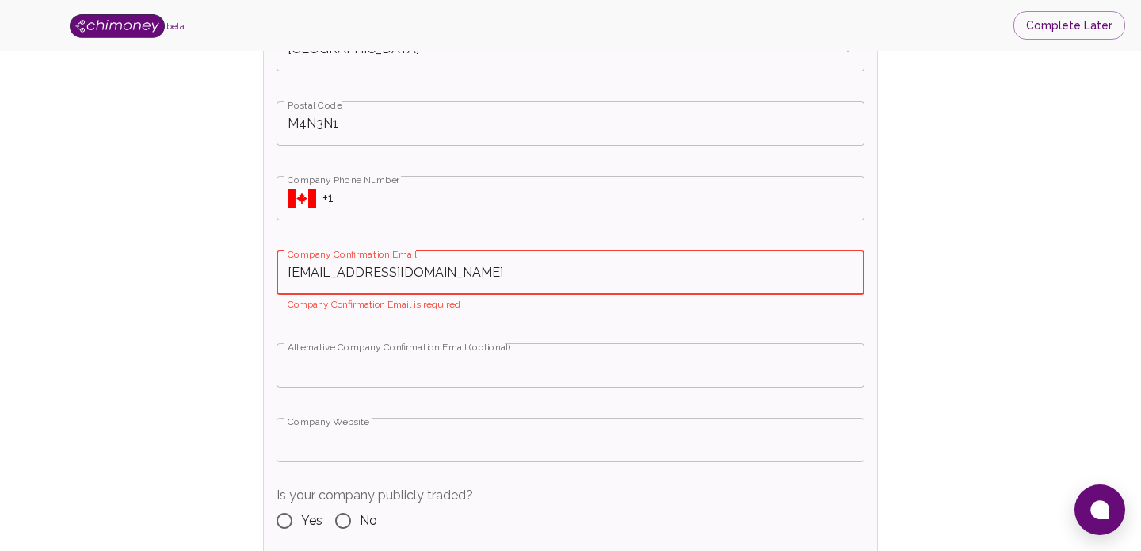
type input "Corporation"
type input "[GEOGRAPHIC_DATA]"
type input "[EMAIL_ADDRESS][DOMAIN_NAME]"
type input "Corporation"
type input "[GEOGRAPHIC_DATA]"
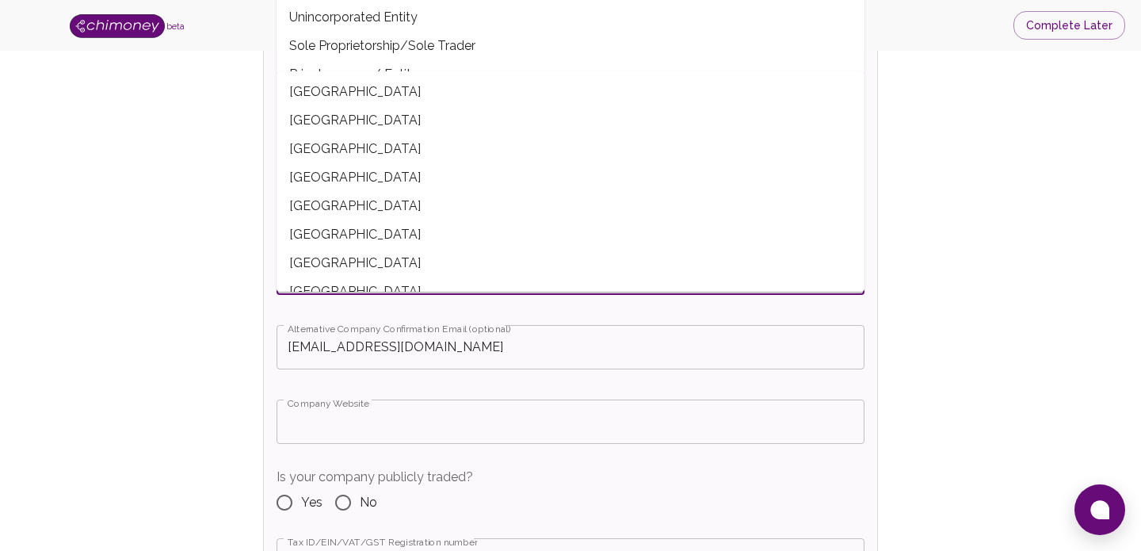
scroll to position [43, 0]
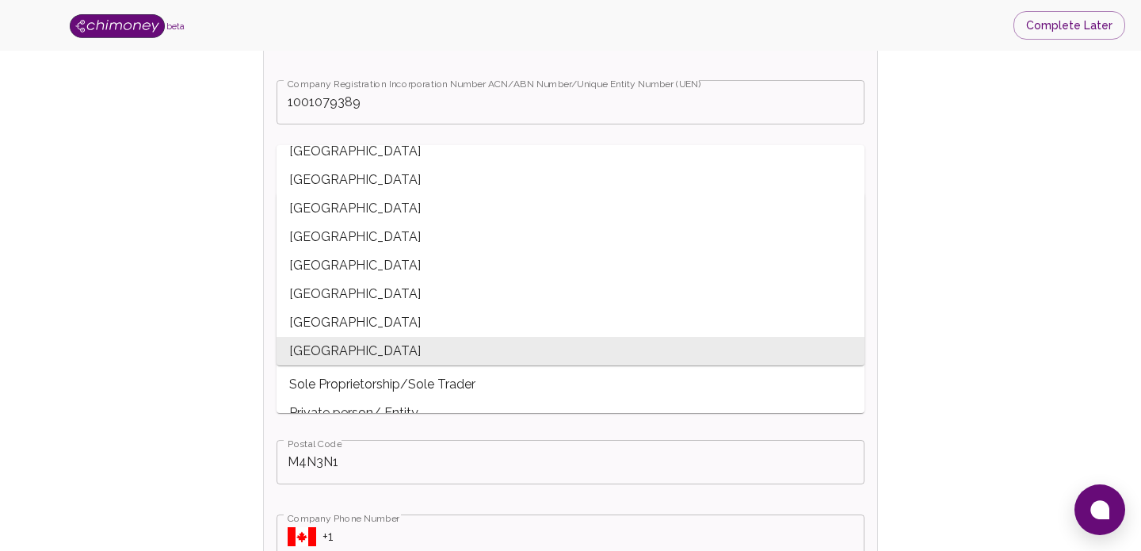
scroll to position [608, 0]
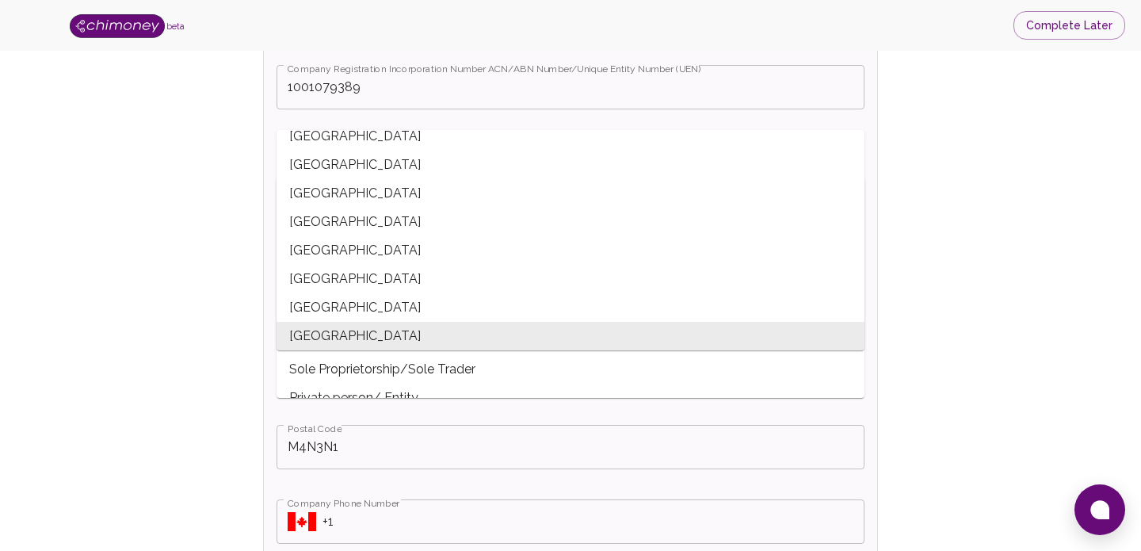
click at [867, 405] on div "Is your Company incorporated? Yes No Select country incorporated Select country…" at bounding box center [570, 429] width 613 height 1297
click at [317, 330] on span "[GEOGRAPHIC_DATA]" at bounding box center [570, 336] width 588 height 29
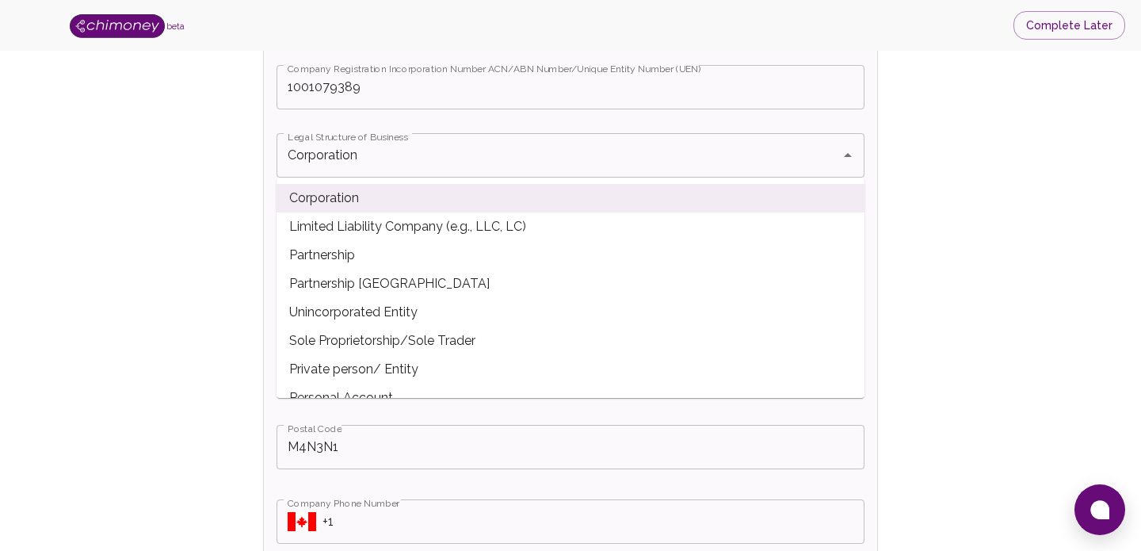
scroll to position [0, 0]
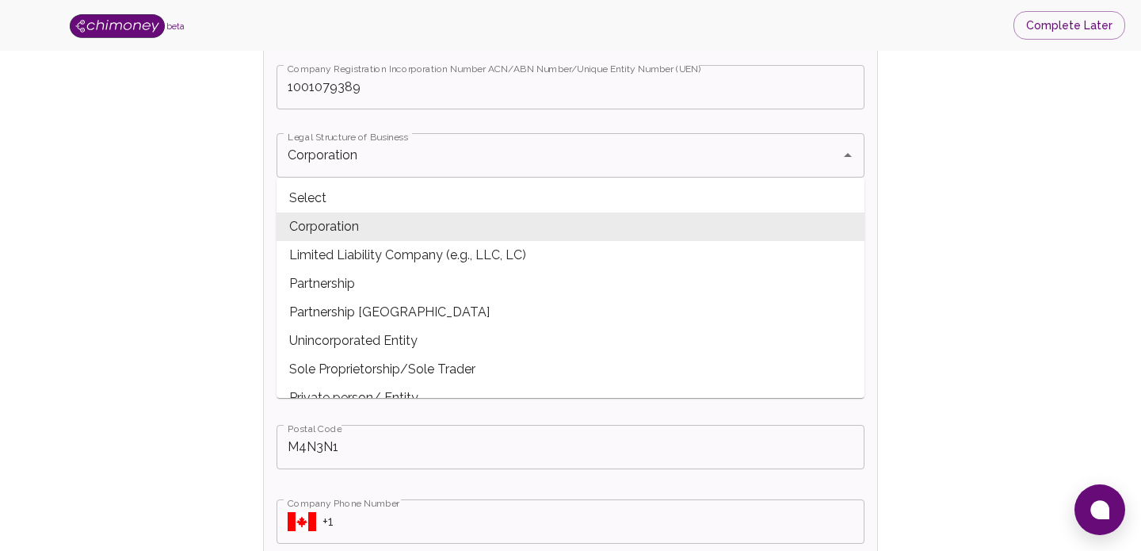
click at [356, 234] on span "Corporation" at bounding box center [570, 226] width 588 height 29
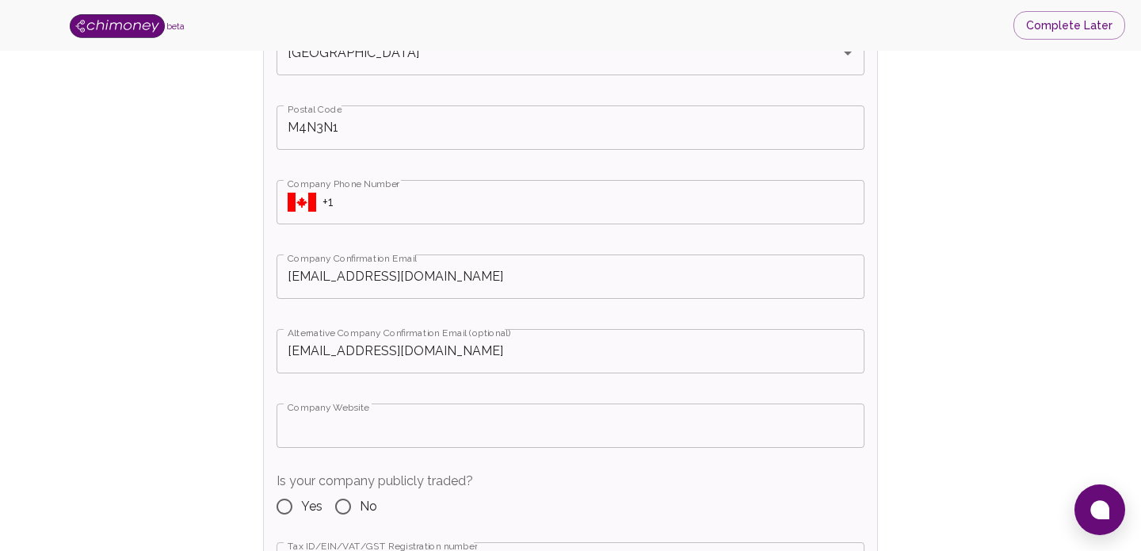
scroll to position [939, 0]
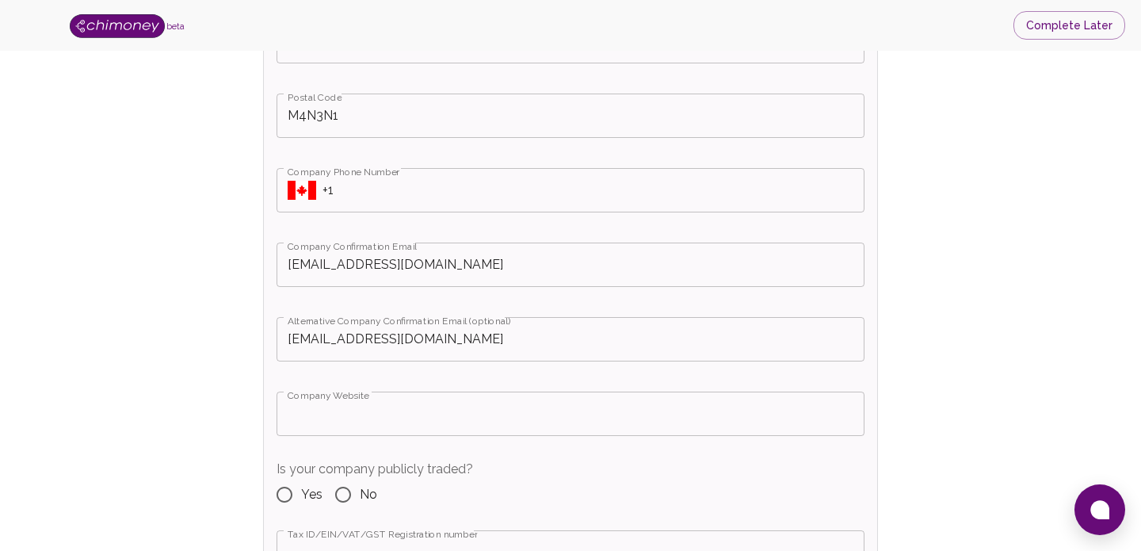
click at [461, 337] on input "[EMAIL_ADDRESS][DOMAIN_NAME]" at bounding box center [570, 339] width 588 height 44
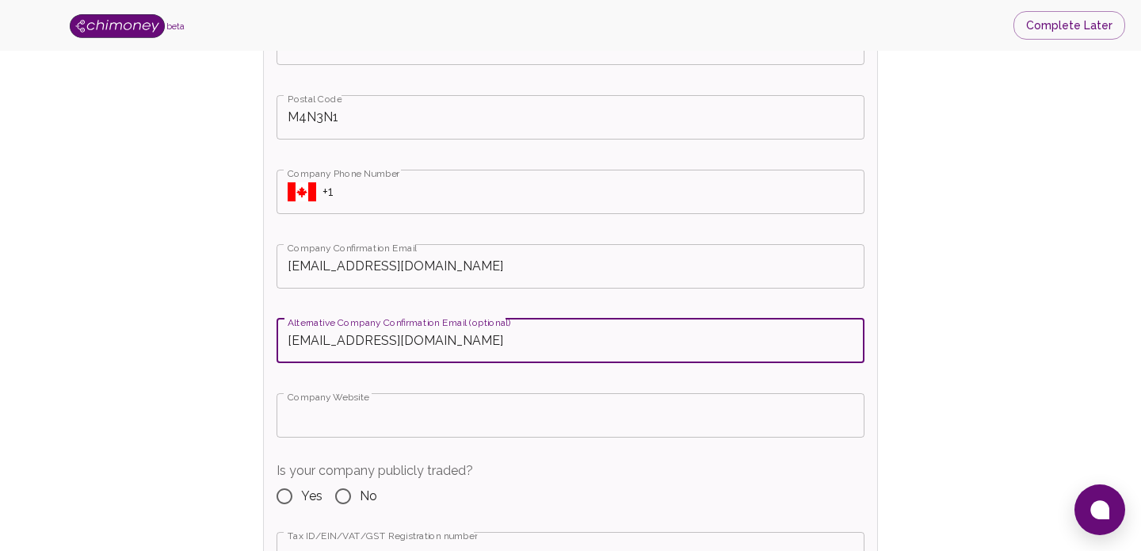
scroll to position [941, 0]
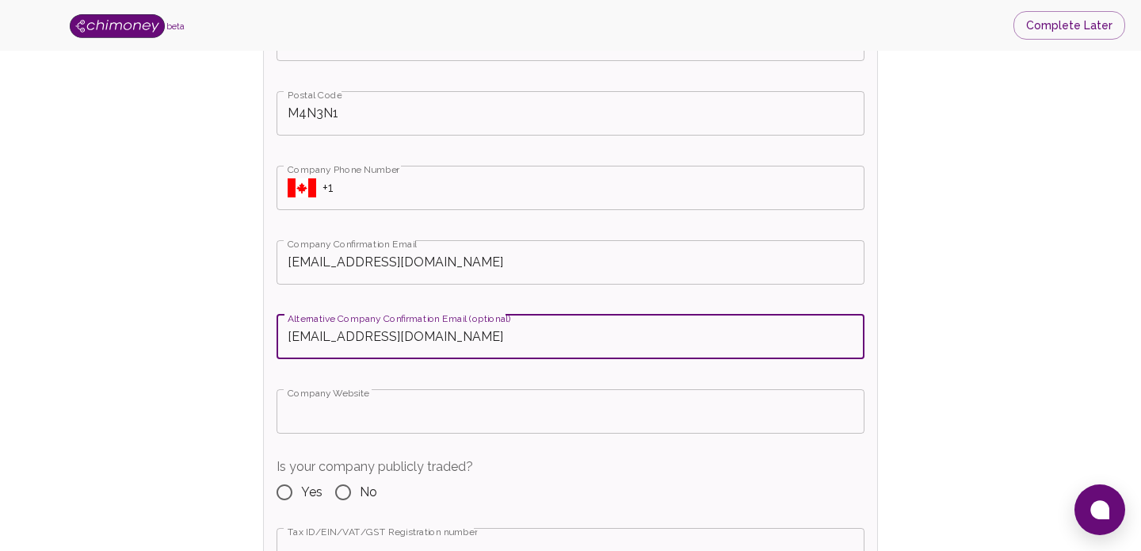
drag, startPoint x: 461, startPoint y: 337, endPoint x: 256, endPoint y: 340, distance: 205.2
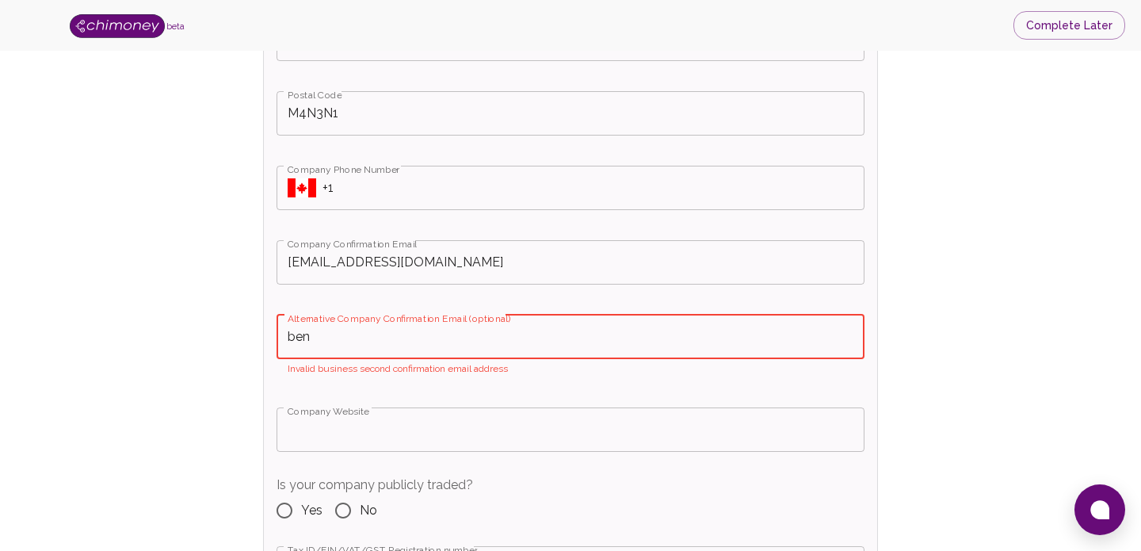
type input "ben"
drag, startPoint x: 371, startPoint y: 345, endPoint x: 274, endPoint y: 333, distance: 97.4
click at [274, 333] on div "Is your Company incorporated? Yes No Select country incorporated Select country…" at bounding box center [570, 105] width 613 height 1316
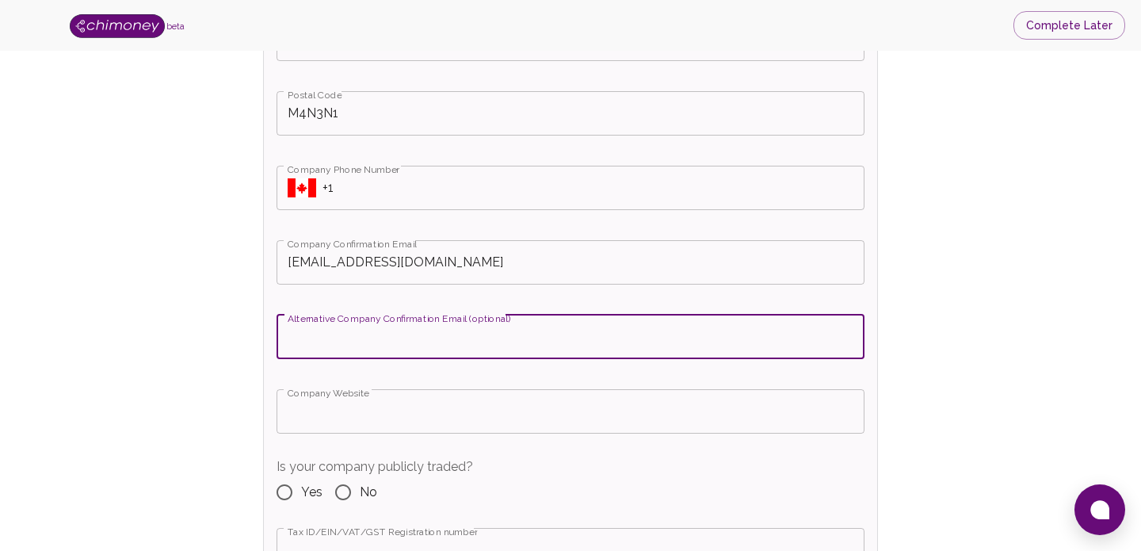
paste input "[PERSON_NAME][EMAIL_ADDRESS][DOMAIN_NAME]"
type input "[PERSON_NAME][EMAIL_ADDRESS][DOMAIN_NAME]"
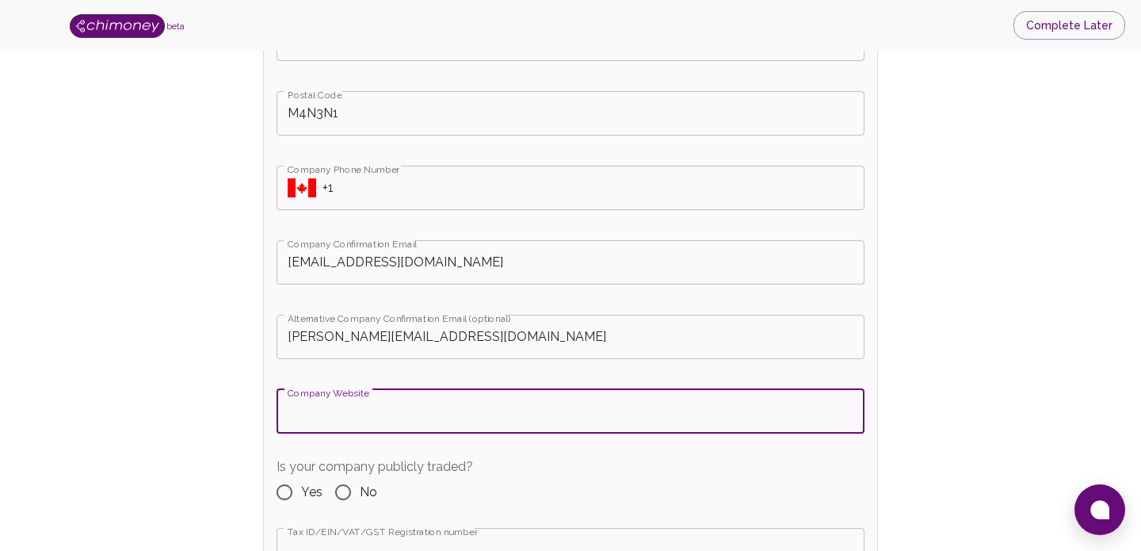
click at [412, 423] on input "Company Website" at bounding box center [570, 411] width 588 height 44
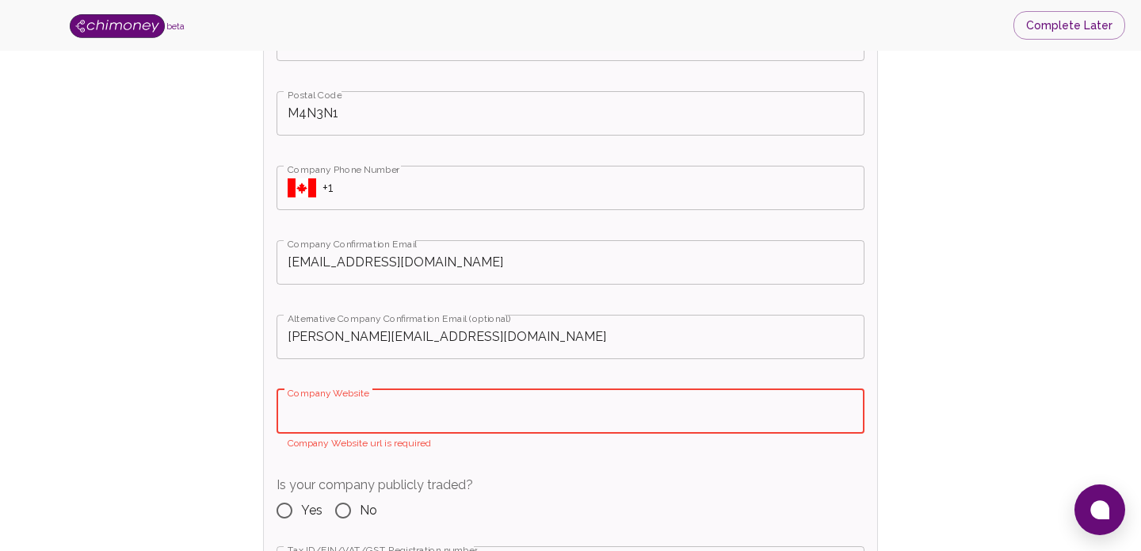
paste input "[URL][DOMAIN_NAME]"
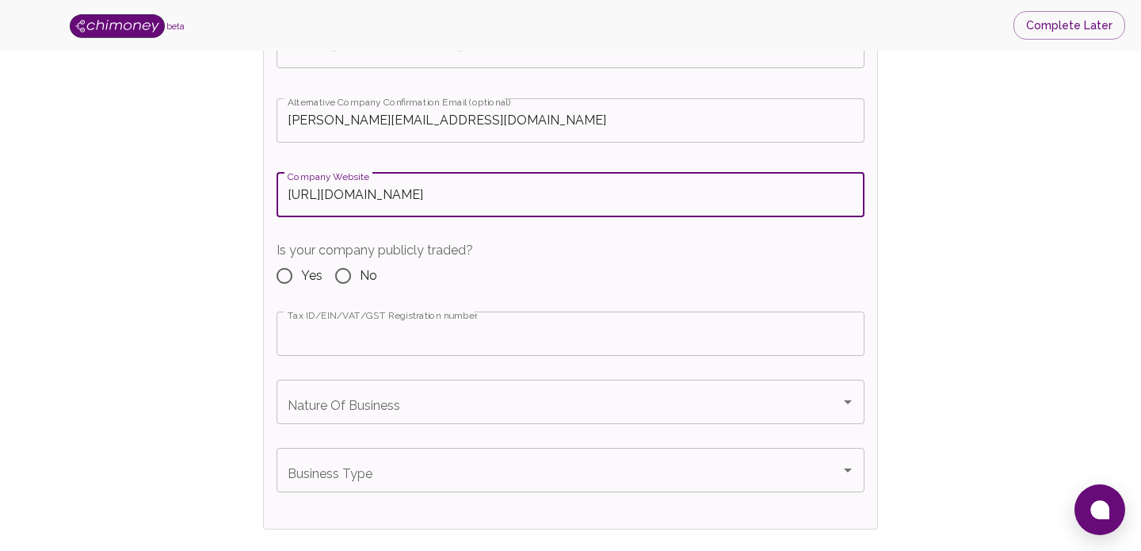
scroll to position [1173, 0]
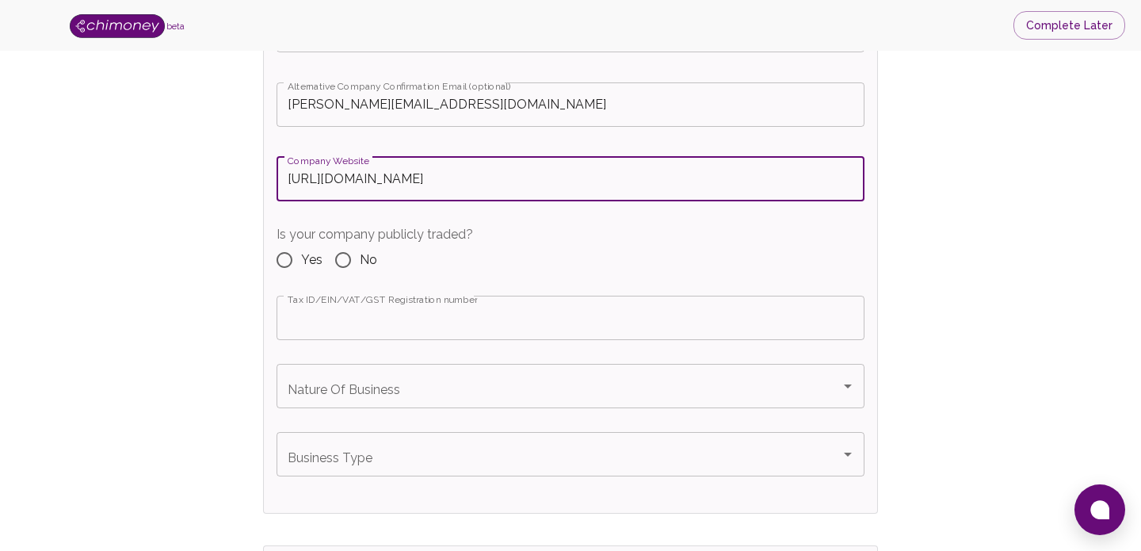
type input "[URL][DOMAIN_NAME]"
click at [346, 255] on input "No" at bounding box center [342, 259] width 33 height 33
radio input "true"
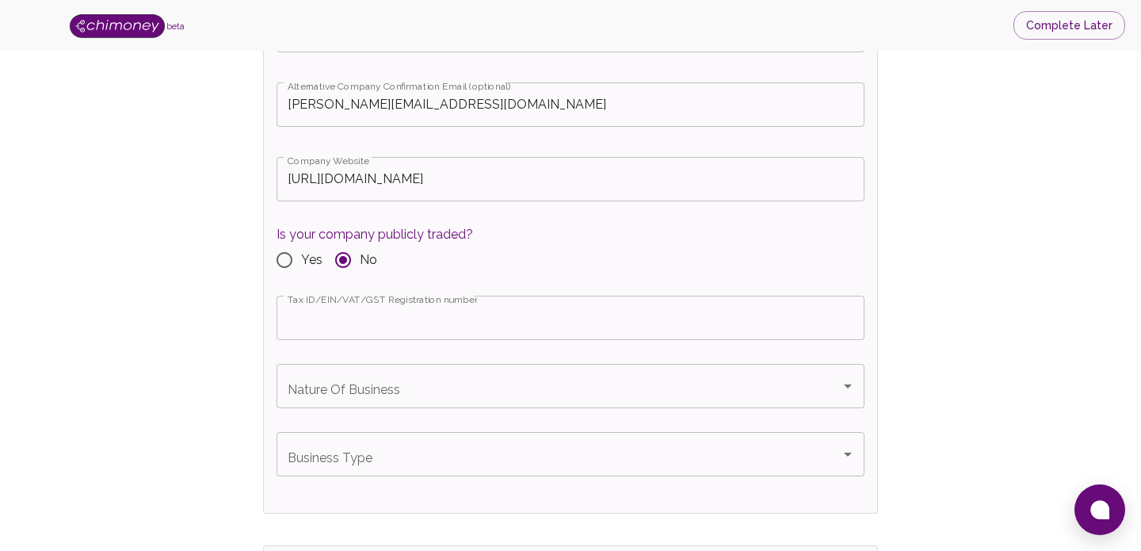
click at [663, 320] on input "Tax ID/EIN/VAT/GST Registration number" at bounding box center [570, 317] width 588 height 44
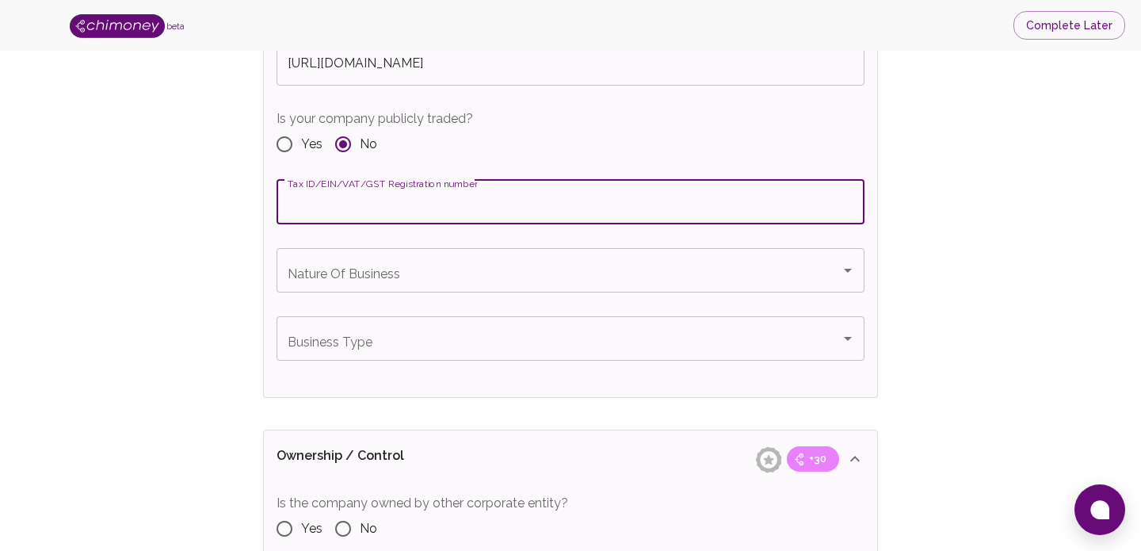
scroll to position [1297, 0]
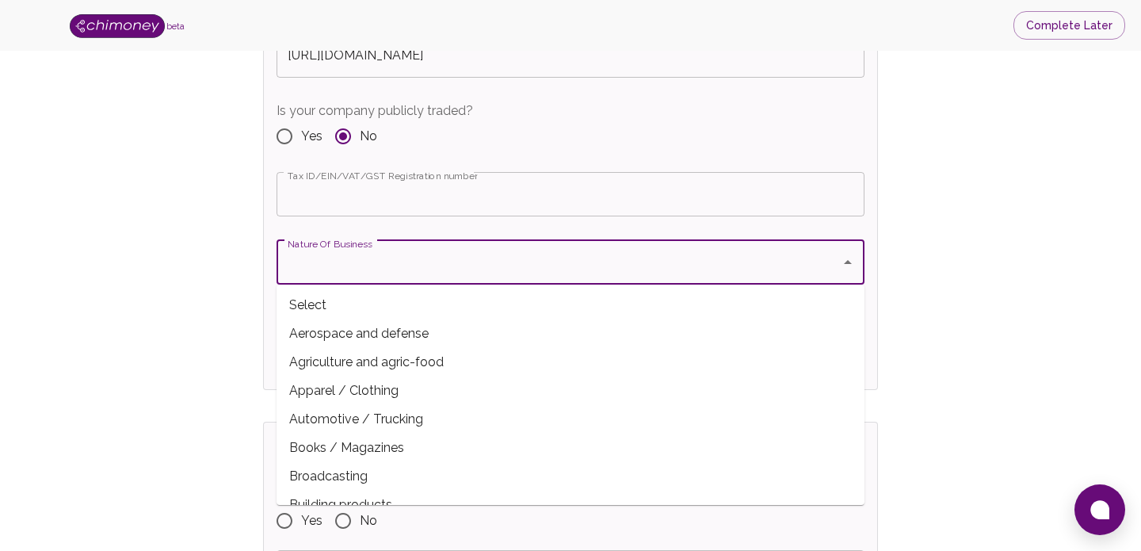
click at [444, 276] on input "Nature Of Business" at bounding box center [559, 262] width 550 height 30
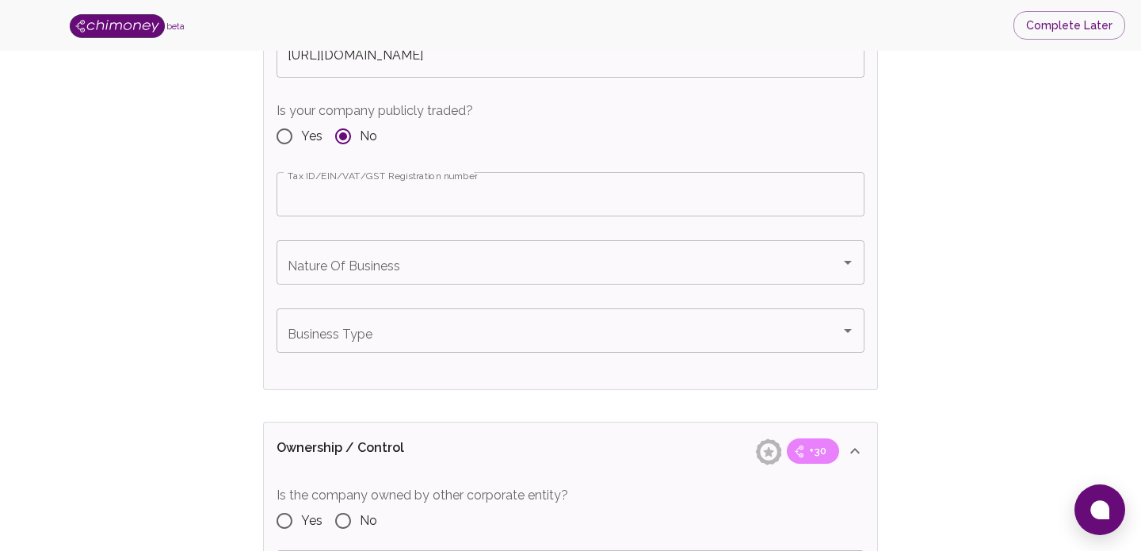
click at [452, 278] on div "Nature Of Business" at bounding box center [570, 262] width 588 height 44
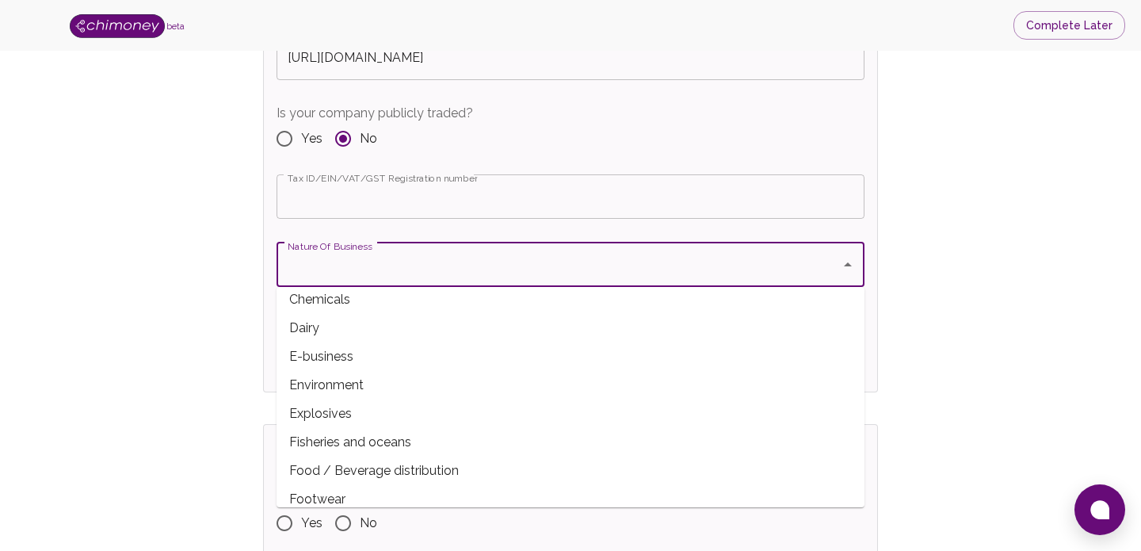
scroll to position [239, 0]
click at [463, 366] on span "E-business" at bounding box center [570, 353] width 588 height 29
type input "E-business"
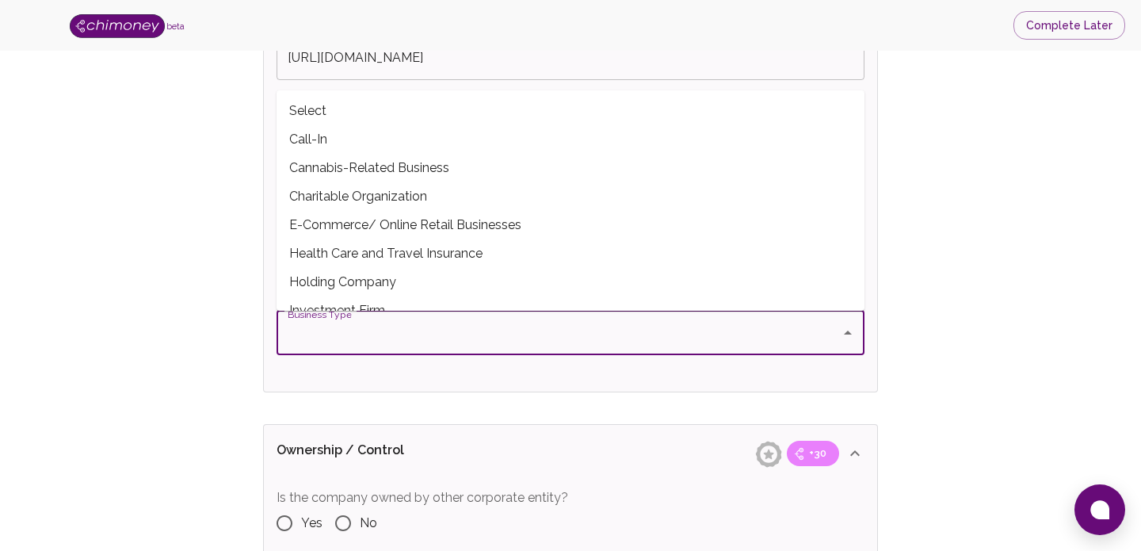
click at [486, 342] on input "Business Type" at bounding box center [559, 333] width 550 height 30
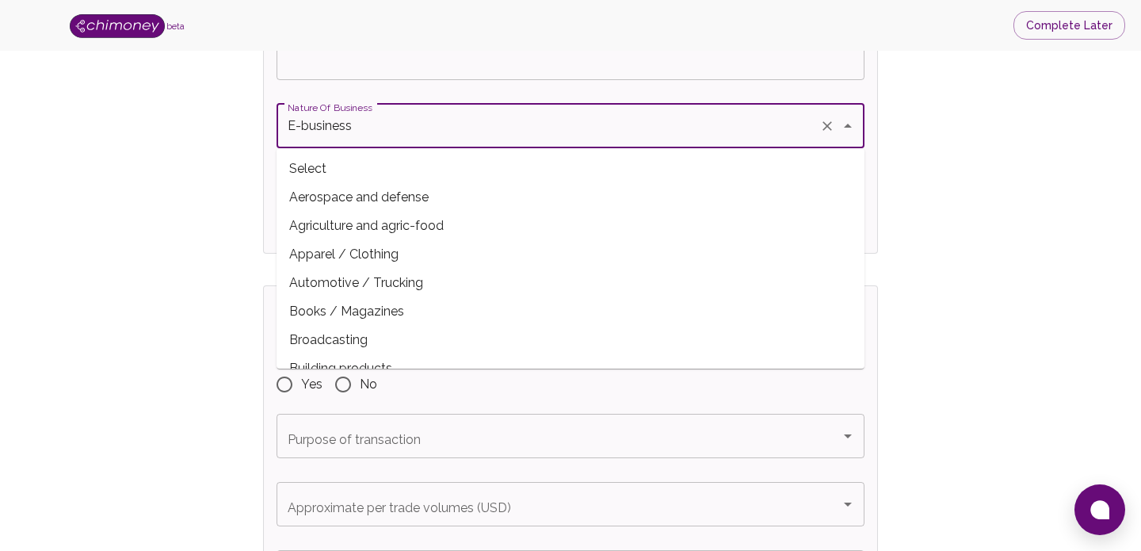
scroll to position [1431, 0]
click at [440, 133] on input "E-business" at bounding box center [548, 127] width 529 height 30
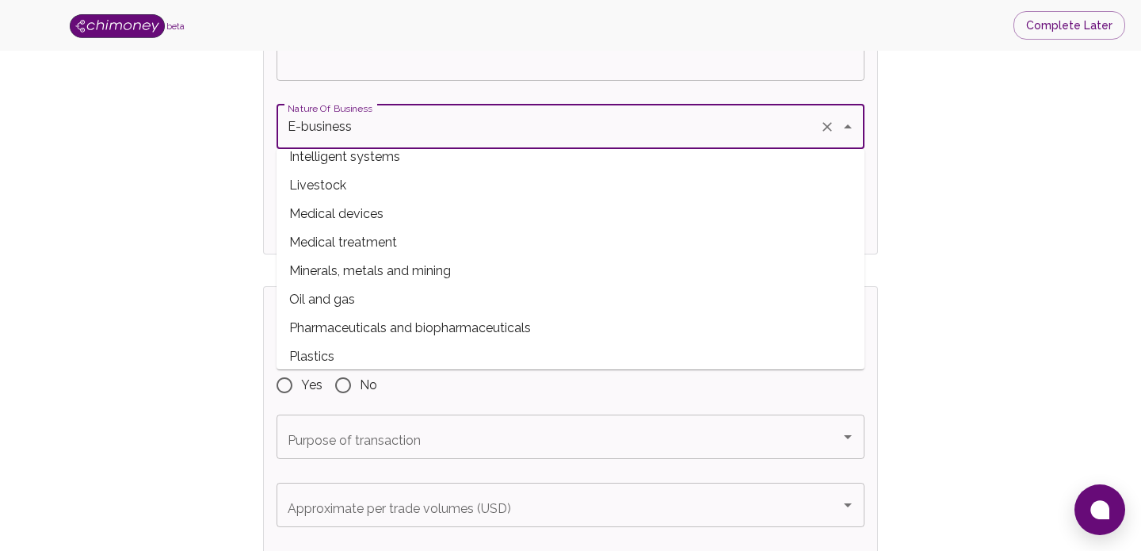
scroll to position [608, 0]
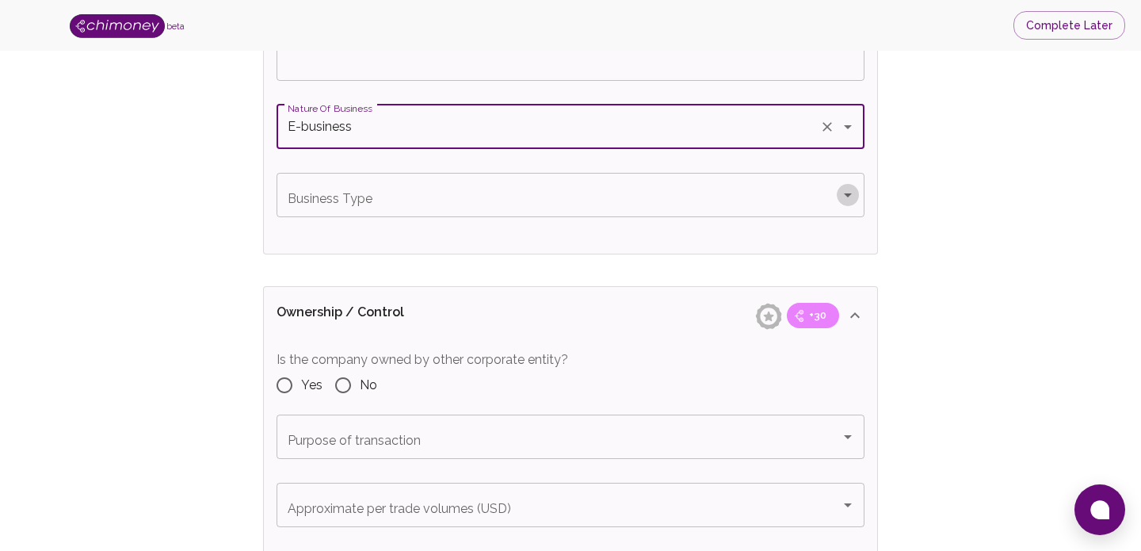
click at [848, 194] on icon "Open" at bounding box center [848, 195] width 8 height 4
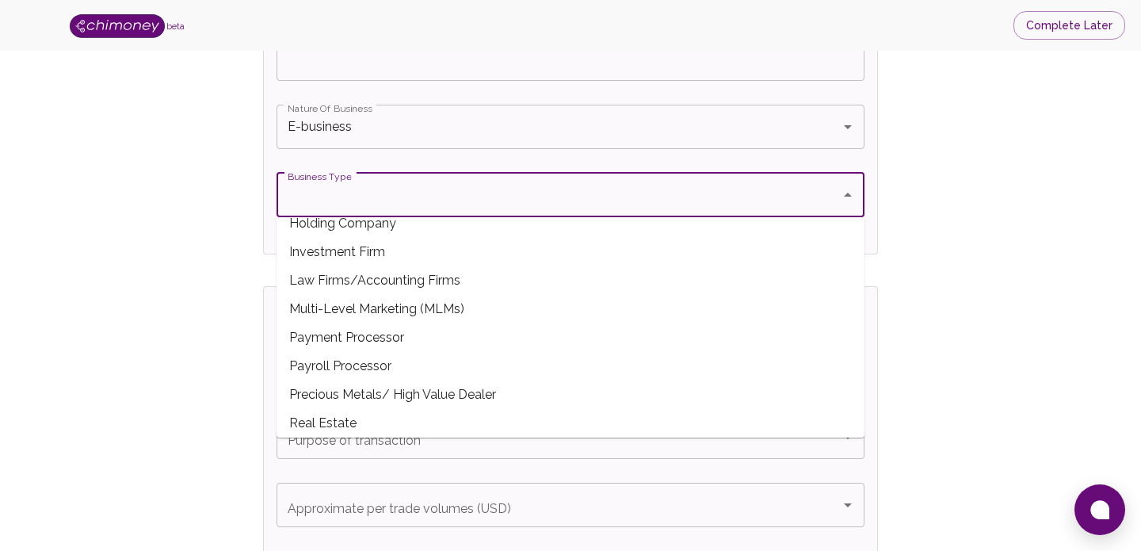
scroll to position [187, 0]
click at [532, 344] on span "Payment Processor" at bounding box center [570, 336] width 588 height 29
type input "Payment Processor"
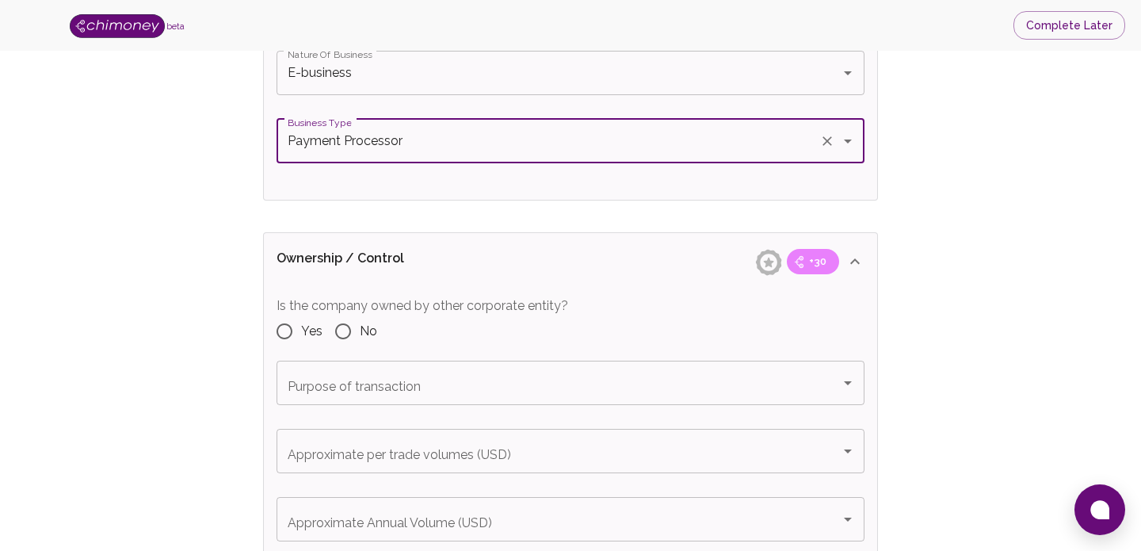
scroll to position [1487, 0]
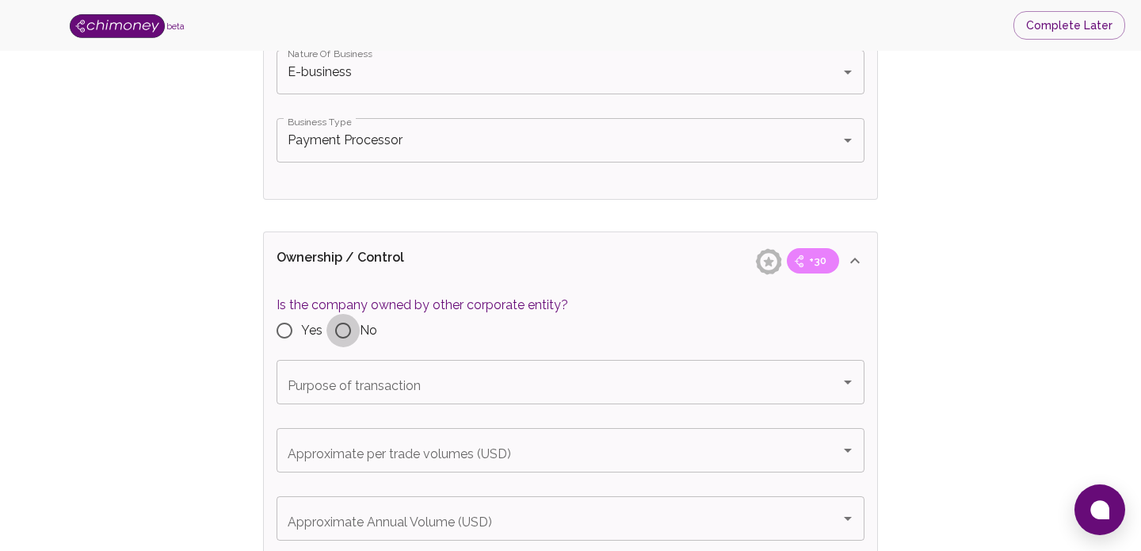
click at [341, 332] on input "No" at bounding box center [342, 330] width 33 height 33
radio input "true"
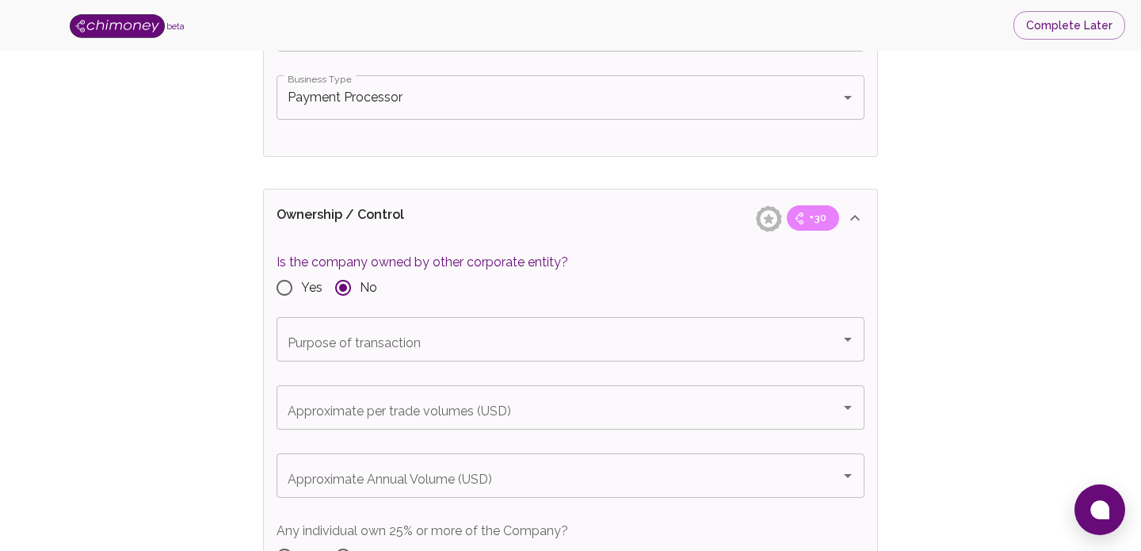
scroll to position [1559, 0]
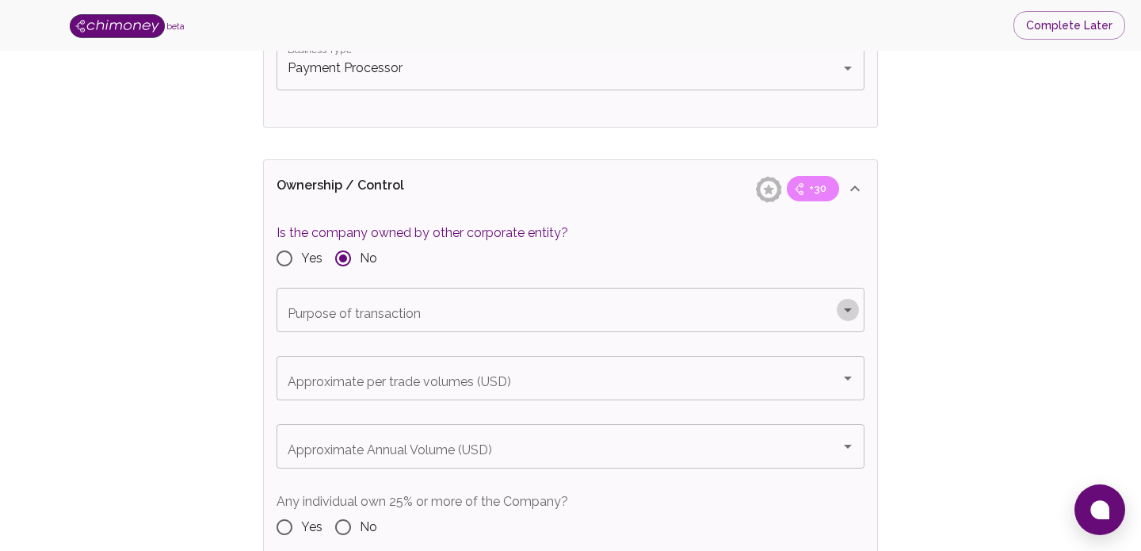
click at [845, 311] on icon "Open" at bounding box center [847, 309] width 19 height 19
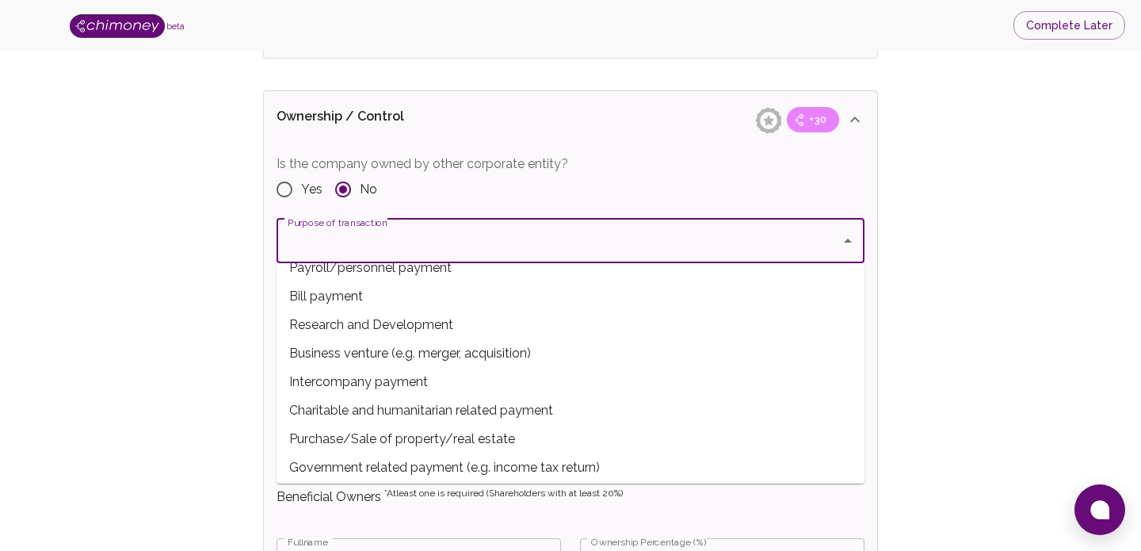
scroll to position [192, 0]
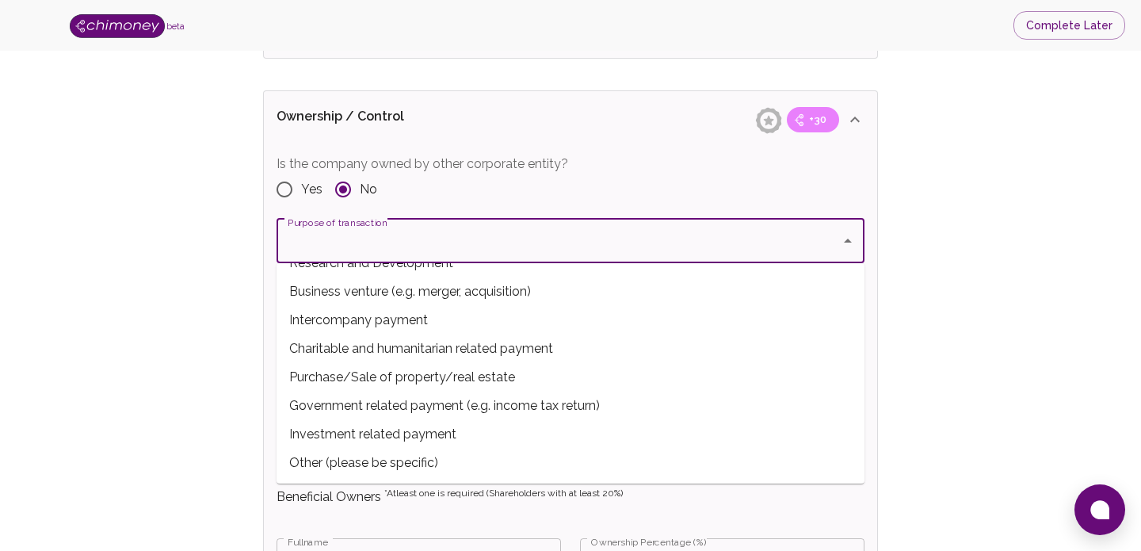
click at [451, 450] on span "Other (please be specific)" at bounding box center [570, 462] width 588 height 29
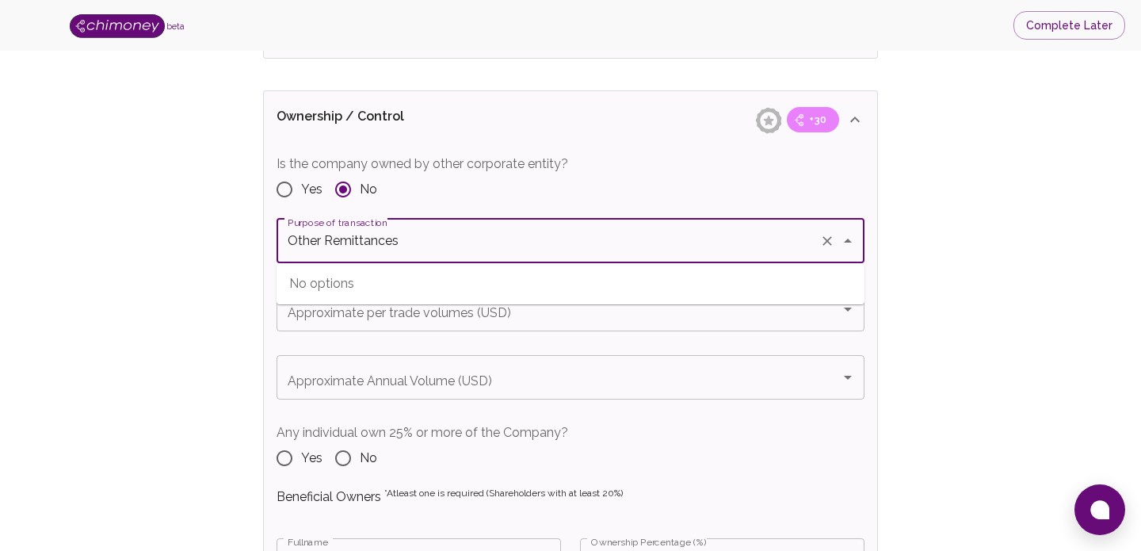
drag, startPoint x: 325, startPoint y: 242, endPoint x: 261, endPoint y: 247, distance: 64.3
click at [261, 247] on div "Business Verification +30 Is your Company incorporated? Yes No Select country i…" at bounding box center [563, 492] width 627 height 3604
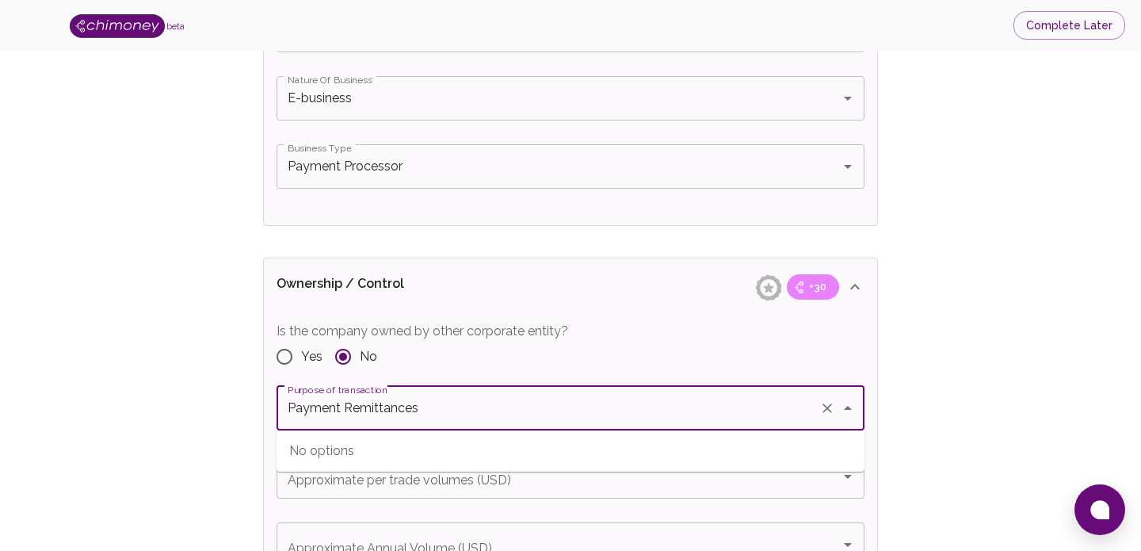
scroll to position [1445, 0]
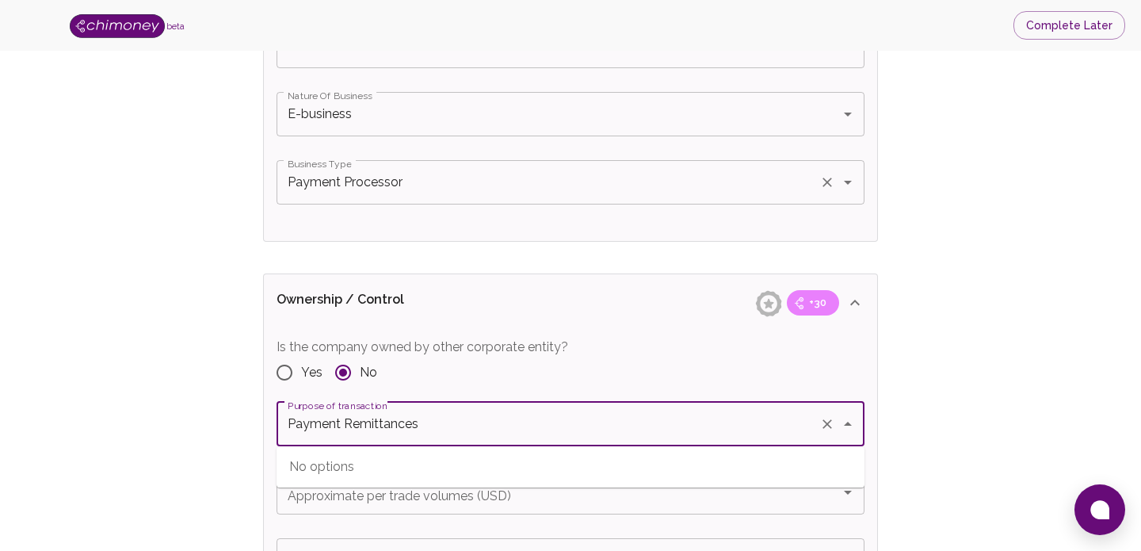
type input "Other (please be specific)"
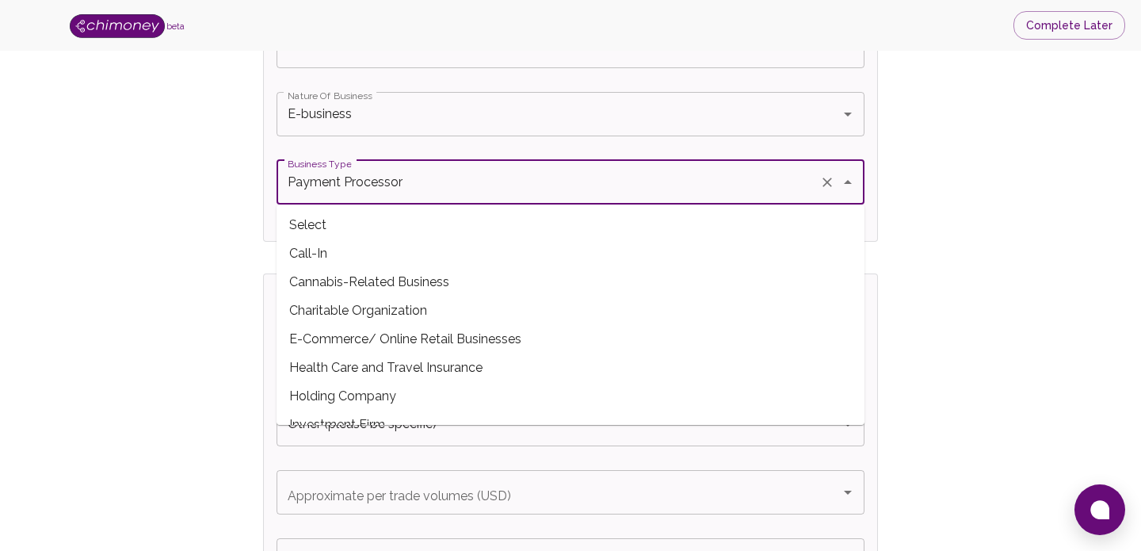
click at [479, 189] on input "Payment Processor" at bounding box center [548, 182] width 529 height 30
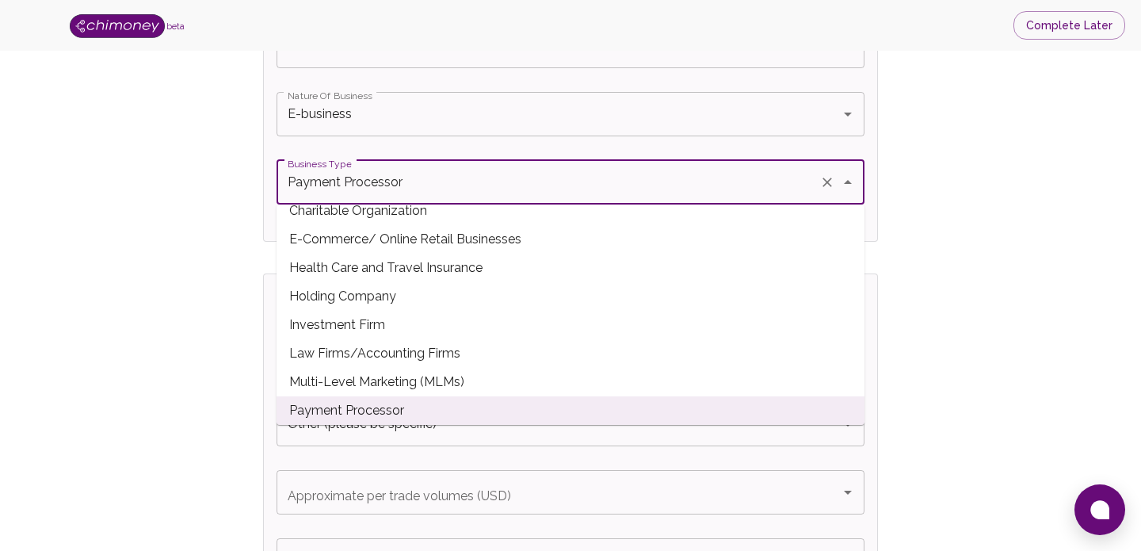
scroll to position [306, 0]
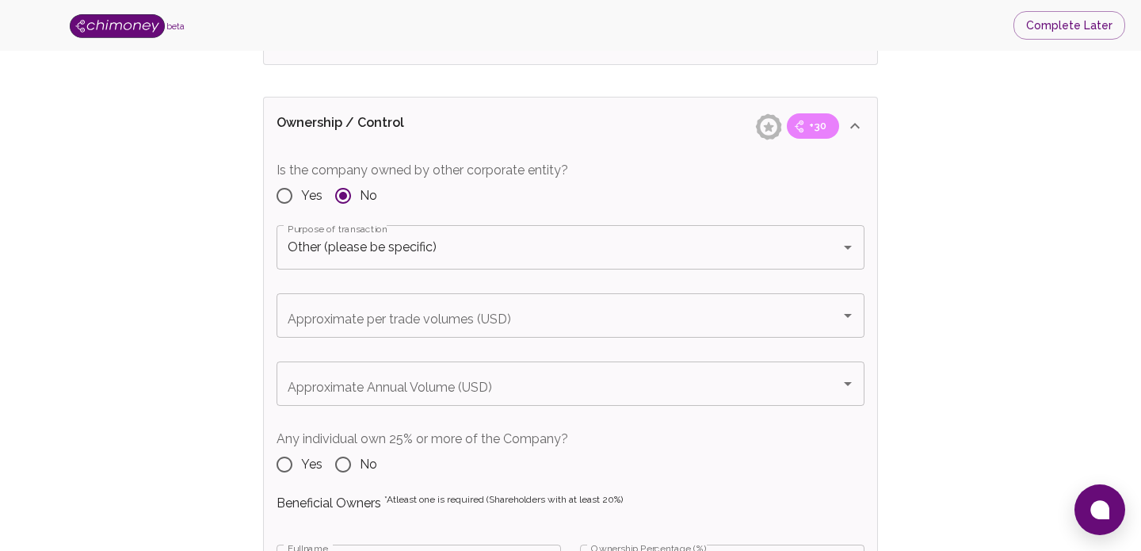
scroll to position [1635, 0]
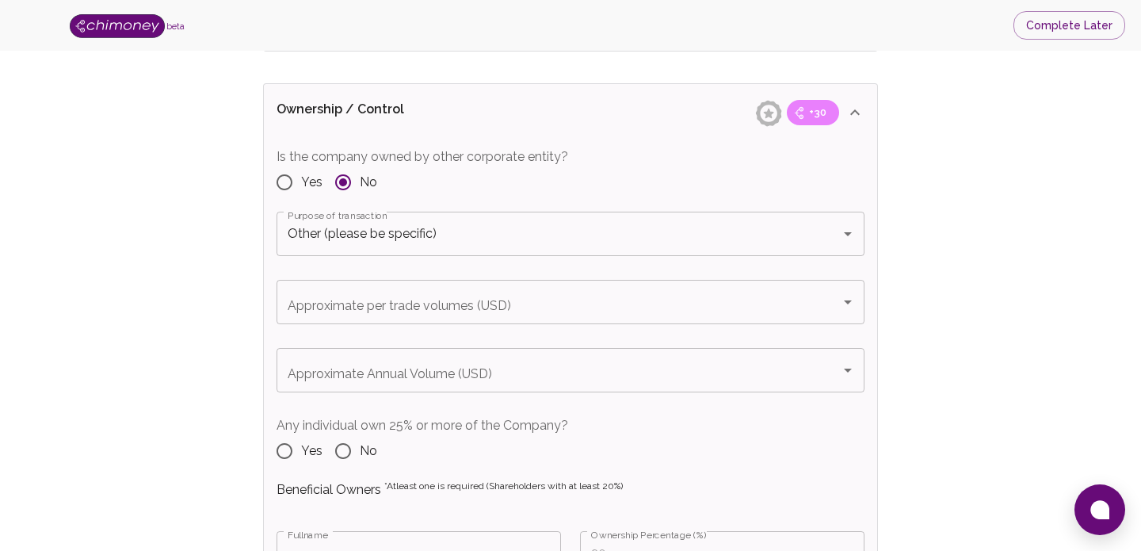
click at [542, 312] on input "Approximate per trade volumes (USD)" at bounding box center [559, 302] width 550 height 30
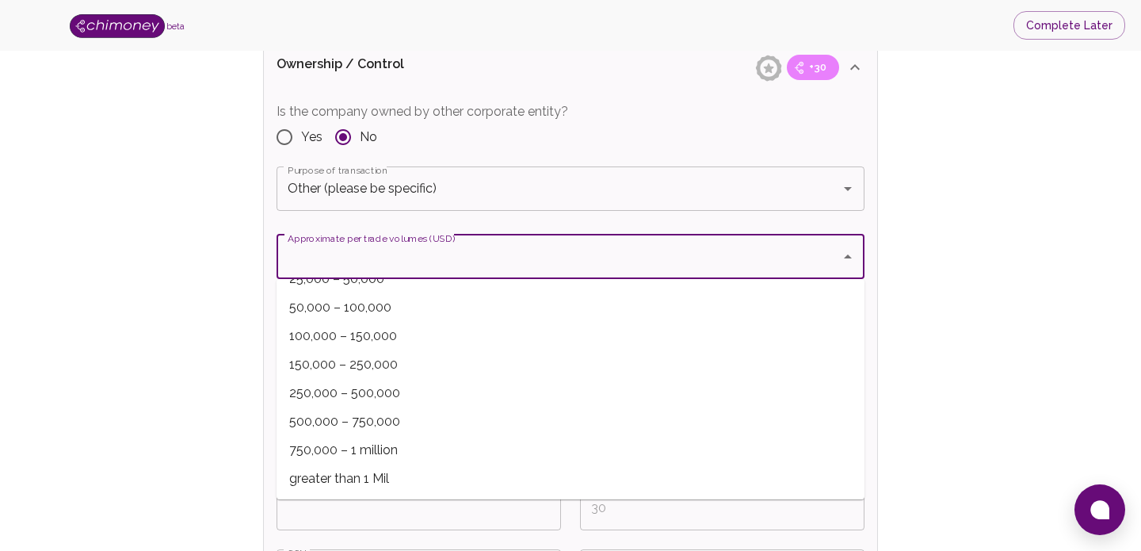
scroll to position [1681, 0]
click at [489, 446] on span "750,000 – 1 million" at bounding box center [570, 449] width 588 height 29
type input "750,000 – 1 million"
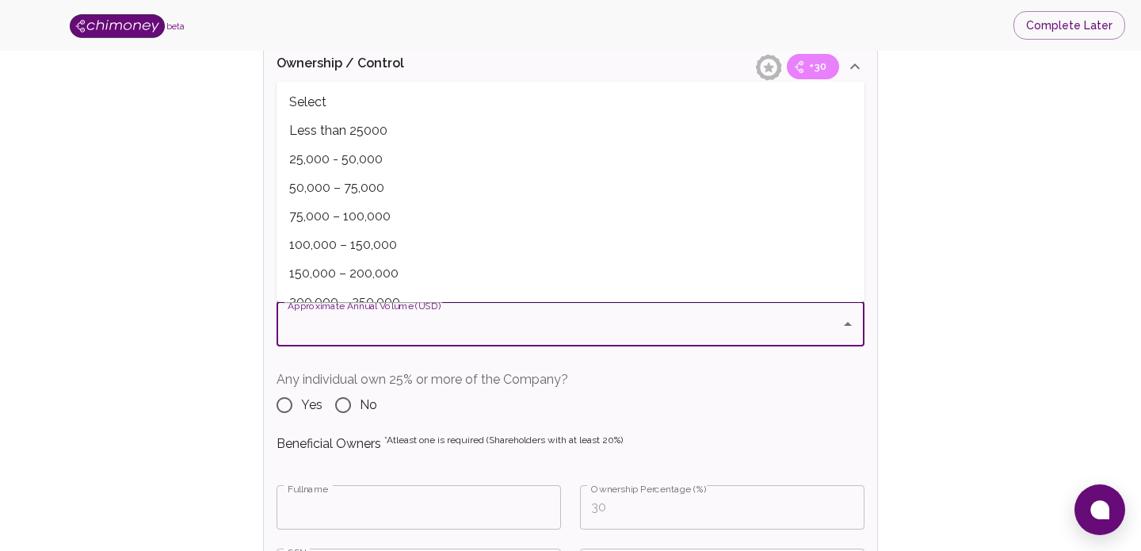
click at [378, 327] on input "Approximate Annual Volume (USD)" at bounding box center [559, 324] width 550 height 30
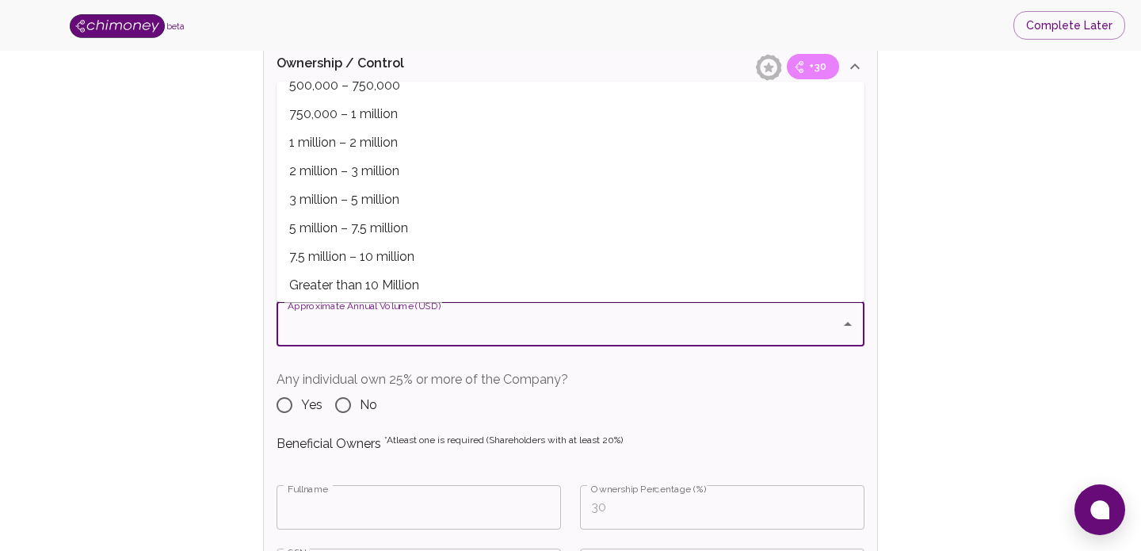
scroll to position [334, 0]
click at [364, 257] on span "7.5 million – 10 million" at bounding box center [570, 252] width 588 height 29
type input "7.5 million – 10 million"
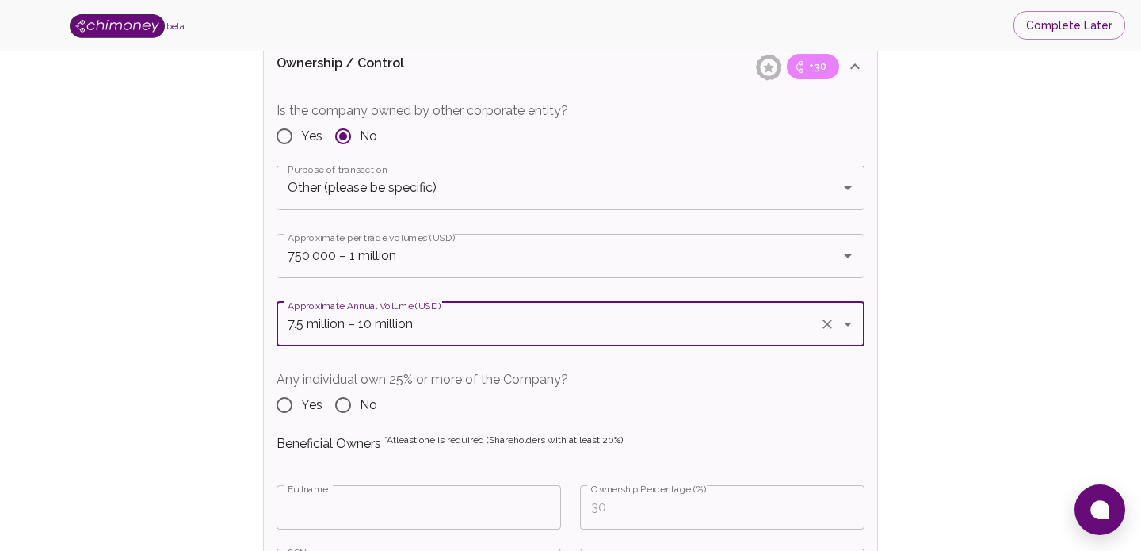
click at [283, 408] on input "Yes" at bounding box center [284, 404] width 33 height 33
radio input "true"
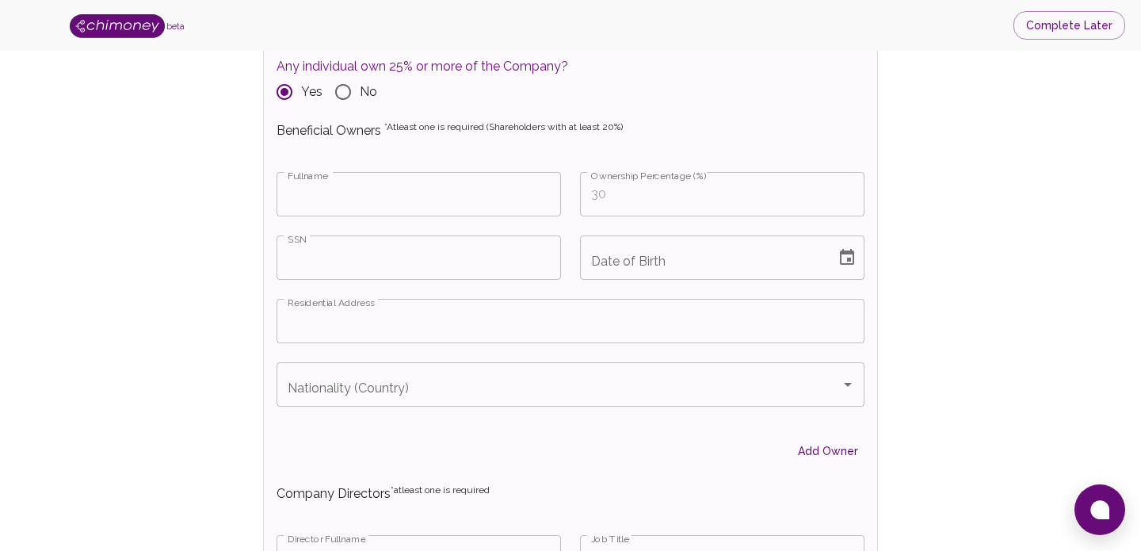
scroll to position [1995, 0]
click at [381, 208] on input "Fullname" at bounding box center [418, 193] width 284 height 44
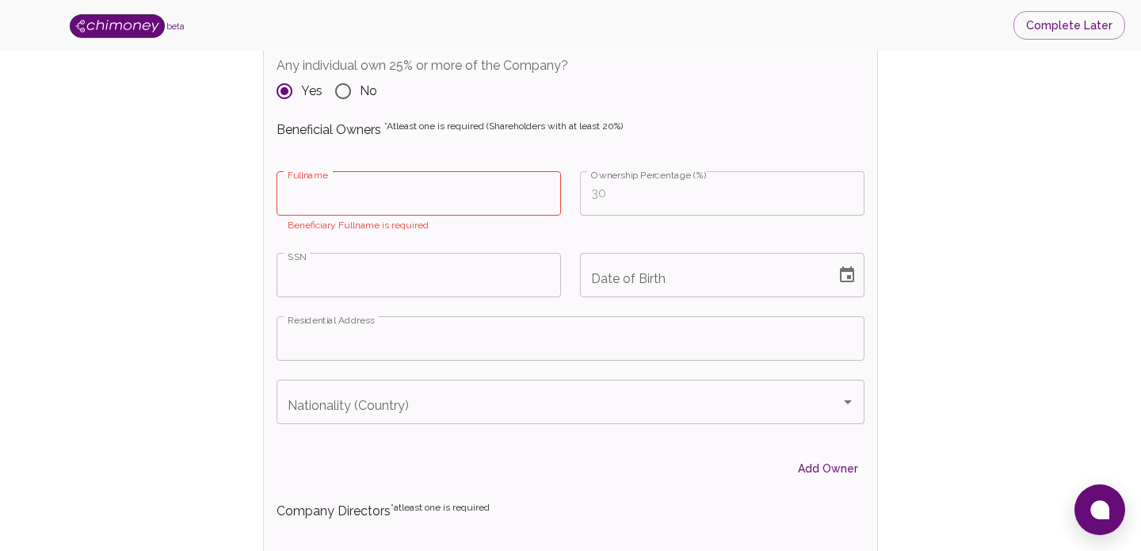
click at [189, 250] on div "Verify Business Complete next steps to earn badges +30 Business Verification +3…" at bounding box center [570, 67] width 1039 height 3975
click at [332, 204] on input "Fullname" at bounding box center [418, 193] width 284 height 44
click at [193, 280] on div "Verify Business Complete next steps to earn badges +30 Business Verification +3…" at bounding box center [570, 67] width 1039 height 3975
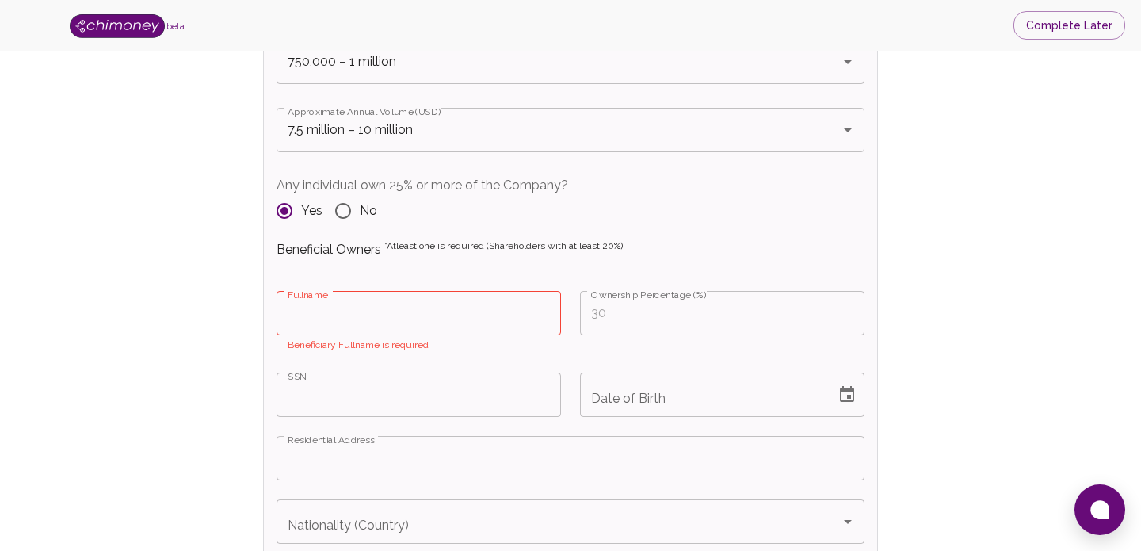
scroll to position [1869, 0]
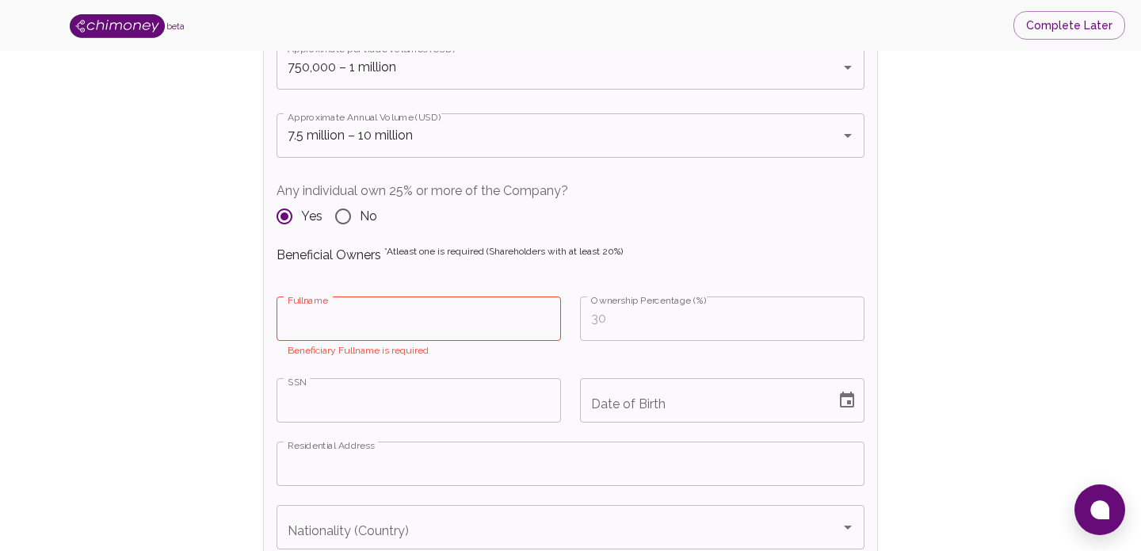
click at [341, 219] on input "No" at bounding box center [342, 216] width 33 height 33
radio input "true"
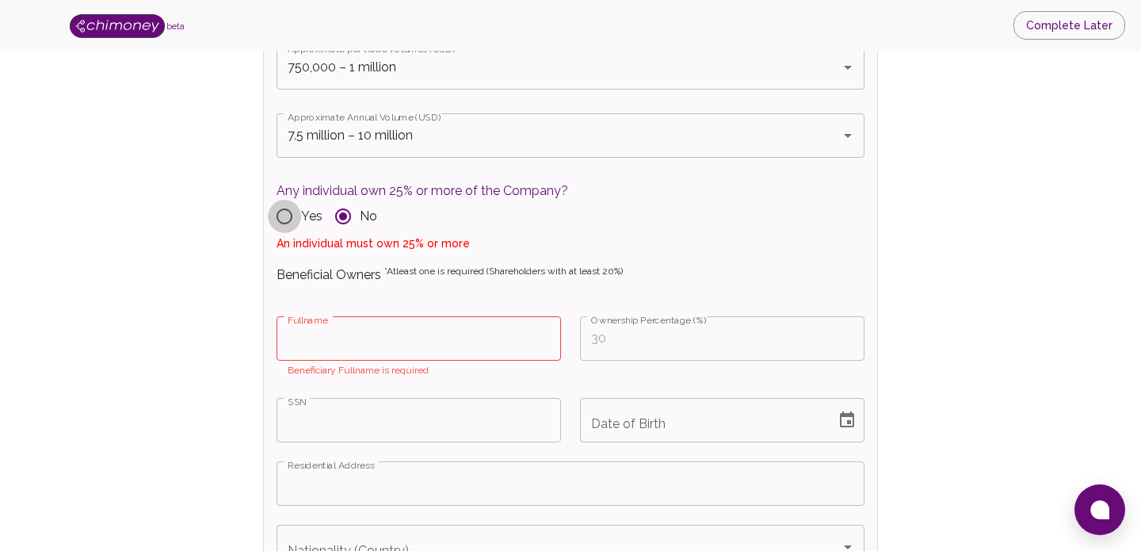
click at [291, 219] on input "Yes" at bounding box center [284, 216] width 33 height 33
radio input "true"
